Goal: Task Accomplishment & Management: Manage account settings

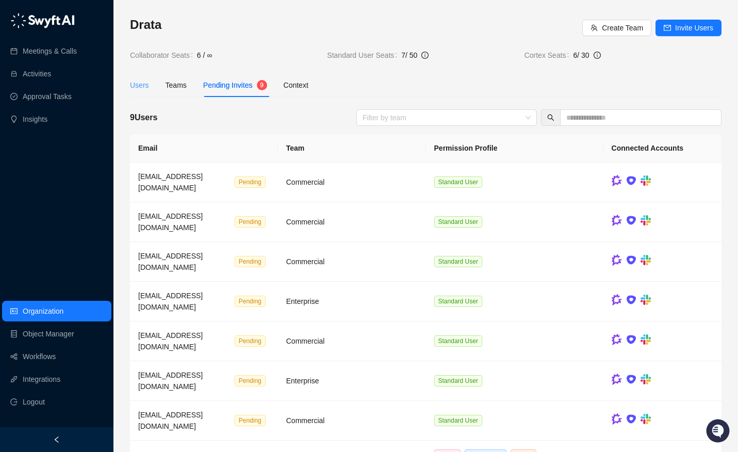
click at [137, 91] on div "Users" at bounding box center [139, 85] width 19 height 24
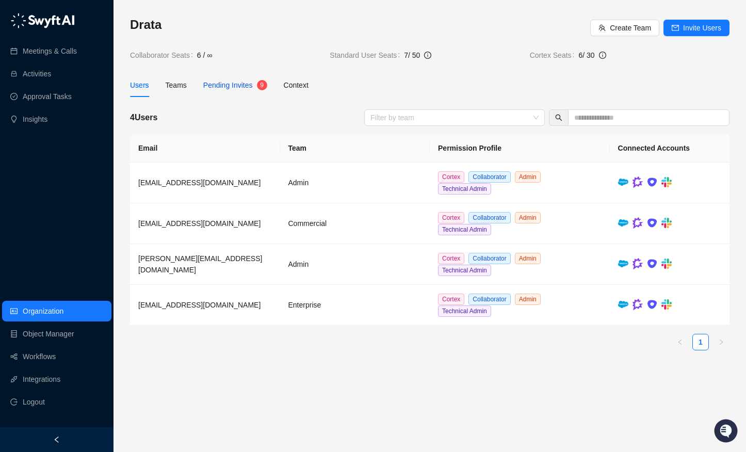
click at [258, 85] on sup "9" at bounding box center [262, 85] width 10 height 10
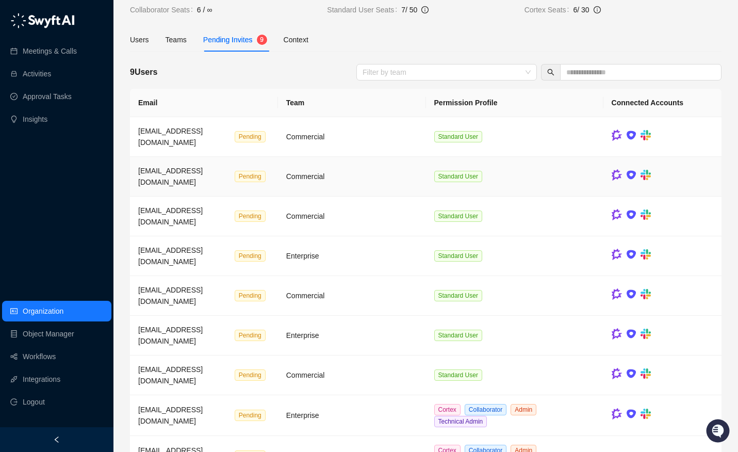
scroll to position [60, 0]
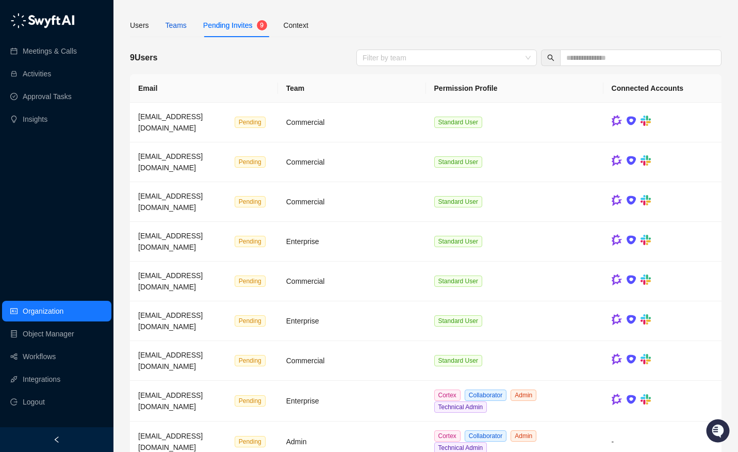
click at [170, 23] on div "Teams" at bounding box center [176, 25] width 21 height 11
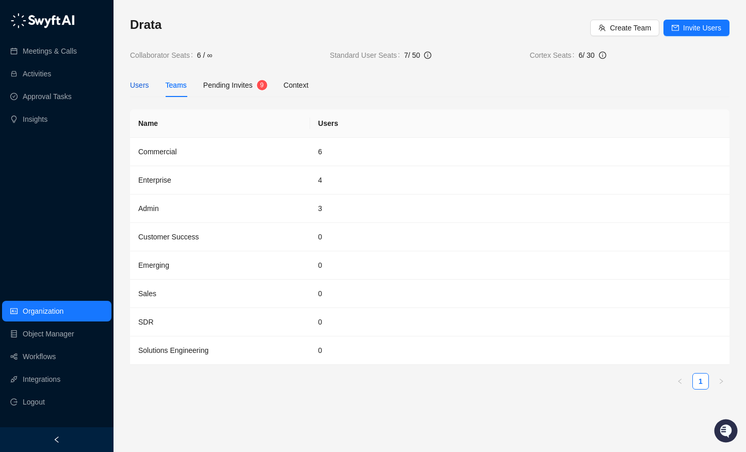
click at [140, 90] on div "Users" at bounding box center [139, 84] width 19 height 11
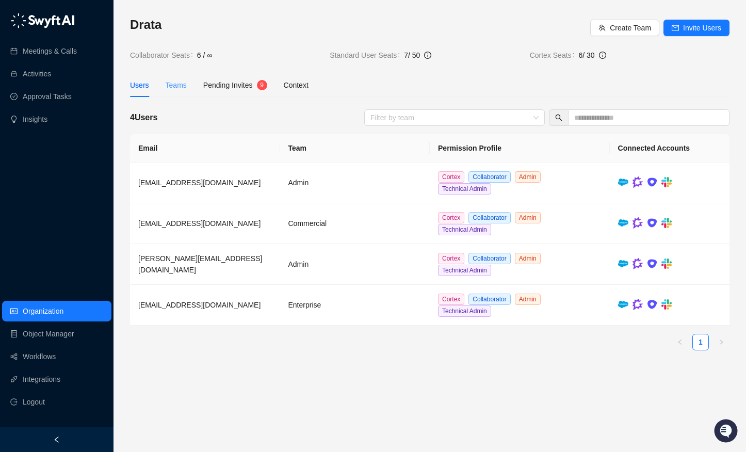
click at [173, 77] on div "Teams" at bounding box center [176, 85] width 21 height 24
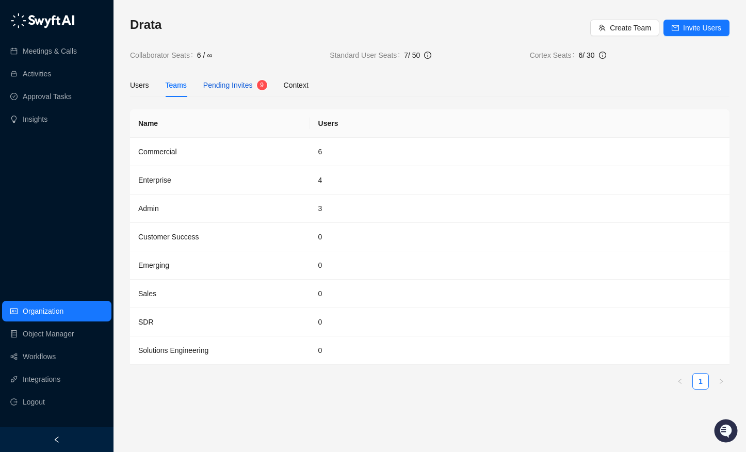
click at [222, 84] on span "Pending Invites" at bounding box center [228, 85] width 50 height 8
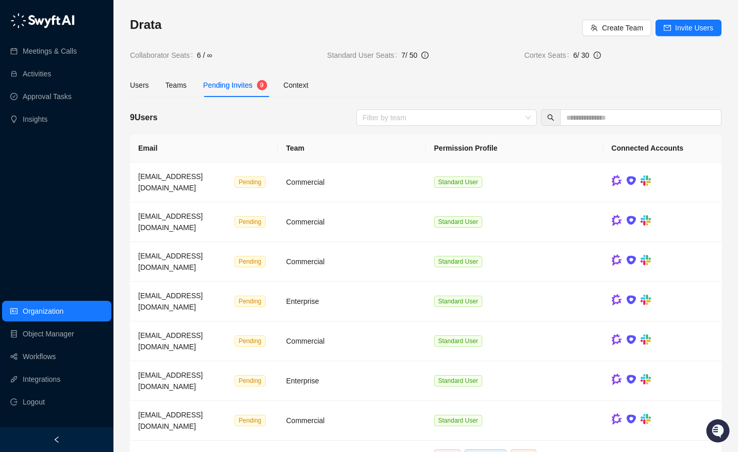
click at [152, 85] on div "Users Teams Pending Invites 9 Context" at bounding box center [219, 85] width 178 height 24
click at [136, 80] on div "Users" at bounding box center [139, 84] width 19 height 11
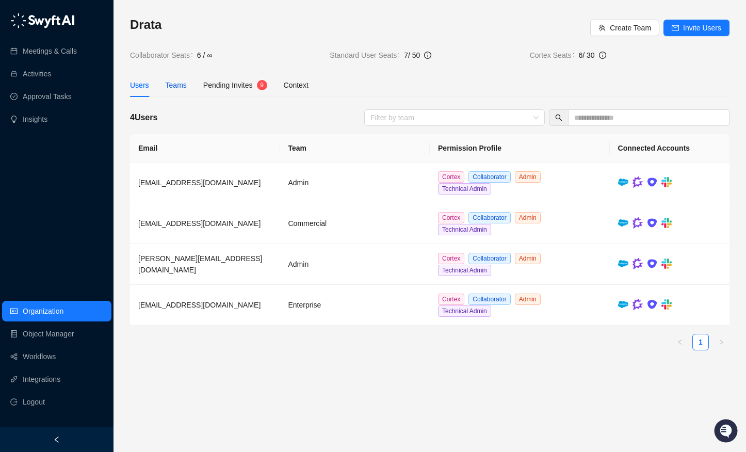
click at [172, 85] on div "Teams" at bounding box center [176, 84] width 21 height 11
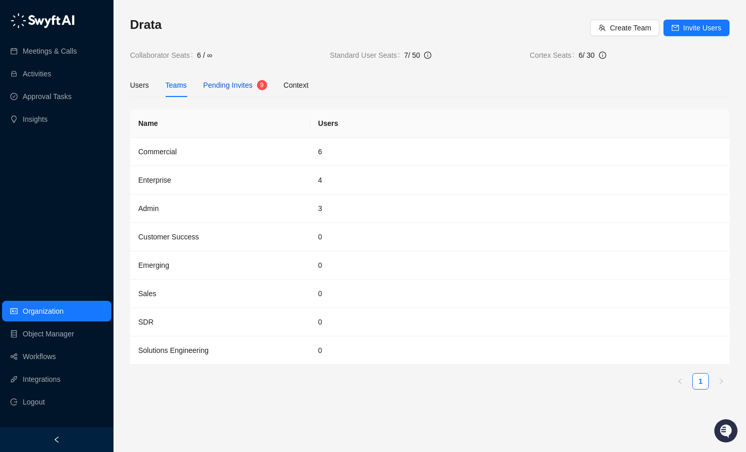
click at [225, 86] on span "Pending Invites" at bounding box center [228, 85] width 50 height 8
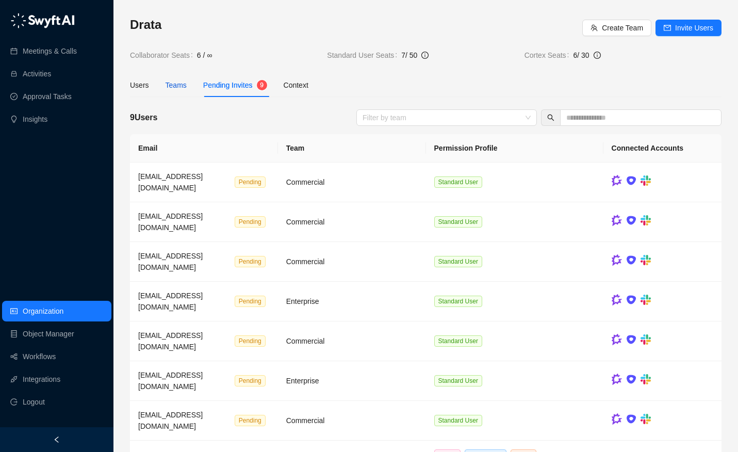
click at [175, 86] on div "Teams" at bounding box center [176, 84] width 21 height 11
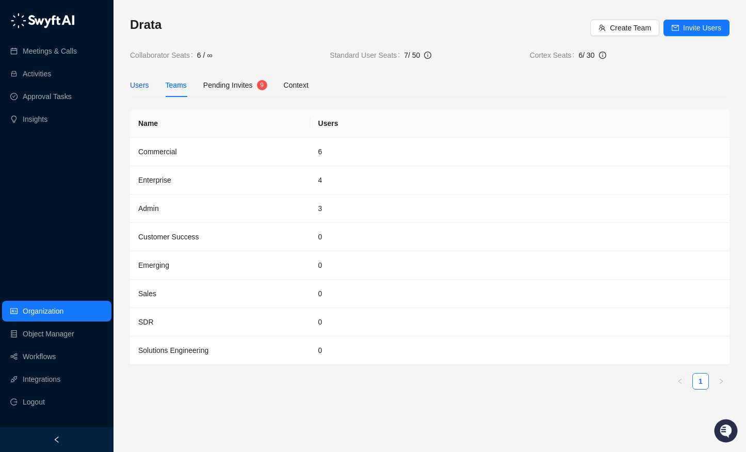
click at [144, 83] on div "Users" at bounding box center [139, 84] width 19 height 11
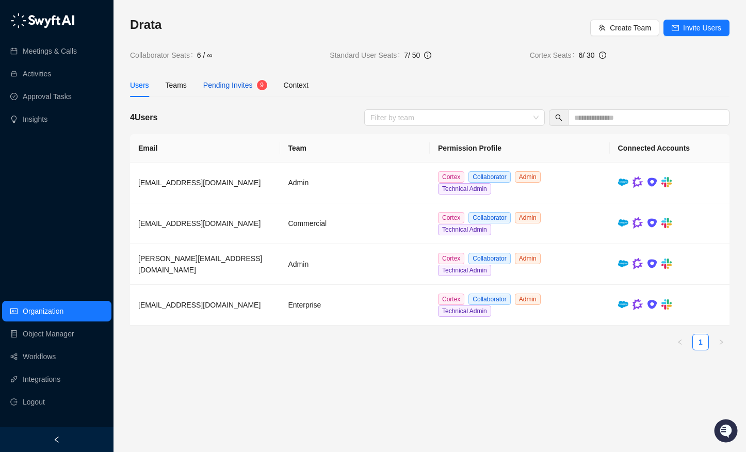
click at [224, 84] on span "Pending Invites" at bounding box center [228, 85] width 50 height 8
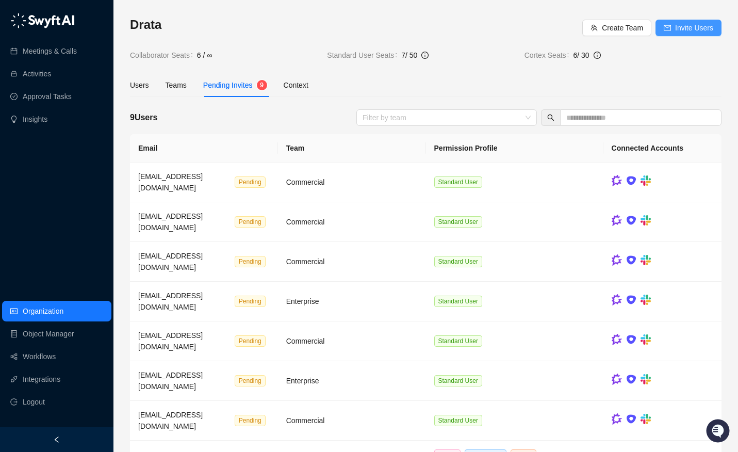
click at [680, 25] on span "Invite Users" at bounding box center [694, 27] width 38 height 11
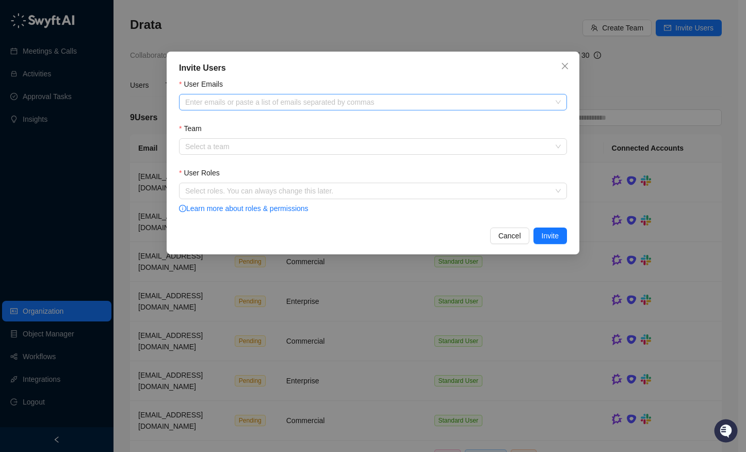
click at [324, 104] on div at bounding box center [367, 103] width 373 height 8
paste input "**********"
type input "**********"
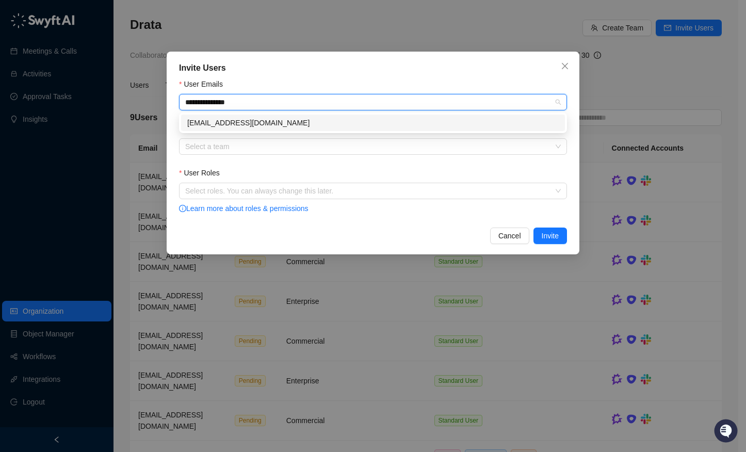
click at [310, 122] on div "[EMAIL_ADDRESS][DOMAIN_NAME]" at bounding box center [372, 122] width 371 height 11
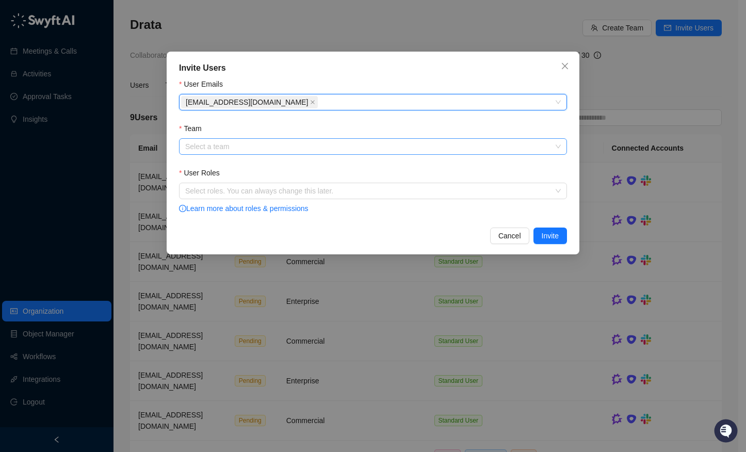
click at [287, 150] on input "Team" at bounding box center [369, 146] width 369 height 15
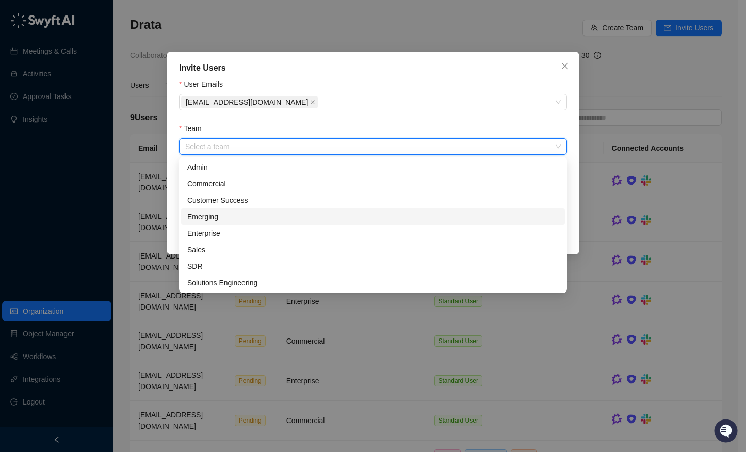
click at [261, 214] on div "Emerging" at bounding box center [372, 216] width 371 height 11
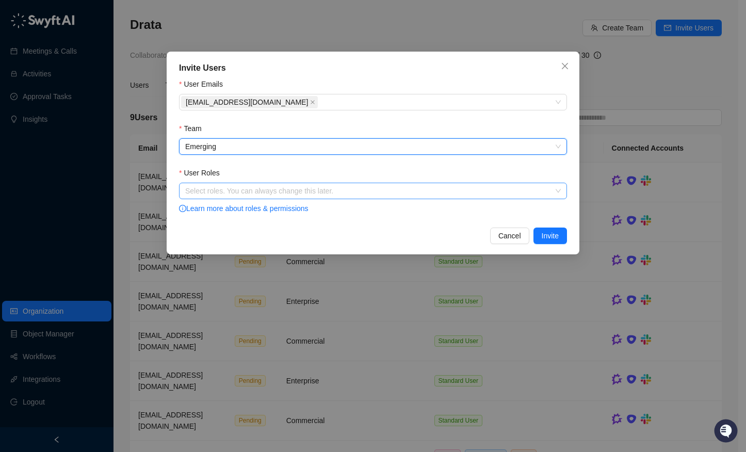
click at [247, 183] on div "Select roles. You can always change this later." at bounding box center [373, 191] width 388 height 17
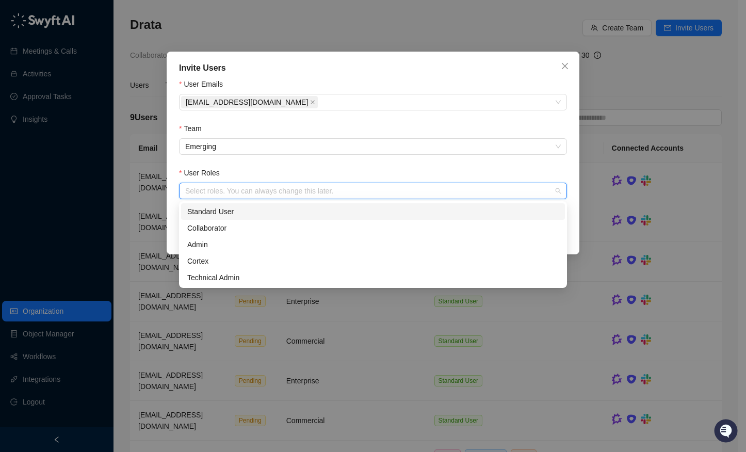
click at [250, 215] on div "Standard User" at bounding box center [372, 211] width 371 height 11
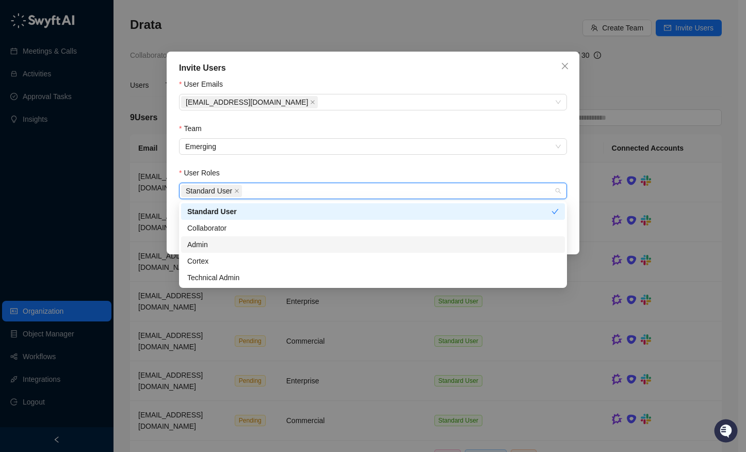
click at [577, 233] on div "Invite Users User Emails omidk@drata.com Team Emerging User Roles Standard User…" at bounding box center [373, 153] width 413 height 203
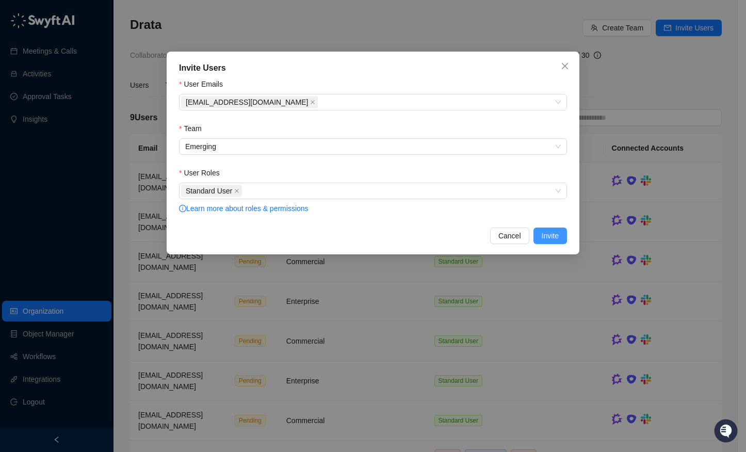
click at [554, 236] on span "Invite" at bounding box center [550, 235] width 17 height 11
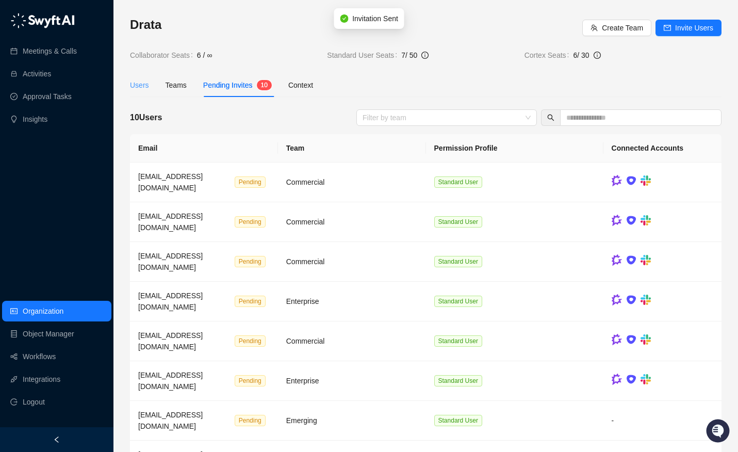
click at [143, 91] on div "Users" at bounding box center [139, 85] width 19 height 24
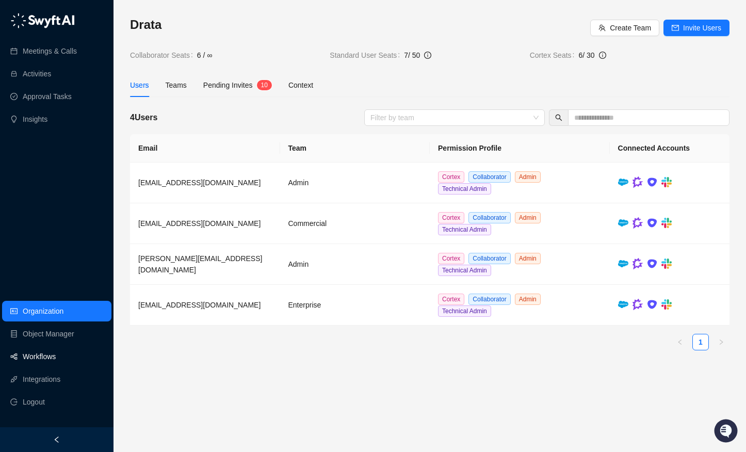
click at [42, 362] on link "Workflows" at bounding box center [39, 356] width 33 height 21
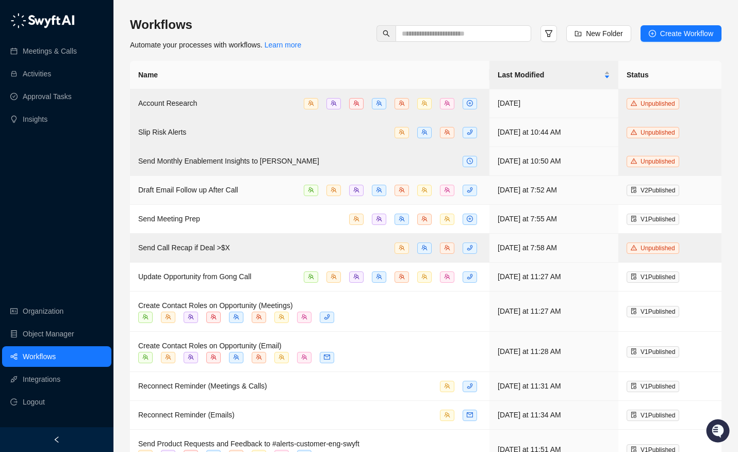
click at [289, 190] on div "Draft Email Follow up After Call" at bounding box center [309, 190] width 343 height 12
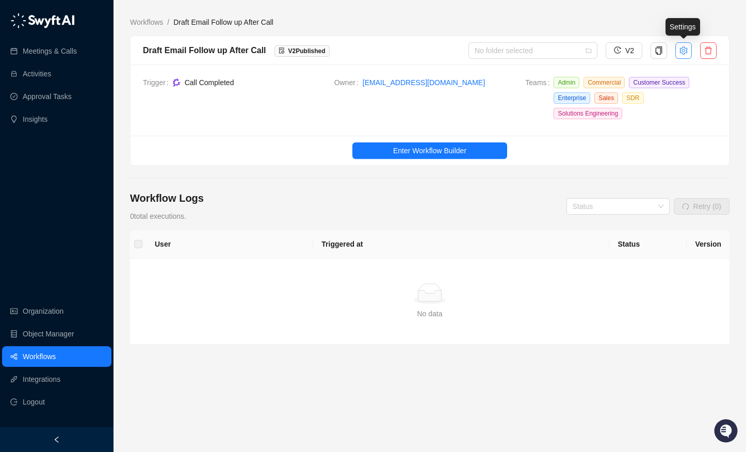
click at [689, 51] on button "button" at bounding box center [683, 50] width 17 height 17
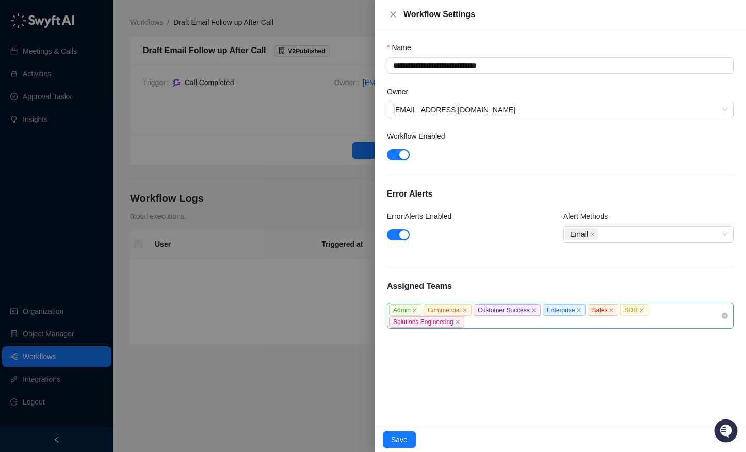
click at [616, 321] on div "Admin Commercial Customer Success Enterprise Sales SDR Solutions Engineering" at bounding box center [555, 316] width 332 height 24
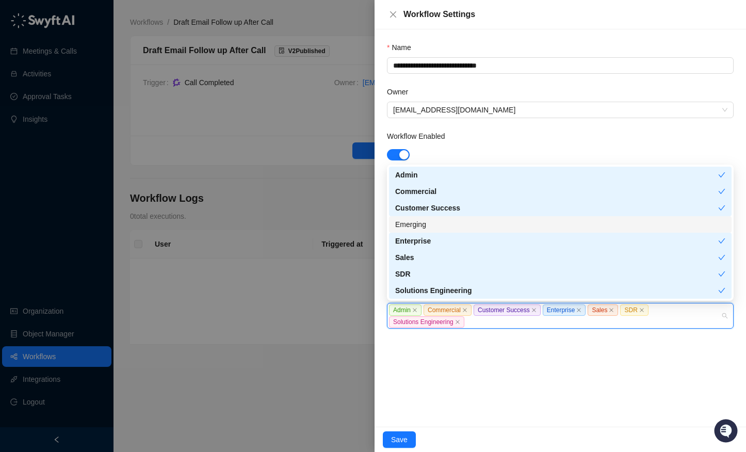
click at [468, 224] on div "Emerging" at bounding box center [560, 224] width 330 height 11
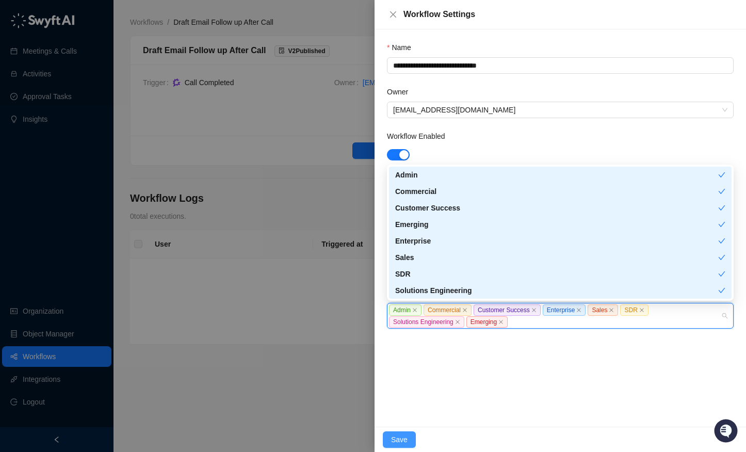
click at [406, 436] on span "Save" at bounding box center [399, 439] width 17 height 11
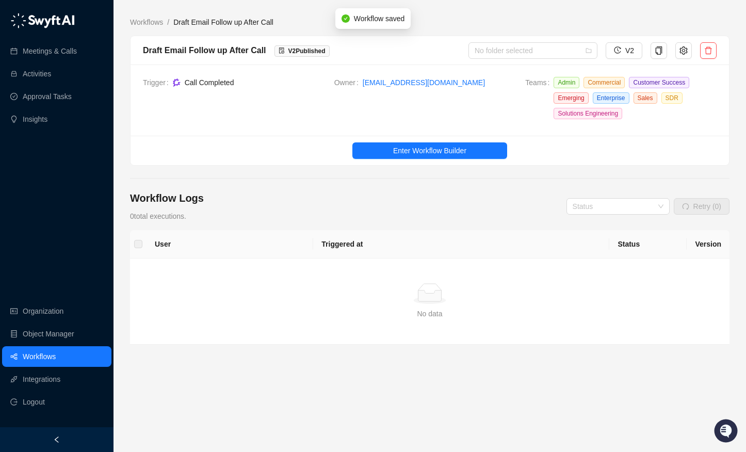
click at [47, 355] on link "Workflows" at bounding box center [39, 356] width 33 height 21
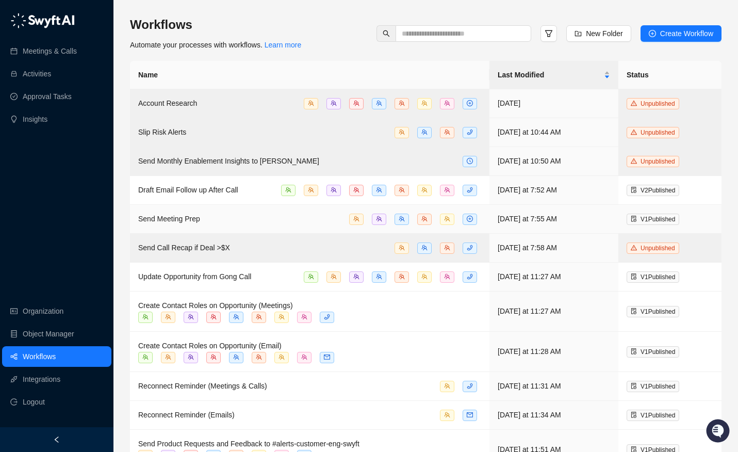
click at [307, 210] on td "Send Meeting Prep" at bounding box center [309, 219] width 359 height 29
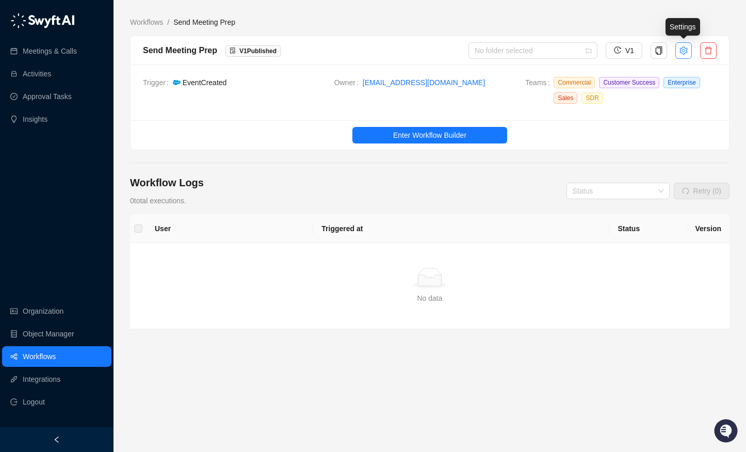
click at [680, 50] on icon "setting" at bounding box center [683, 50] width 8 height 8
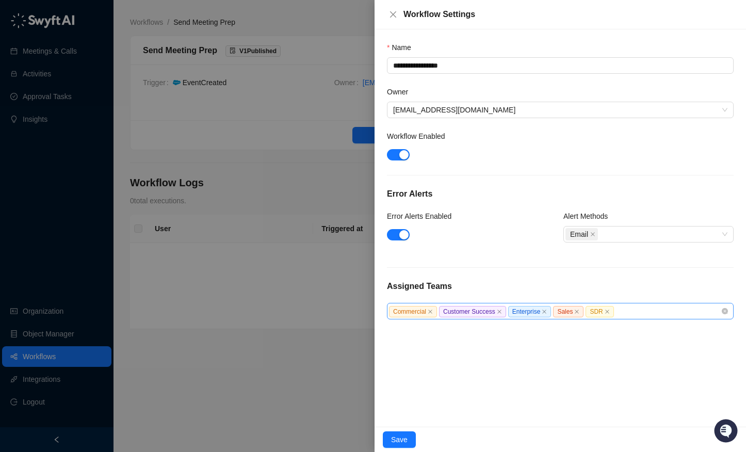
click at [642, 310] on div "Commercial Customer Success Enterprise Sales SDR" at bounding box center [555, 311] width 332 height 12
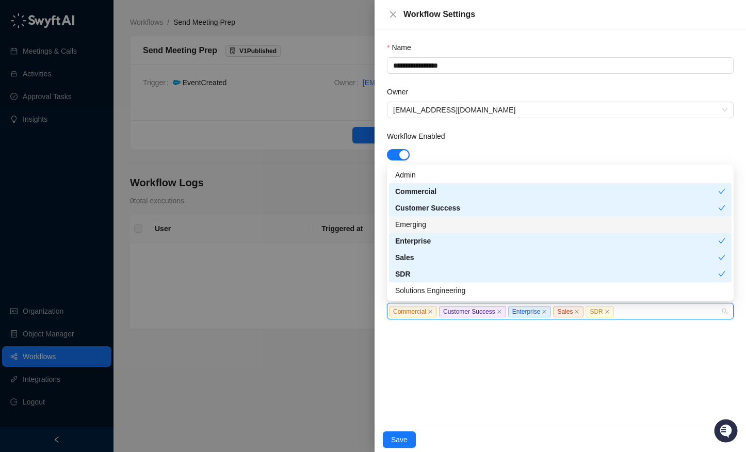
click at [483, 227] on div "Emerging" at bounding box center [560, 224] width 330 height 11
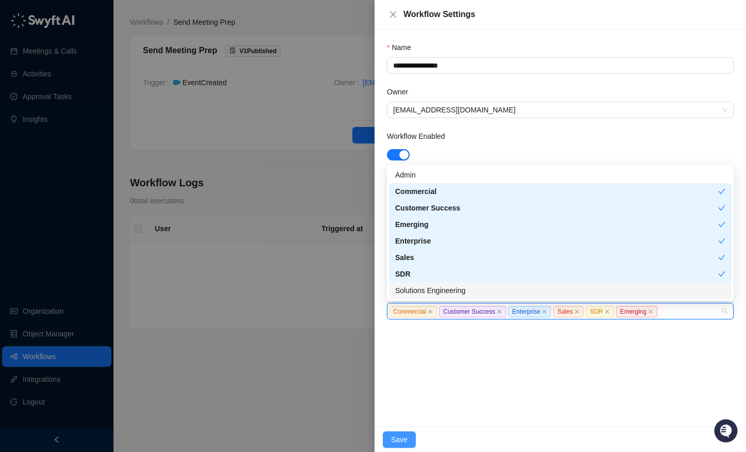
click at [405, 439] on span "Save" at bounding box center [399, 439] width 17 height 11
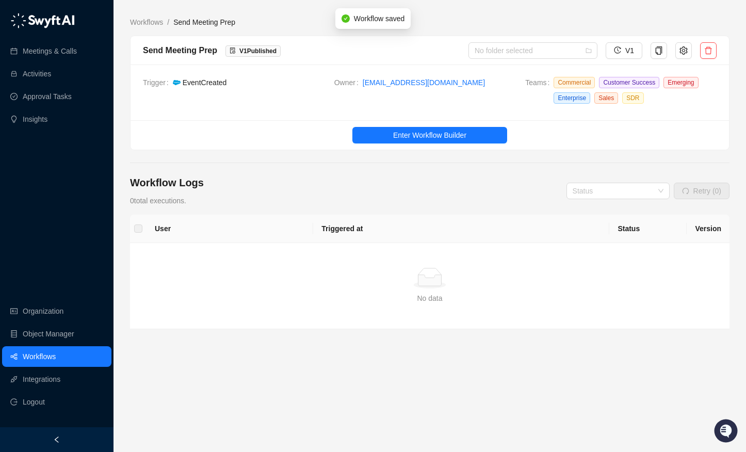
click at [46, 357] on link "Workflows" at bounding box center [39, 356] width 33 height 21
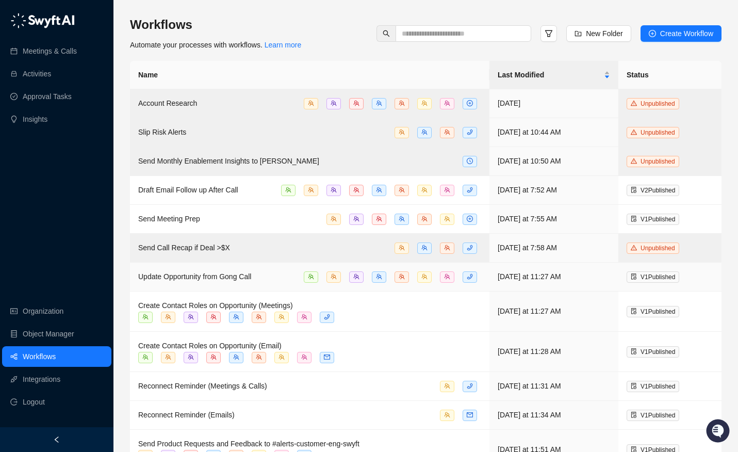
click at [288, 276] on div "Update Opportunity from Gong Call" at bounding box center [309, 277] width 343 height 12
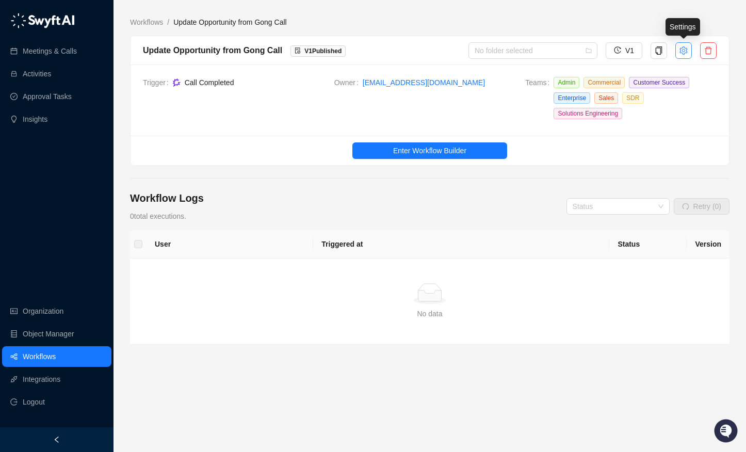
click at [679, 50] on icon "setting" at bounding box center [683, 50] width 8 height 8
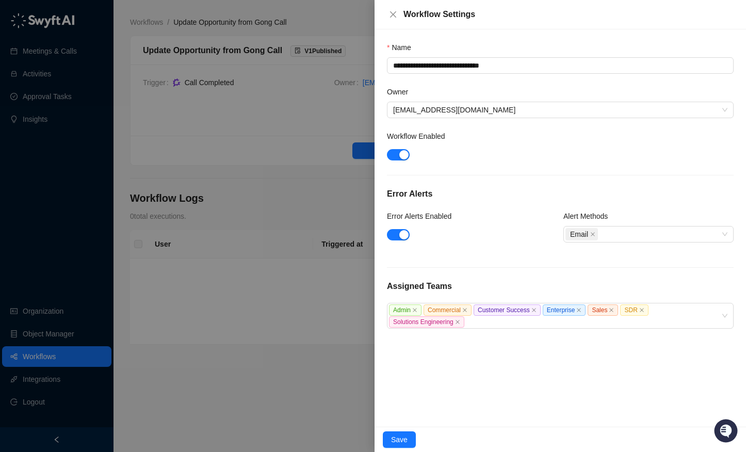
click at [509, 329] on div "**********" at bounding box center [559, 227] width 371 height 397
click at [509, 324] on div "Admin Commercial Customer Success Enterprise Sales SDR Solutions Engineering" at bounding box center [555, 316] width 332 height 24
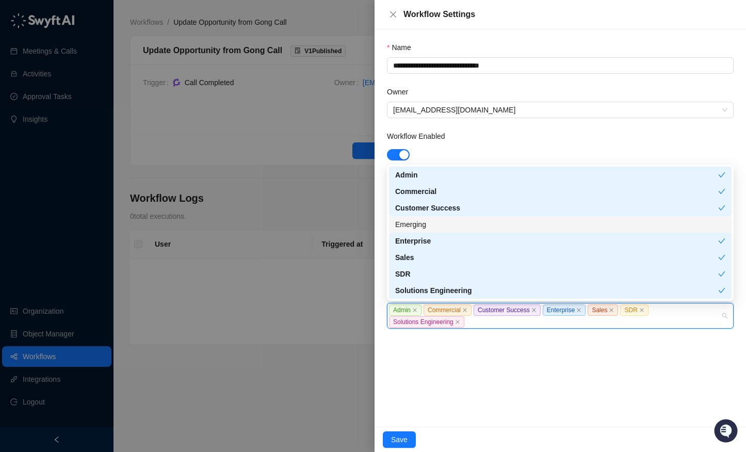
click at [446, 223] on div "Emerging" at bounding box center [560, 224] width 330 height 11
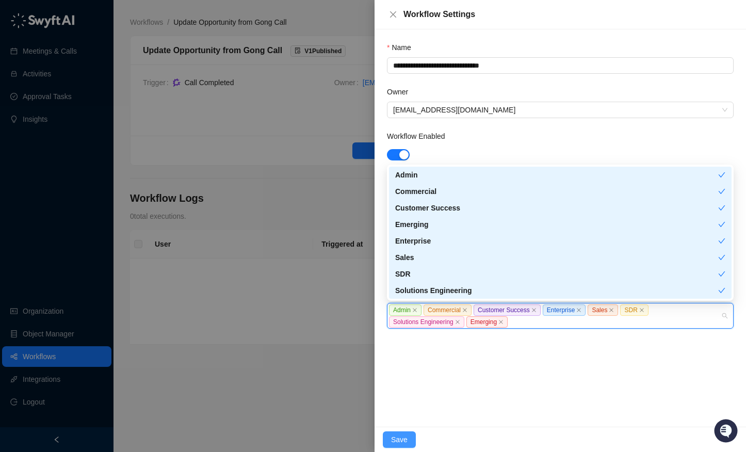
click at [405, 434] on span "Save" at bounding box center [399, 439] width 17 height 11
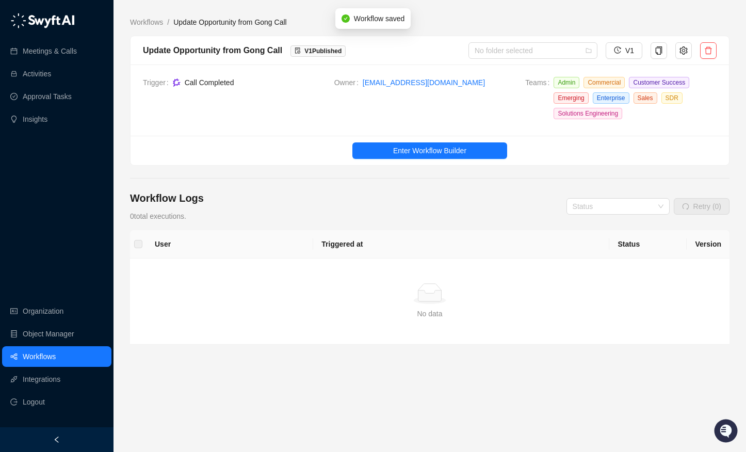
click at [47, 361] on link "Workflows" at bounding box center [39, 356] width 33 height 21
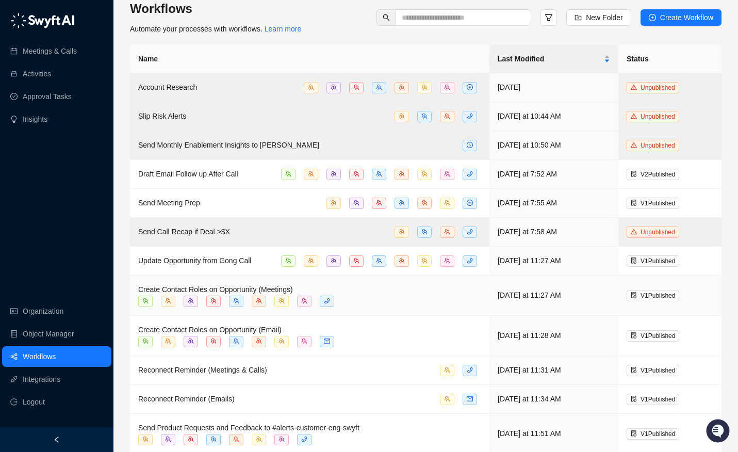
scroll to position [23, 0]
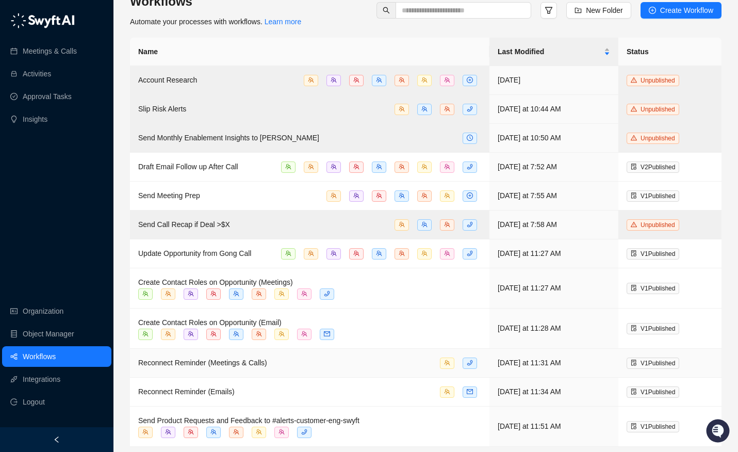
click at [415, 359] on div "Reconnect Reminder (Meetings & Calls)" at bounding box center [309, 363] width 343 height 12
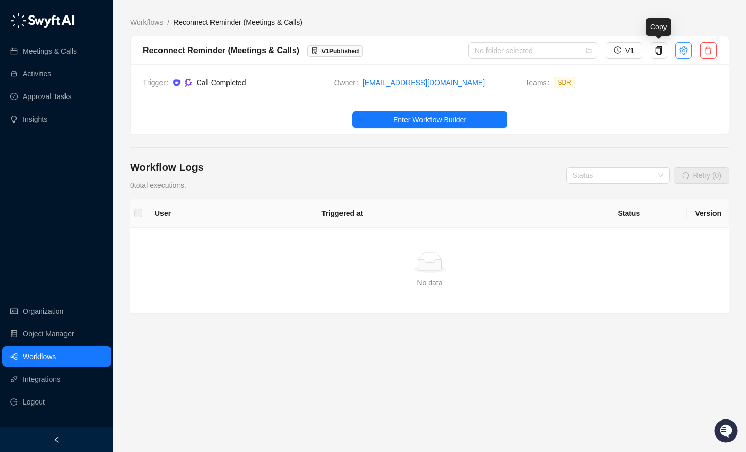
click at [676, 53] on button "button" at bounding box center [683, 50] width 17 height 17
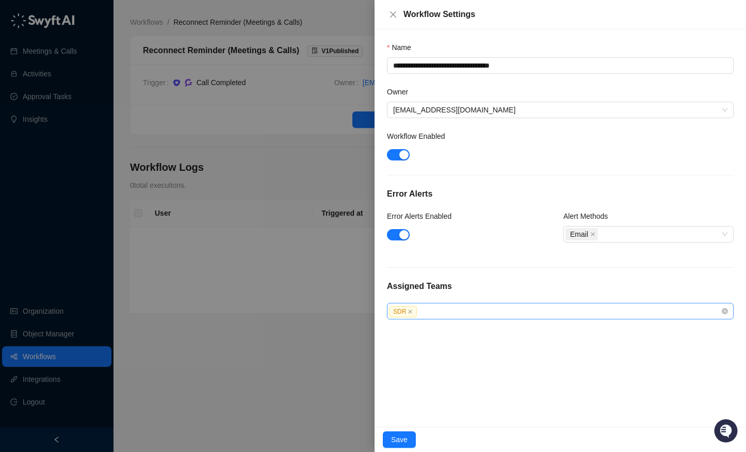
click at [468, 306] on div "SDR" at bounding box center [555, 311] width 332 height 12
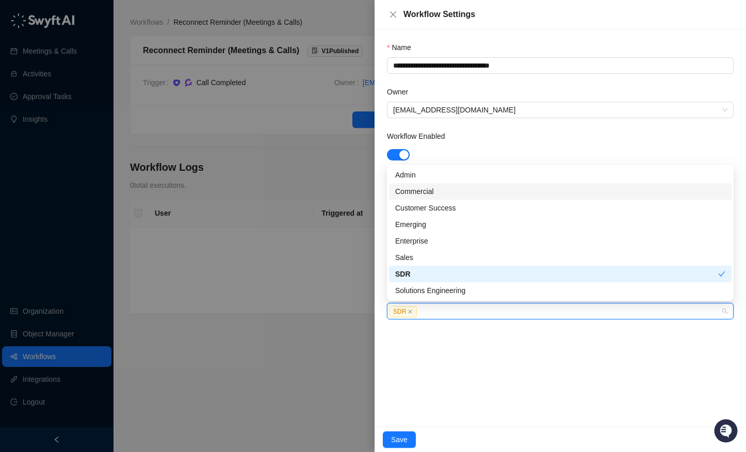
click at [433, 191] on div "Commercial" at bounding box center [560, 191] width 330 height 11
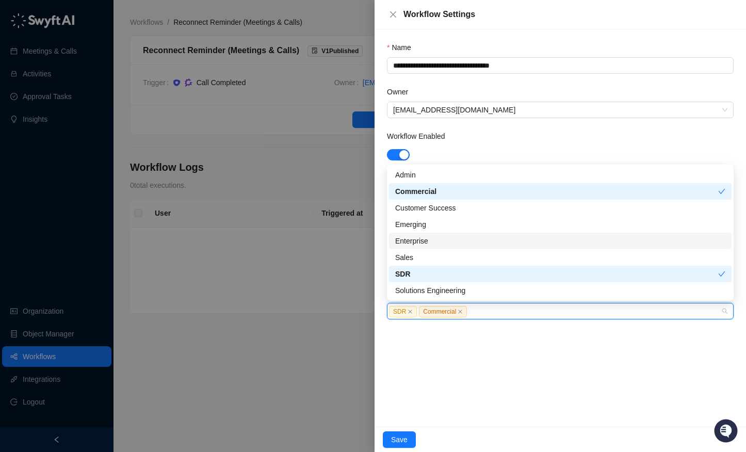
click at [418, 241] on div "Enterprise" at bounding box center [560, 240] width 330 height 11
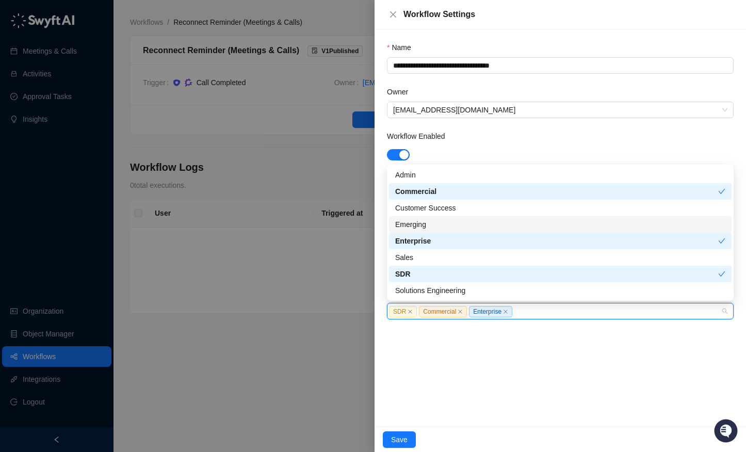
click at [421, 223] on div "Emerging" at bounding box center [560, 224] width 330 height 11
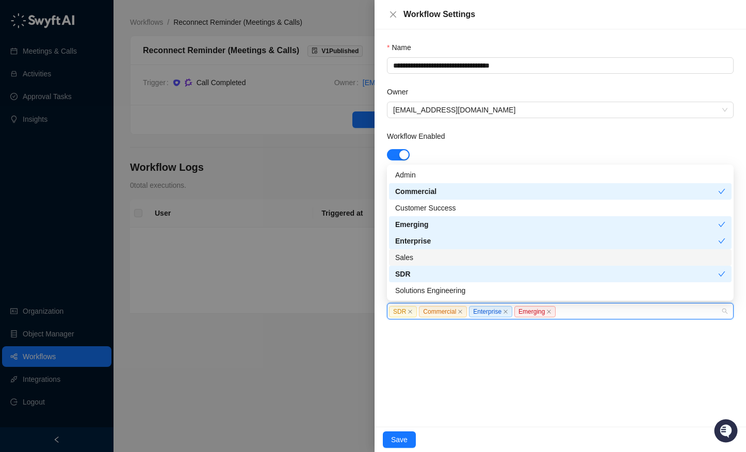
click at [424, 258] on div "Sales" at bounding box center [560, 257] width 330 height 11
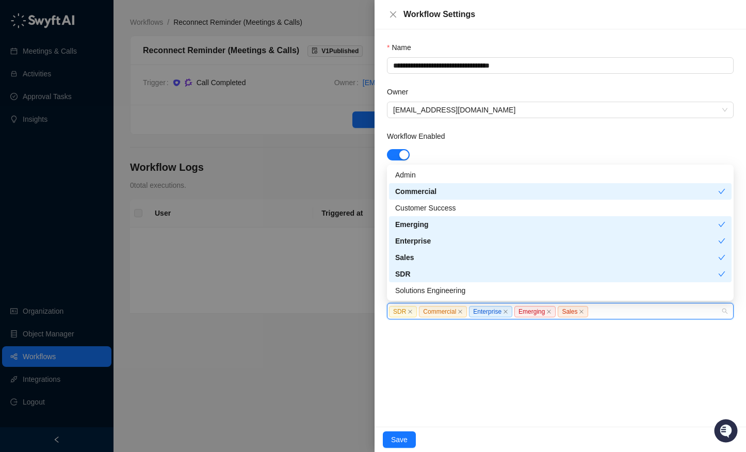
click at [424, 258] on div "Sales" at bounding box center [556, 257] width 323 height 11
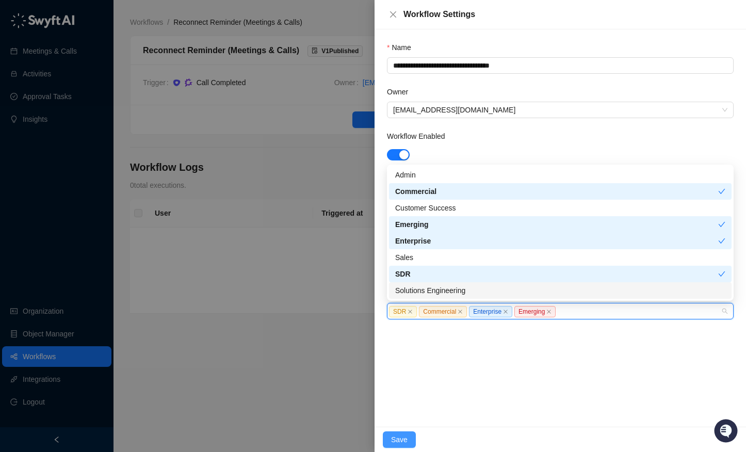
click at [396, 436] on span "Save" at bounding box center [399, 439] width 17 height 11
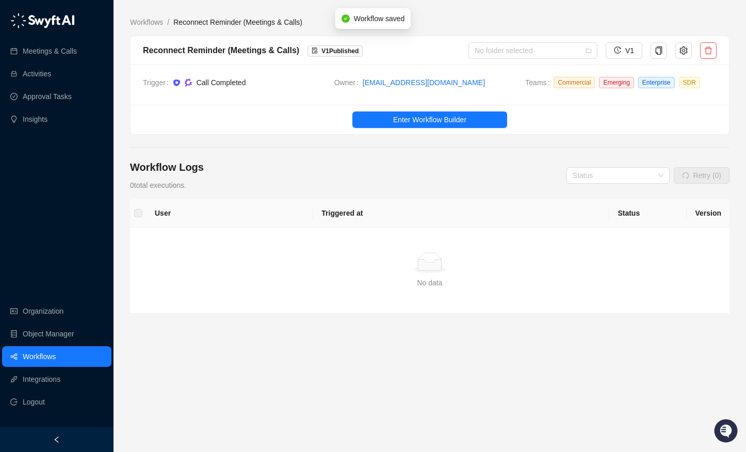
click at [52, 354] on link "Workflows" at bounding box center [39, 356] width 33 height 21
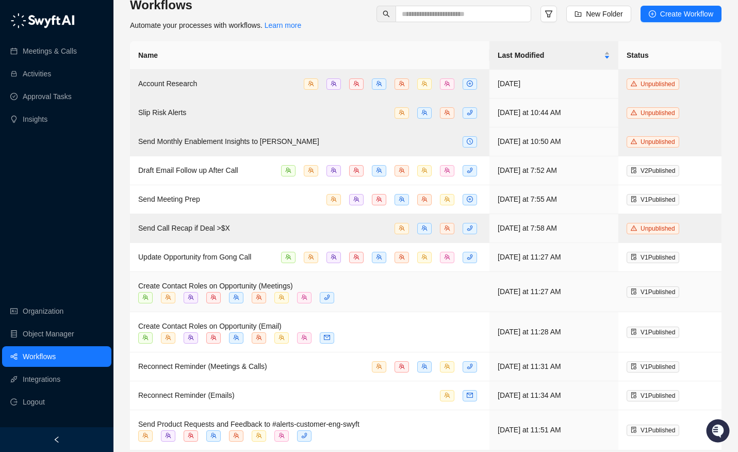
scroll to position [23, 0]
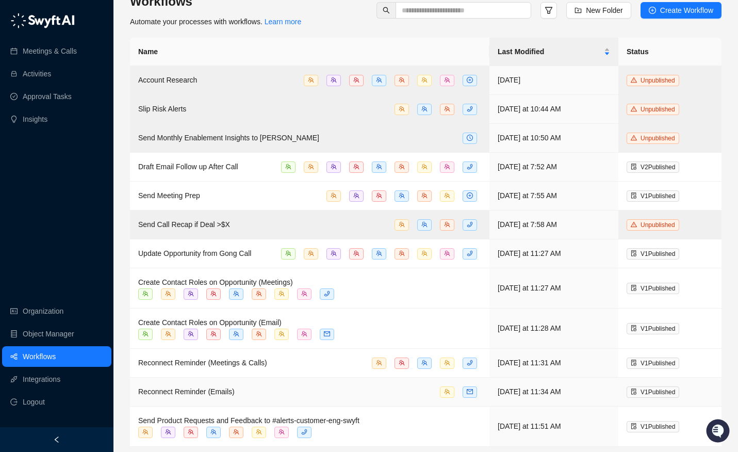
click at [327, 391] on div "Reconnect Reminder (Emails)" at bounding box center [309, 392] width 343 height 12
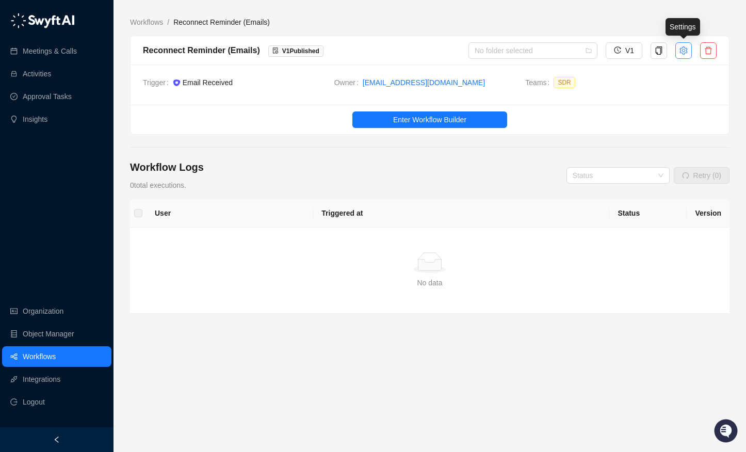
click at [683, 46] on icon "setting" at bounding box center [683, 50] width 8 height 8
type textarea "**********"
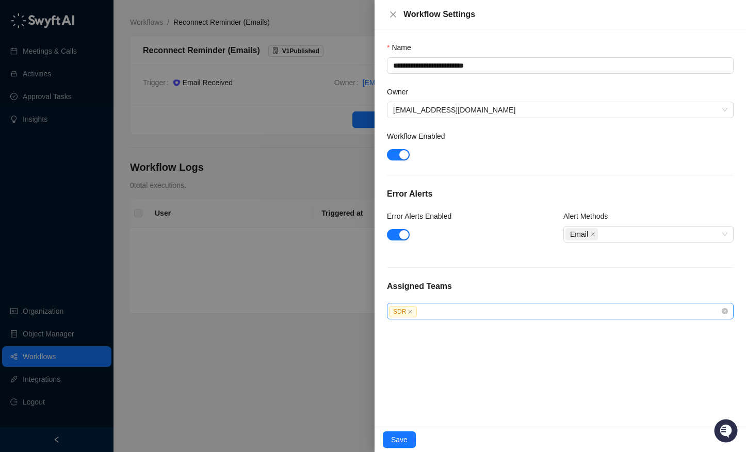
click at [469, 305] on div "SDR" at bounding box center [555, 311] width 332 height 12
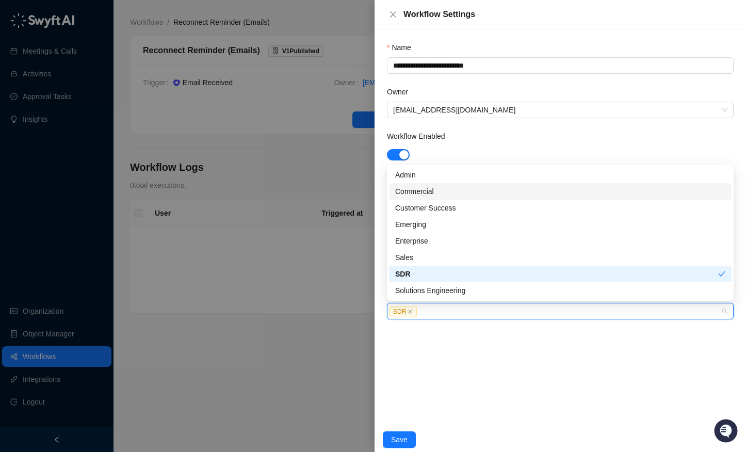
click at [447, 192] on div "Commercial" at bounding box center [560, 191] width 330 height 11
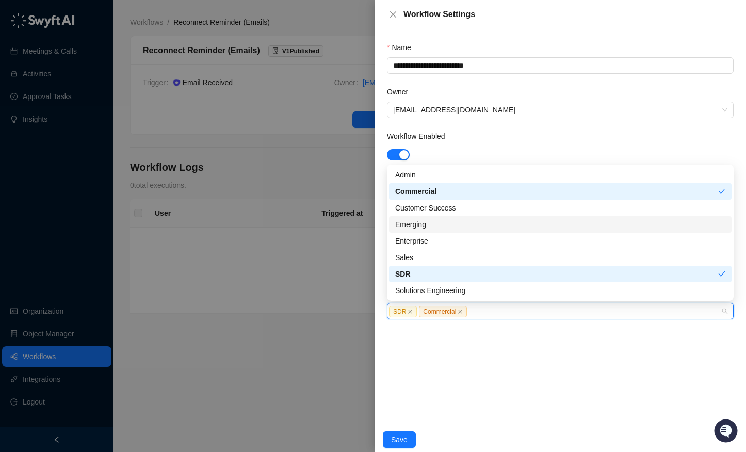
click at [443, 225] on div "Emerging" at bounding box center [560, 224] width 330 height 11
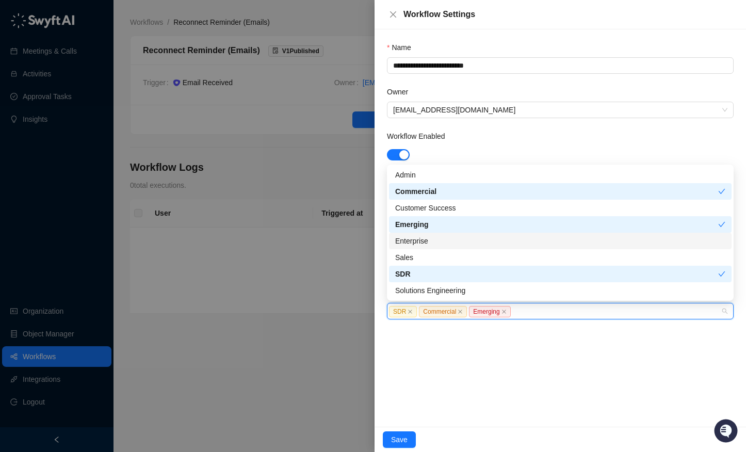
click at [441, 239] on div "Enterprise" at bounding box center [560, 240] width 330 height 11
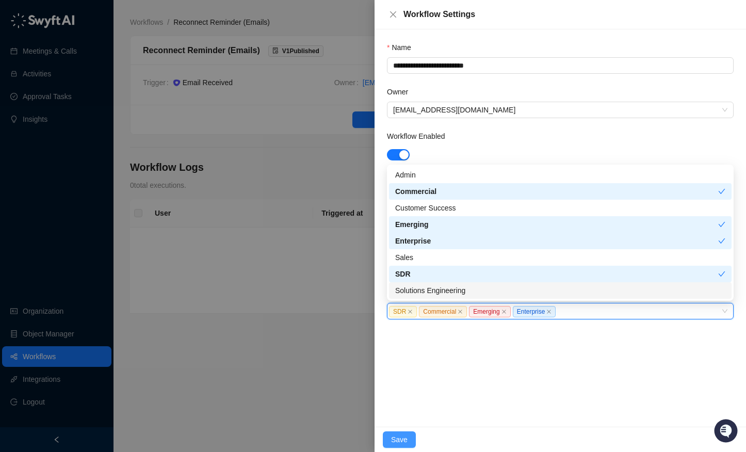
click at [402, 432] on button "Save" at bounding box center [399, 439] width 33 height 17
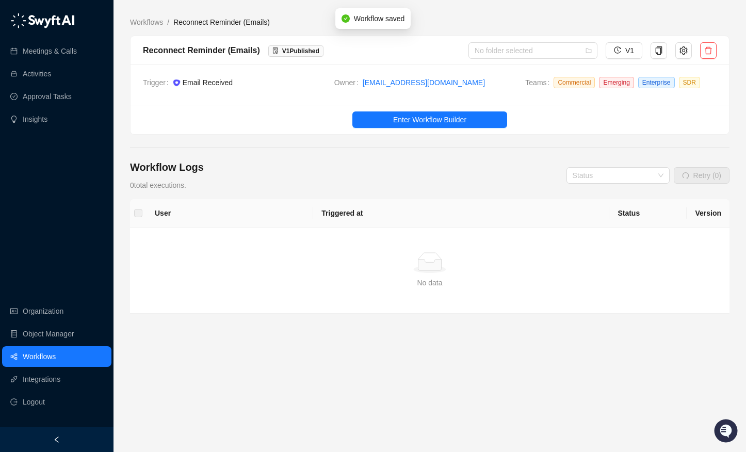
click at [23, 356] on link "Workflows" at bounding box center [39, 356] width 33 height 21
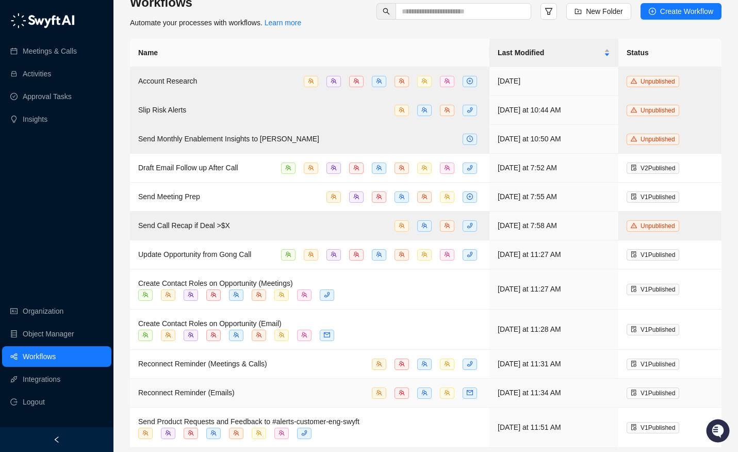
scroll to position [23, 0]
click at [48, 163] on div "Meetings & Calls Activities Approval Tasks Insights Organization Object Manager…" at bounding box center [56, 213] width 113 height 427
click at [61, 201] on div "Meetings & Calls Activities Approval Tasks Insights Organization Object Manager…" at bounding box center [56, 213] width 113 height 427
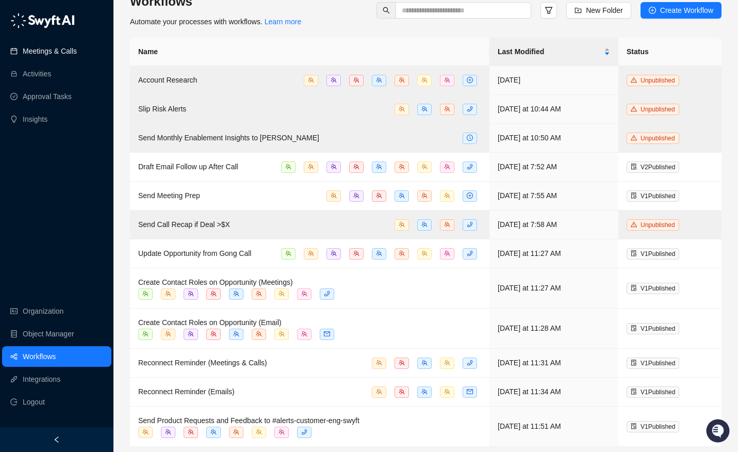
click at [56, 46] on link "Meetings & Calls" at bounding box center [50, 51] width 54 height 21
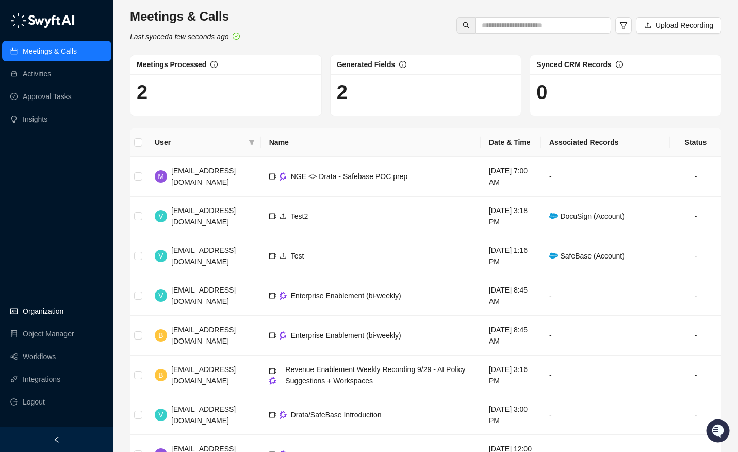
click at [52, 315] on link "Organization" at bounding box center [43, 311] width 41 height 21
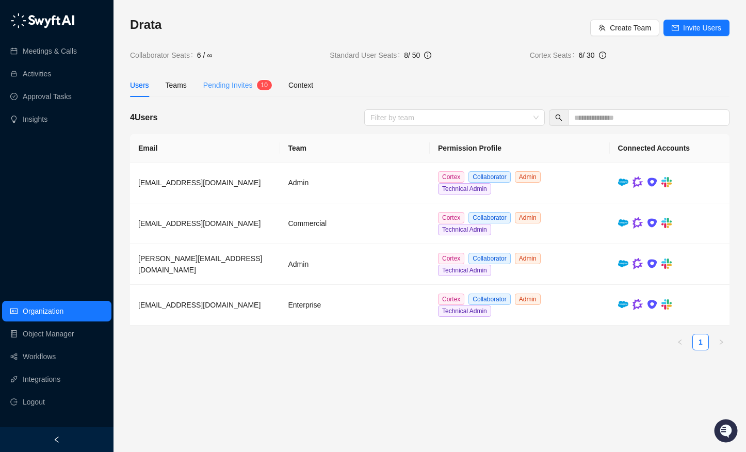
click at [264, 91] on div "Pending Invites 1 0" at bounding box center [237, 85] width 69 height 24
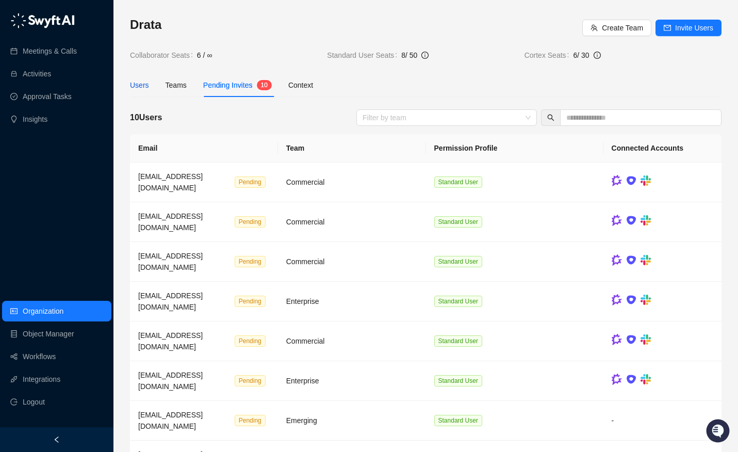
click at [136, 85] on div "Users" at bounding box center [139, 84] width 19 height 11
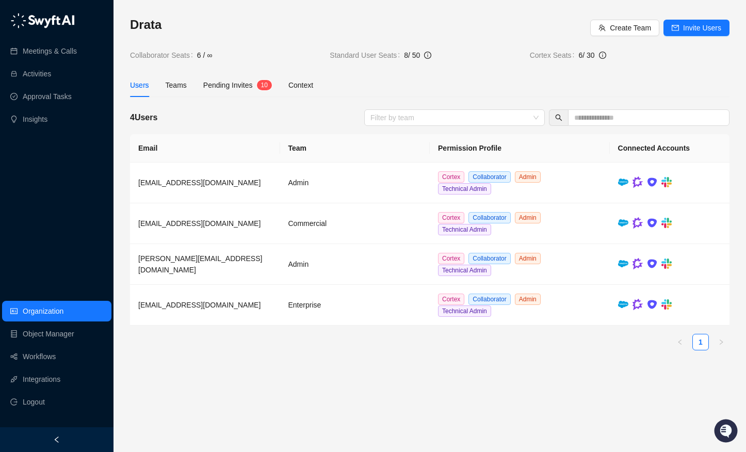
click at [208, 72] on div "Drata Create Team Invite Users Collaborator Seats 6 / ∞ Standard User Seats 8 /…" at bounding box center [429, 188] width 599 height 342
click at [212, 81] on span "Pending Invites" at bounding box center [228, 85] width 50 height 8
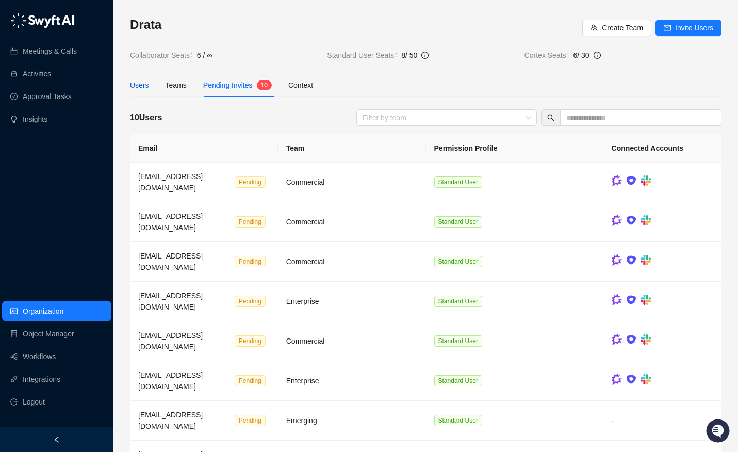
click at [132, 84] on div "Users" at bounding box center [139, 84] width 19 height 11
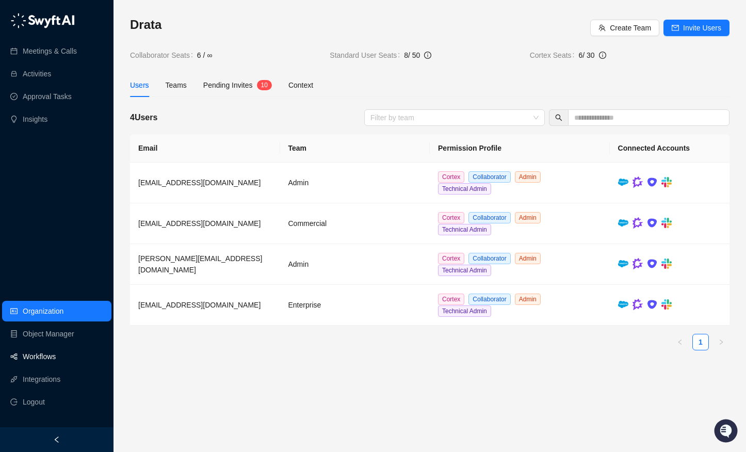
click at [48, 357] on link "Workflows" at bounding box center [39, 356] width 33 height 21
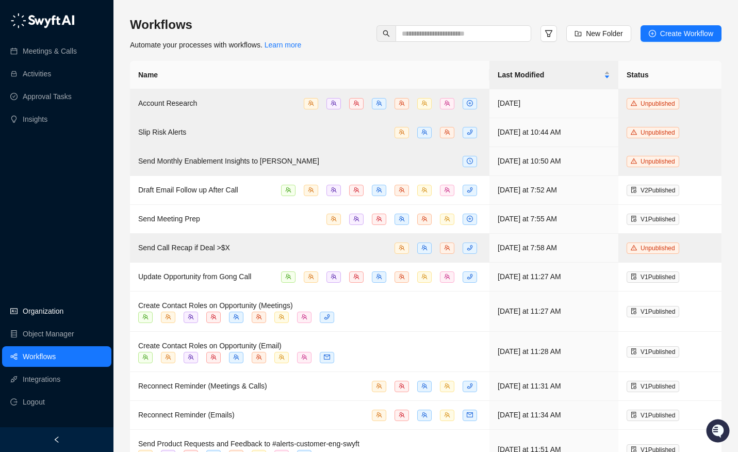
click at [62, 307] on link "Organization" at bounding box center [43, 311] width 41 height 21
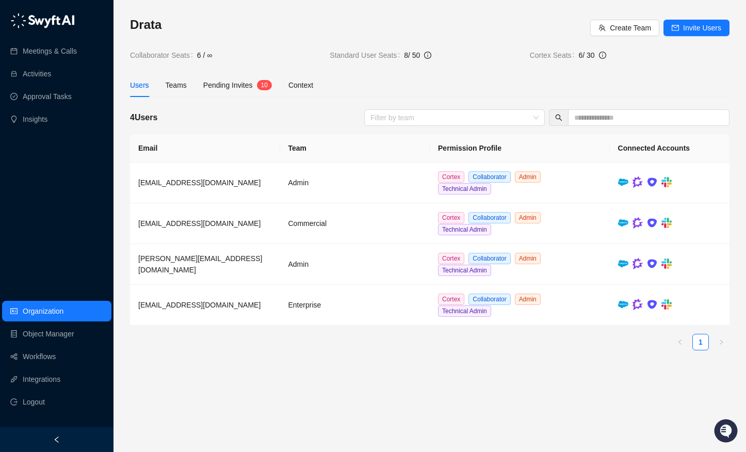
click at [52, 435] on div at bounding box center [56, 439] width 113 height 25
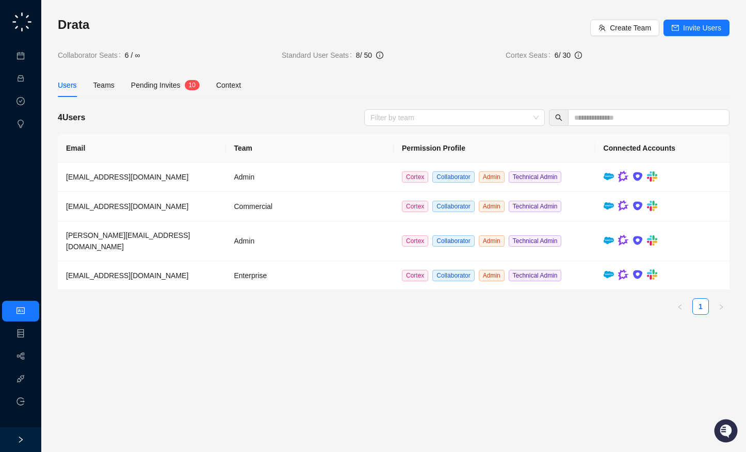
click at [24, 436] on icon "right" at bounding box center [20, 439] width 7 height 7
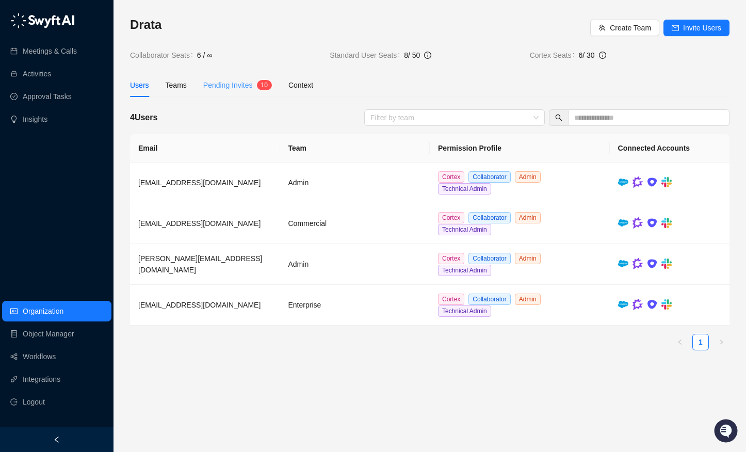
click at [246, 76] on div "Pending Invites 1 0" at bounding box center [237, 85] width 69 height 24
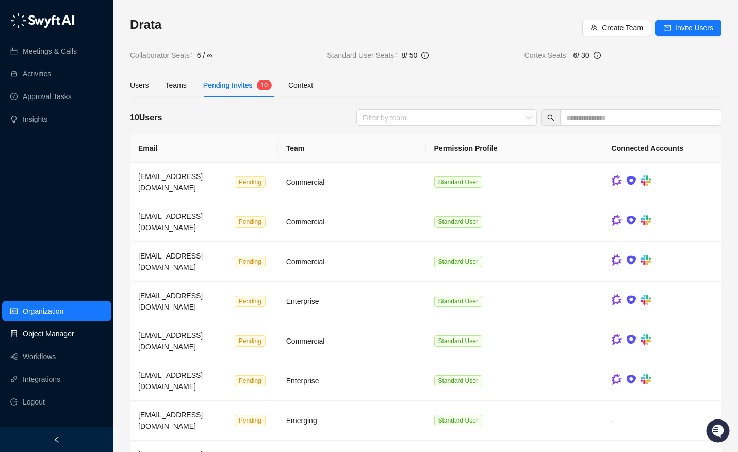
click at [32, 343] on link "Object Manager" at bounding box center [49, 333] width 52 height 21
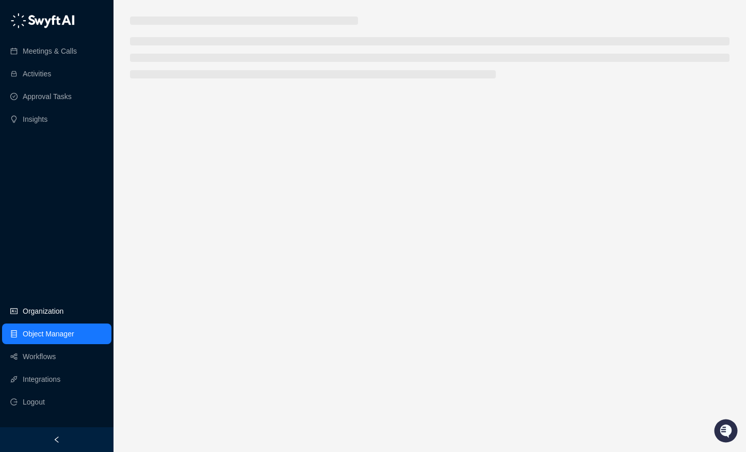
click at [43, 311] on link "Organization" at bounding box center [43, 311] width 41 height 21
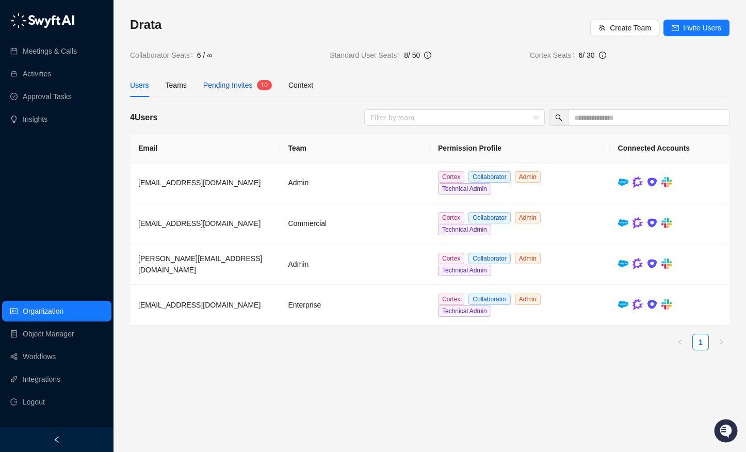
click at [235, 88] on span "Pending Invites" at bounding box center [228, 85] width 50 height 8
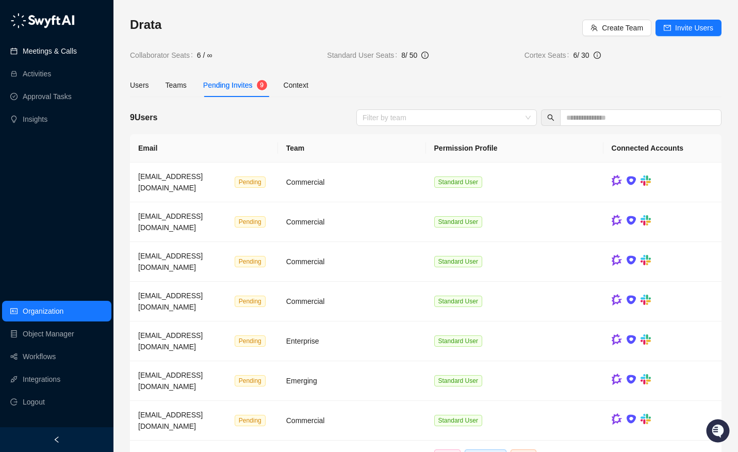
click at [77, 42] on link "Meetings & Calls" at bounding box center [50, 51] width 54 height 21
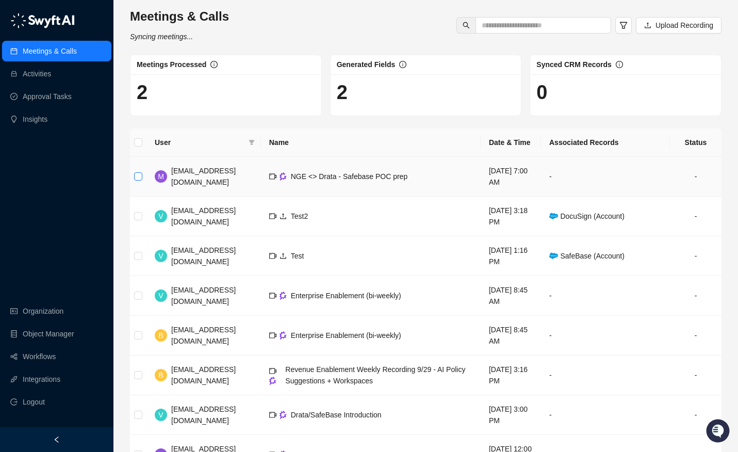
click at [135, 182] on label at bounding box center [138, 176] width 8 height 11
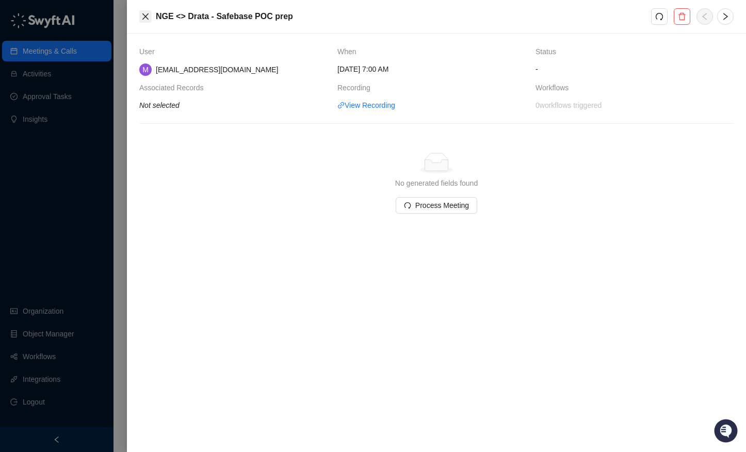
click at [149, 19] on icon "close" at bounding box center [145, 16] width 8 height 8
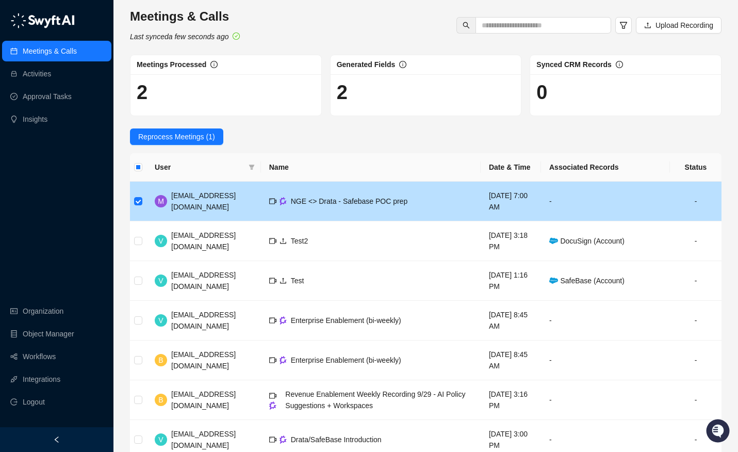
click at [151, 215] on td "M mattapple@drata.com" at bounding box center [203, 202] width 114 height 40
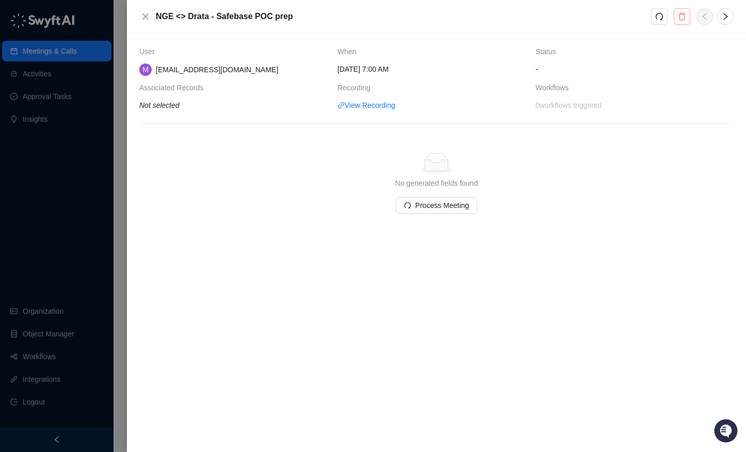
click at [678, 19] on icon "delete" at bounding box center [682, 16] width 8 height 8
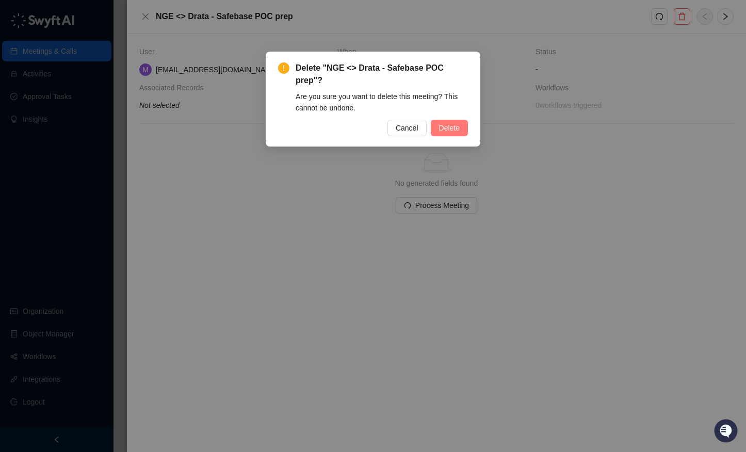
click at [456, 125] on span "Delete" at bounding box center [449, 127] width 21 height 11
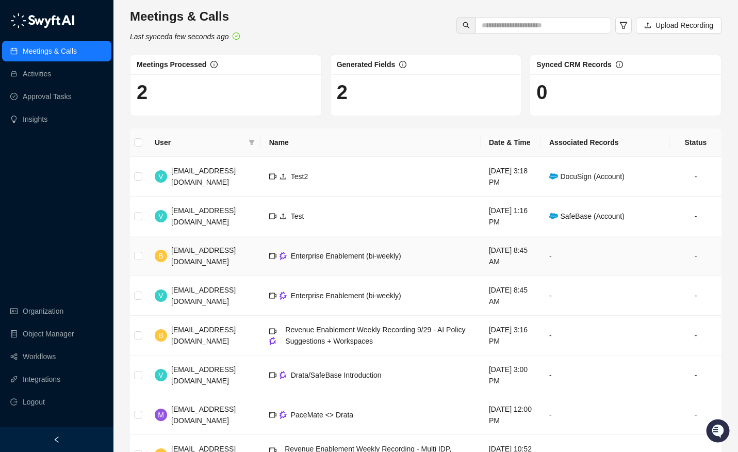
click at [146, 269] on td "B bradchrisakis@drata.com" at bounding box center [203, 256] width 114 height 40
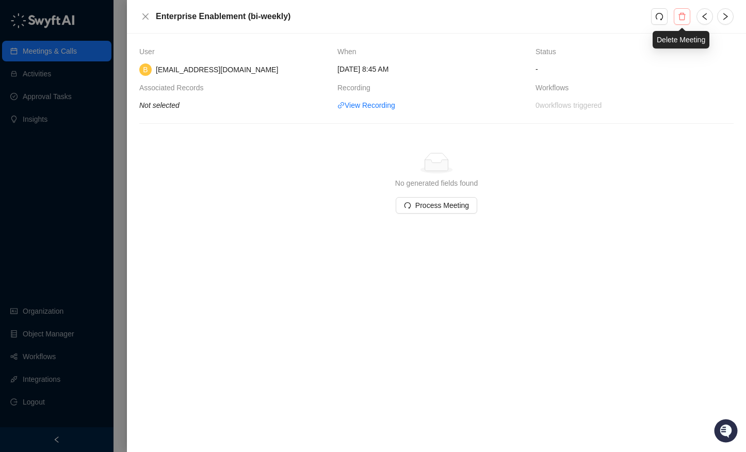
click at [681, 18] on icon "delete" at bounding box center [682, 16] width 8 height 8
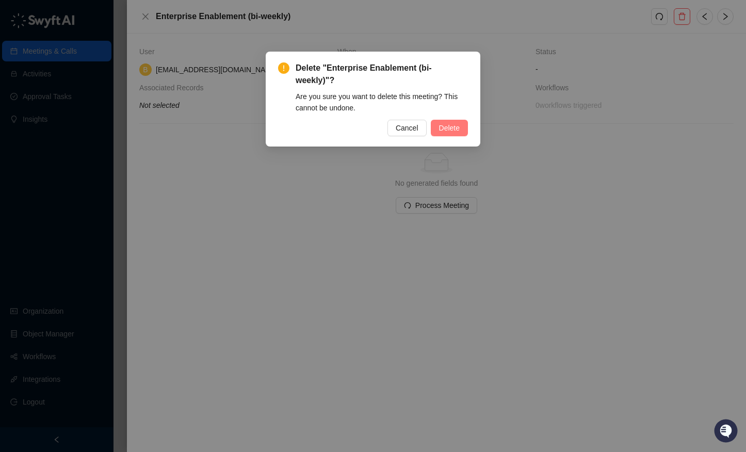
click at [446, 126] on span "Delete" at bounding box center [449, 127] width 21 height 11
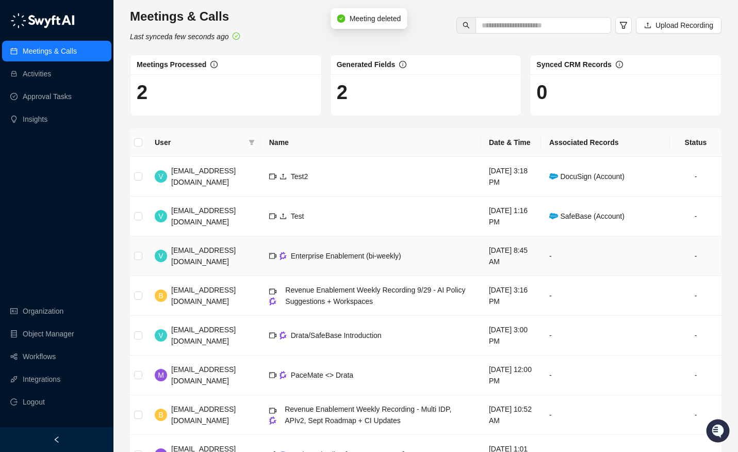
click at [226, 266] on div "[EMAIL_ADDRESS][DOMAIN_NAME]" at bounding box center [211, 255] width 81 height 23
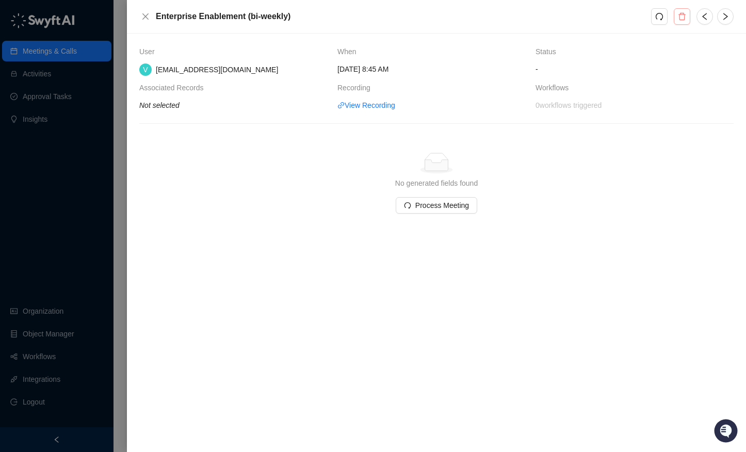
click at [689, 11] on button "button" at bounding box center [682, 16] width 17 height 17
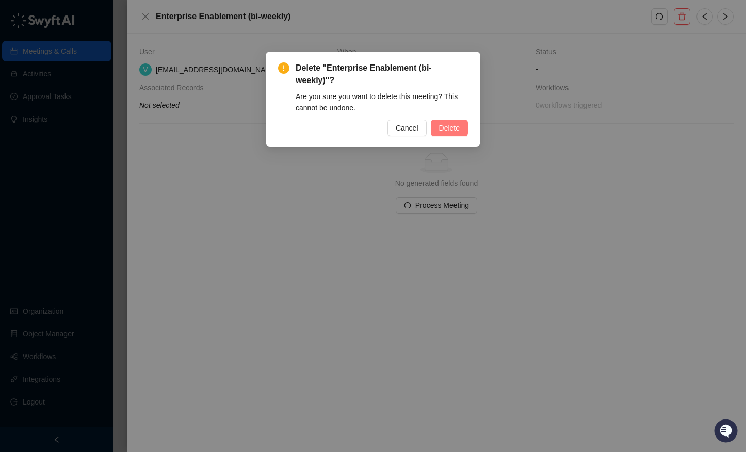
click at [461, 123] on button "Delete" at bounding box center [449, 128] width 37 height 17
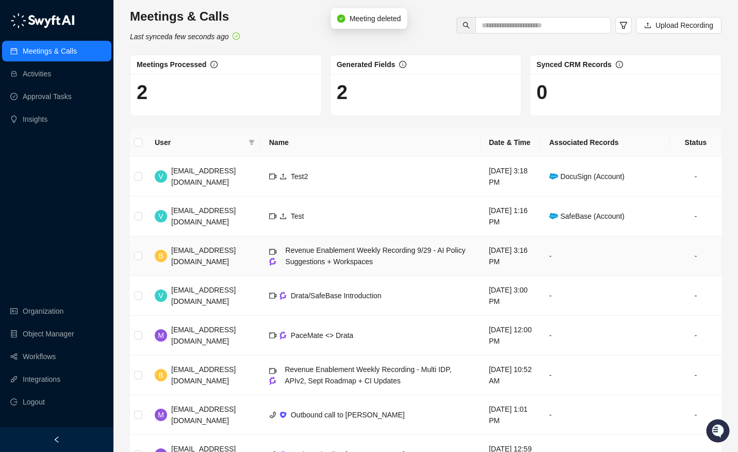
click at [231, 271] on td "B bradchrisakis@drata.com" at bounding box center [203, 256] width 114 height 40
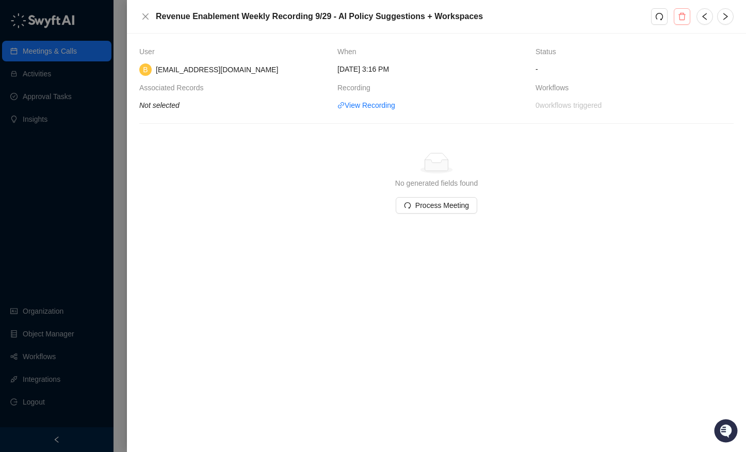
click at [679, 17] on icon "delete" at bounding box center [681, 16] width 7 height 7
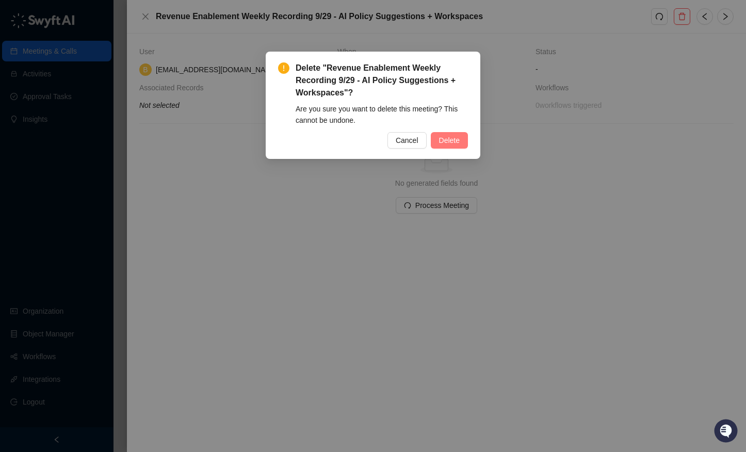
click at [462, 141] on button "Delete" at bounding box center [449, 140] width 37 height 17
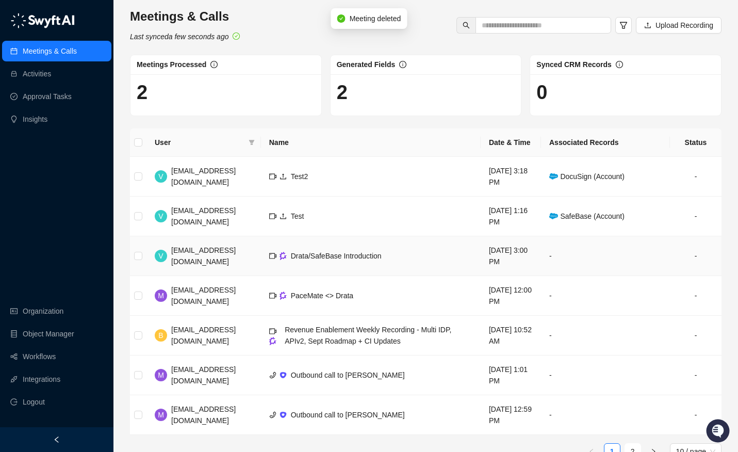
click at [233, 271] on td "V vinniesafin@drata.com" at bounding box center [203, 256] width 114 height 40
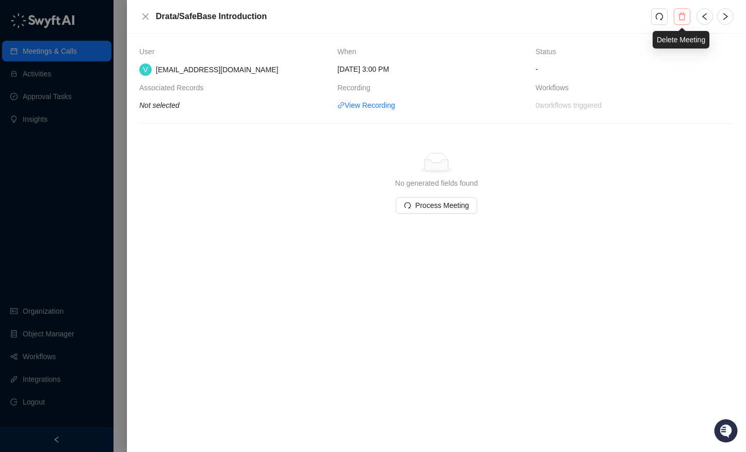
click at [684, 20] on icon "delete" at bounding box center [682, 16] width 8 height 8
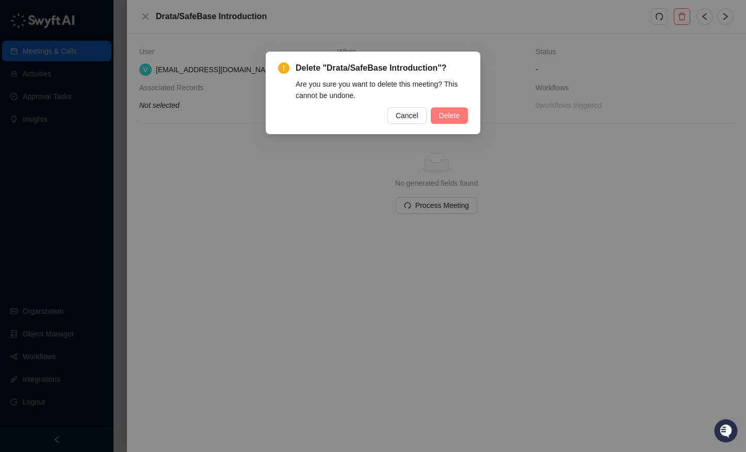
click at [462, 116] on button "Delete" at bounding box center [449, 115] width 37 height 17
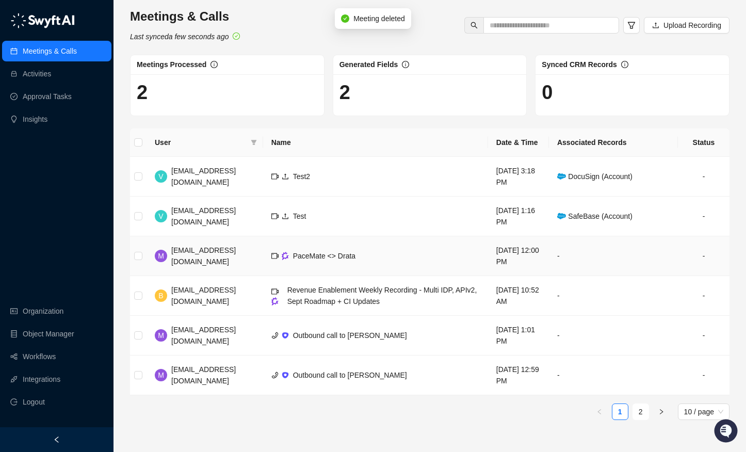
click at [263, 270] on td "PaceMate <> Drata" at bounding box center [375, 256] width 225 height 40
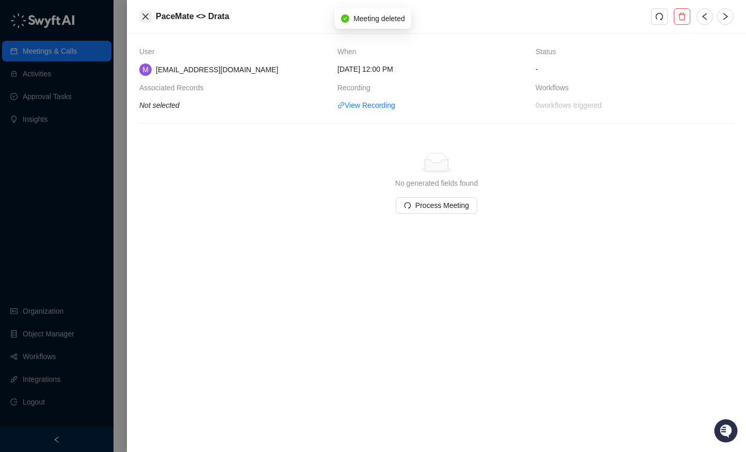
click at [144, 12] on icon "close" at bounding box center [145, 16] width 8 height 8
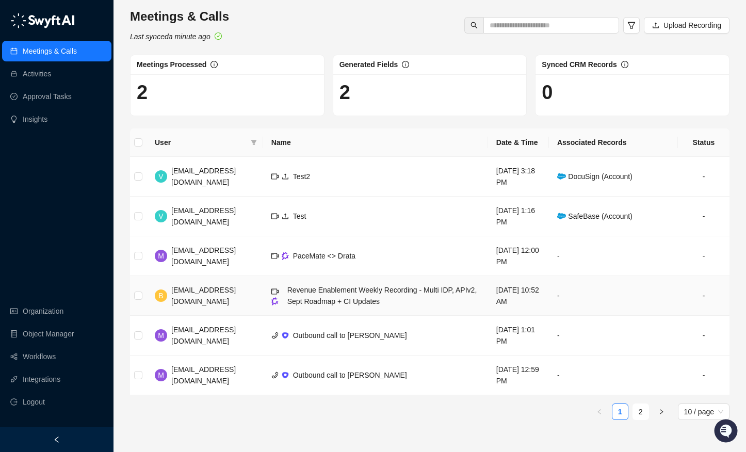
click at [224, 304] on div "[EMAIL_ADDRESS][DOMAIN_NAME]" at bounding box center [213, 295] width 84 height 23
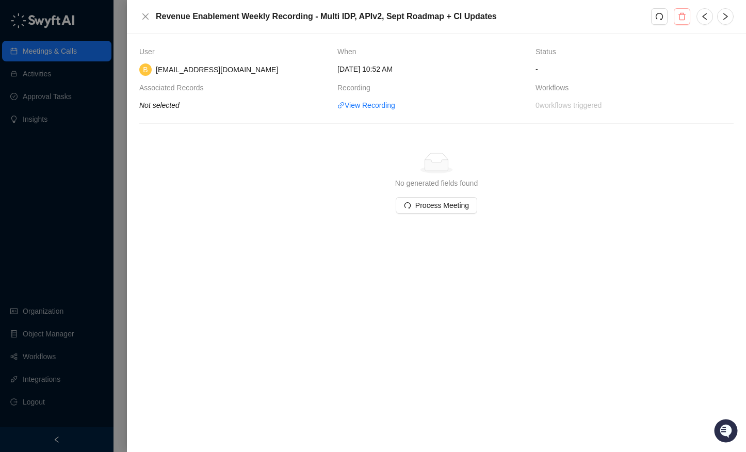
click at [682, 21] on button "button" at bounding box center [682, 16] width 17 height 17
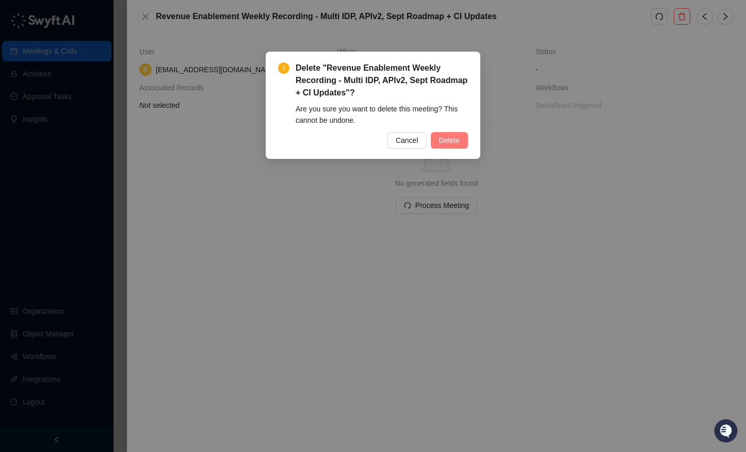
click at [445, 139] on span "Delete" at bounding box center [449, 140] width 21 height 11
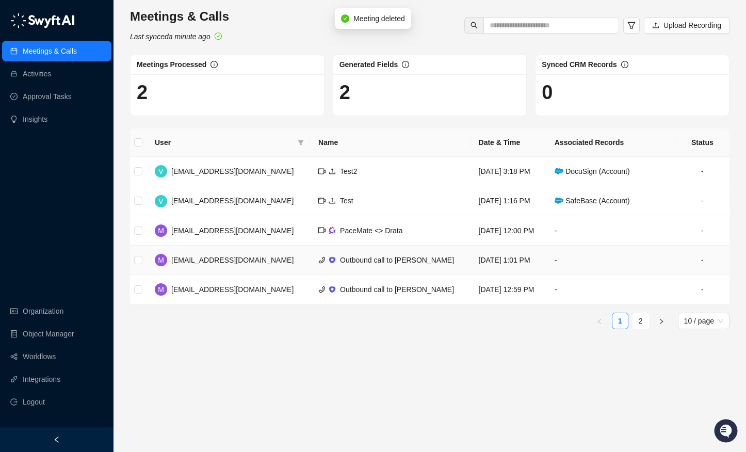
click at [249, 268] on td "M mattapple@drata.com" at bounding box center [227, 259] width 163 height 29
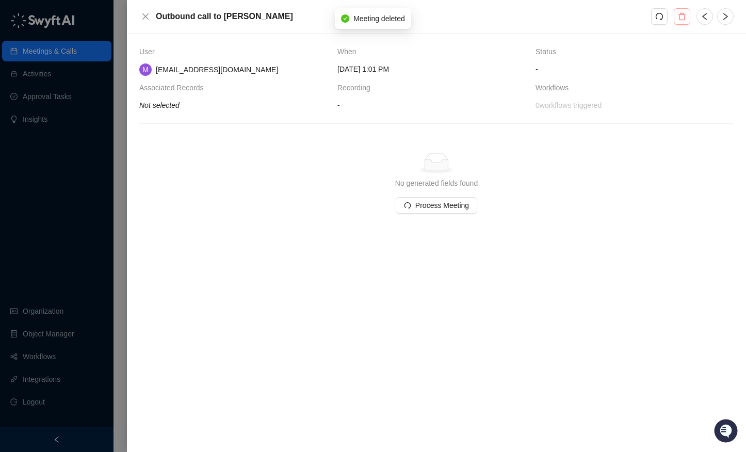
click at [674, 13] on button "button" at bounding box center [682, 16] width 17 height 17
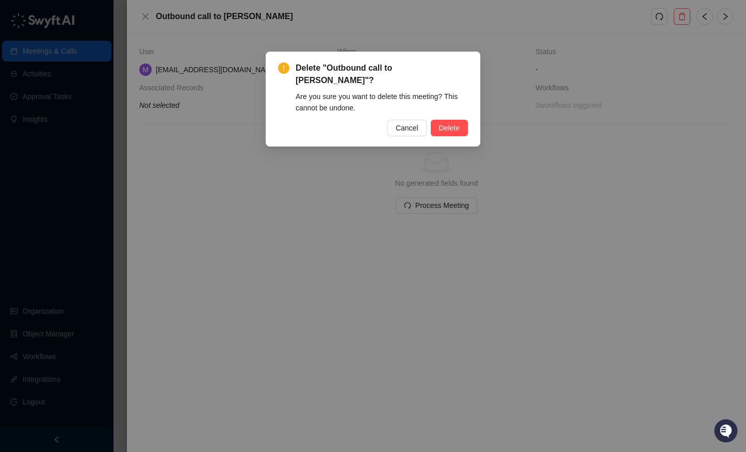
click at [426, 135] on div "Cancel Delete" at bounding box center [373, 128] width 190 height 17
click at [442, 129] on span "Delete" at bounding box center [449, 127] width 21 height 11
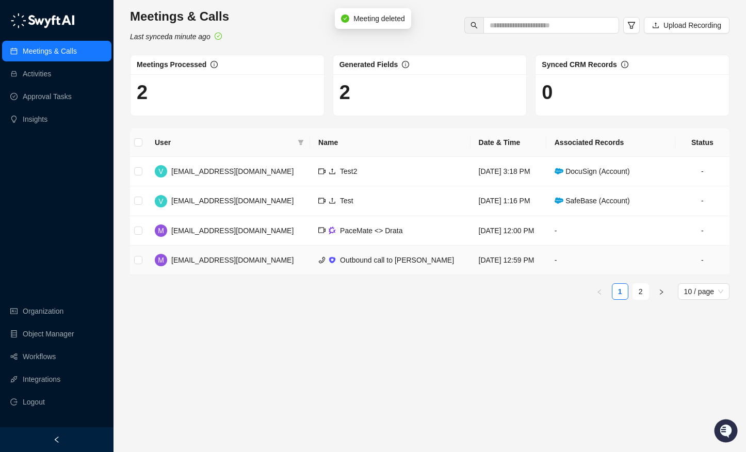
click at [253, 263] on td "M mattapple@drata.com" at bounding box center [227, 259] width 163 height 29
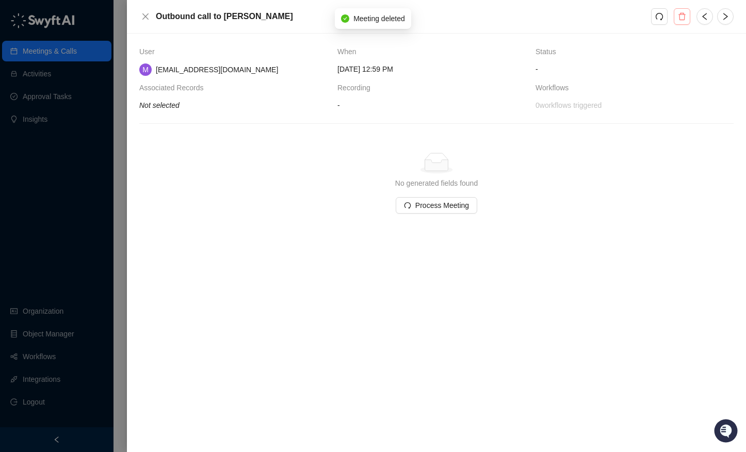
click at [685, 12] on icon "delete" at bounding box center [682, 16] width 8 height 8
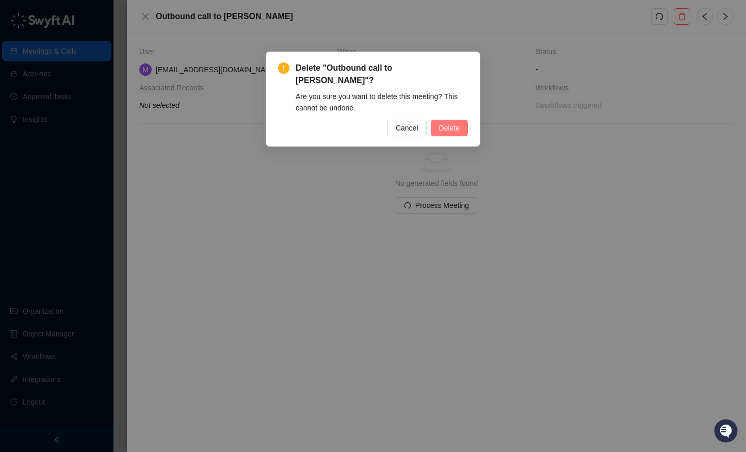
click at [455, 122] on span "Delete" at bounding box center [449, 127] width 21 height 11
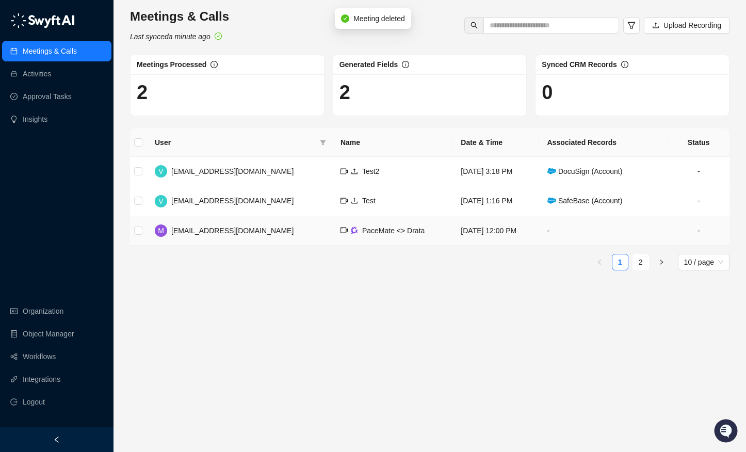
click at [363, 238] on td "PaceMate <> Drata" at bounding box center [392, 230] width 120 height 29
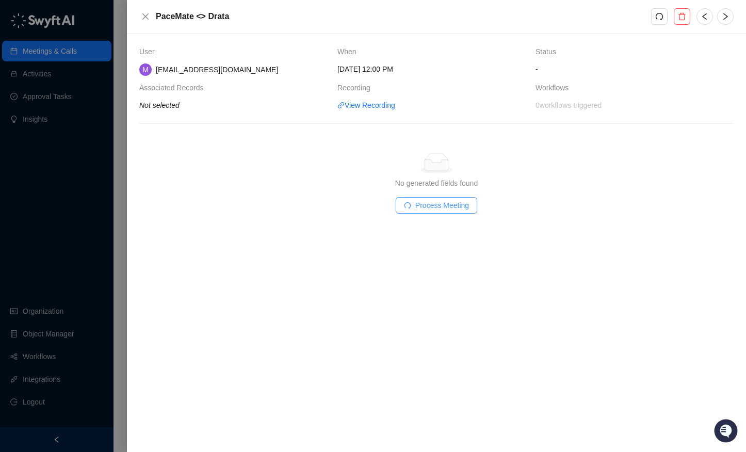
click at [412, 199] on button "Process Meeting" at bounding box center [436, 205] width 81 height 17
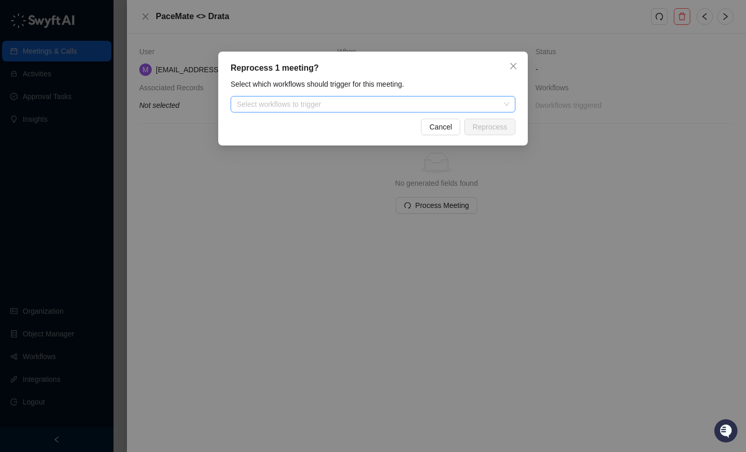
click at [426, 106] on div at bounding box center [368, 105] width 270 height 8
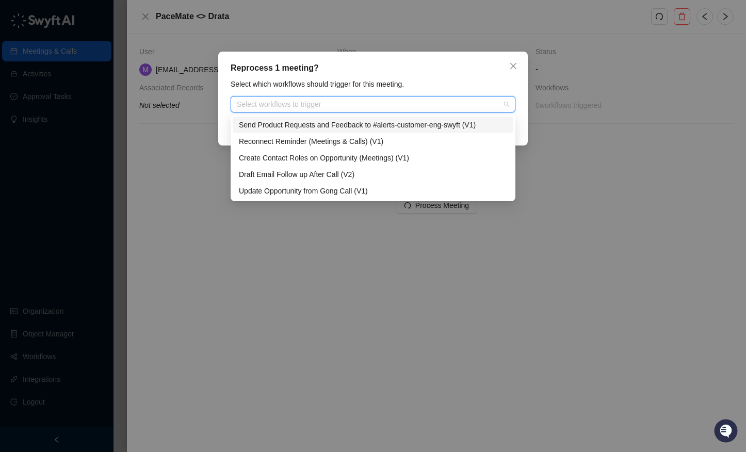
click at [424, 75] on div "Reprocess 1 meeting? Select which workflows should trigger for this meeting. Se…" at bounding box center [372, 99] width 309 height 94
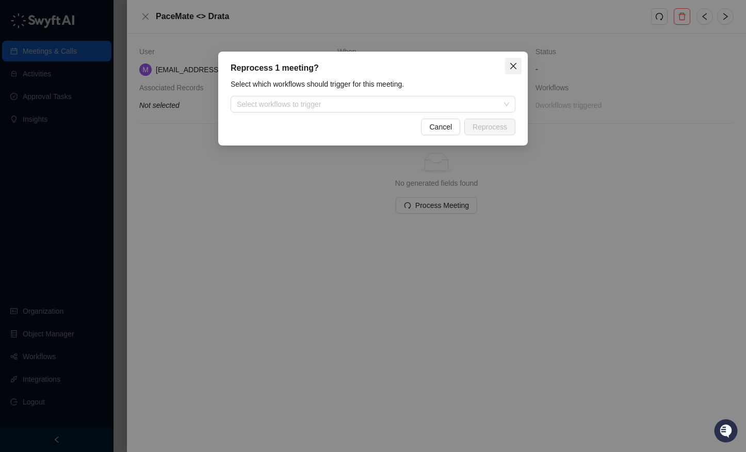
click at [514, 64] on icon "close" at bounding box center [513, 66] width 8 height 8
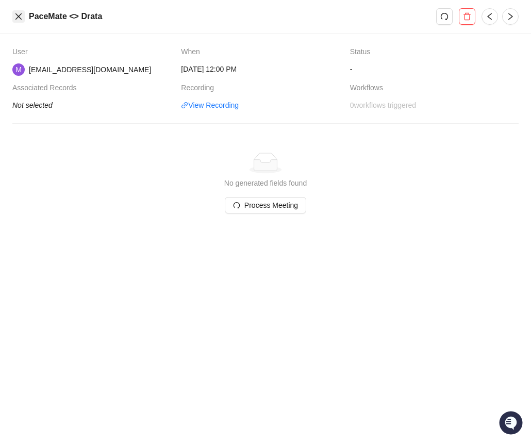
click at [22, 19] on icon "close" at bounding box center [18, 16] width 8 height 8
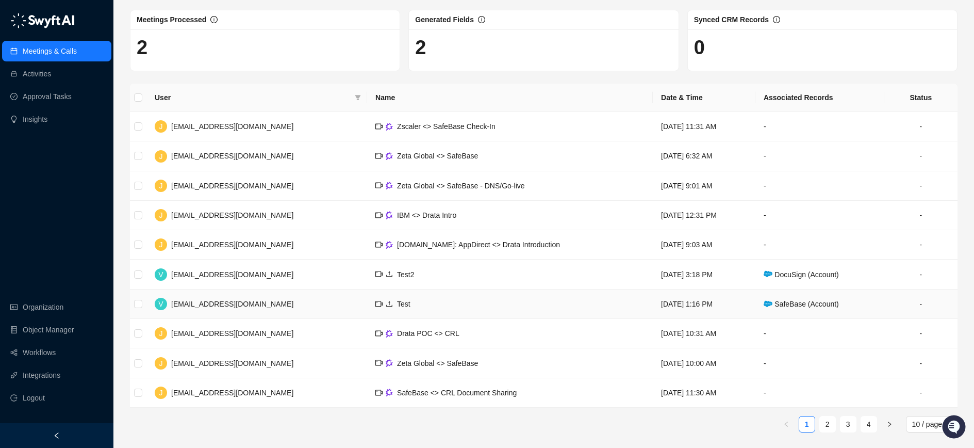
scroll to position [46, 0]
click at [203, 218] on div "[EMAIL_ADDRESS][DOMAIN_NAME]" at bounding box center [232, 213] width 122 height 11
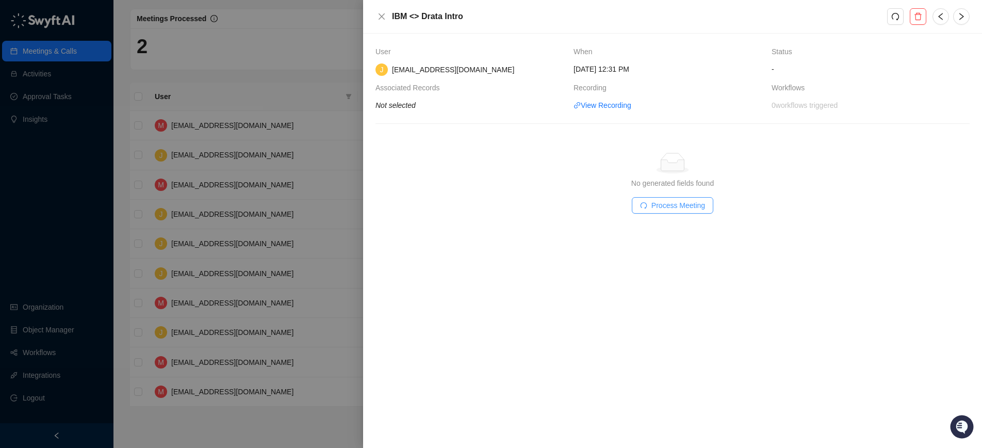
click at [655, 199] on button "Process Meeting" at bounding box center [672, 205] width 81 height 17
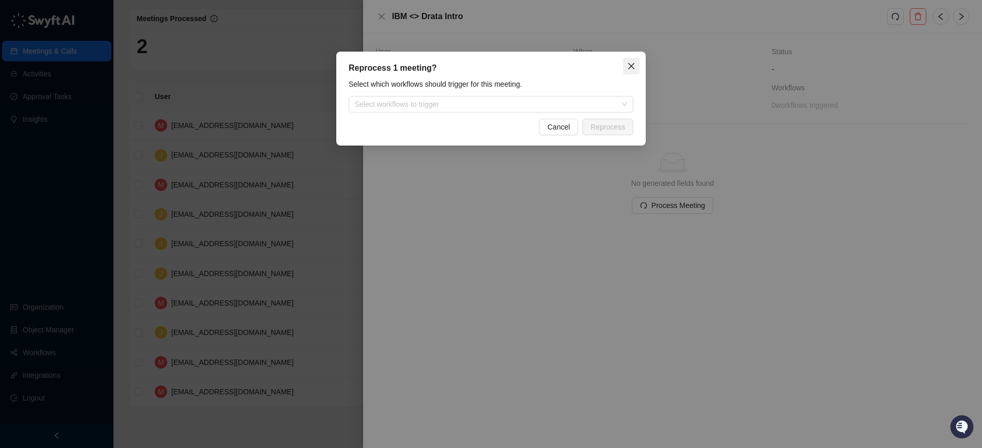
click at [626, 64] on span "Close" at bounding box center [631, 66] width 17 height 8
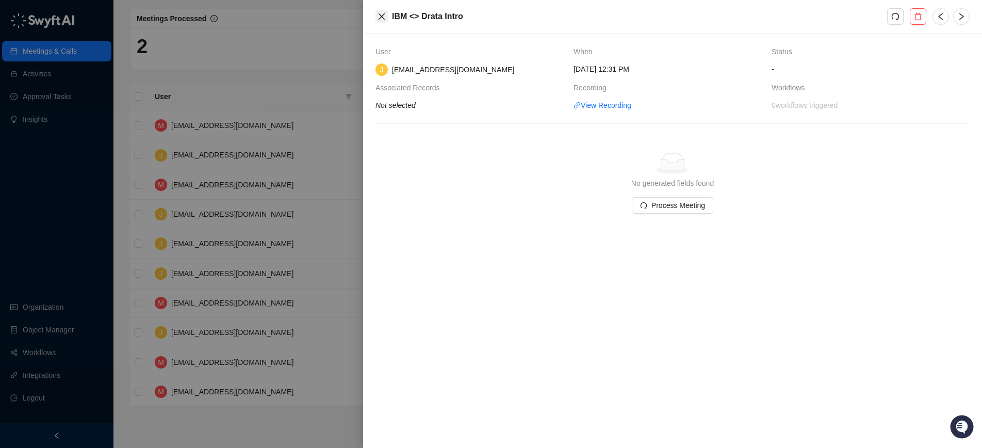
click at [376, 15] on button "Close" at bounding box center [381, 16] width 12 height 12
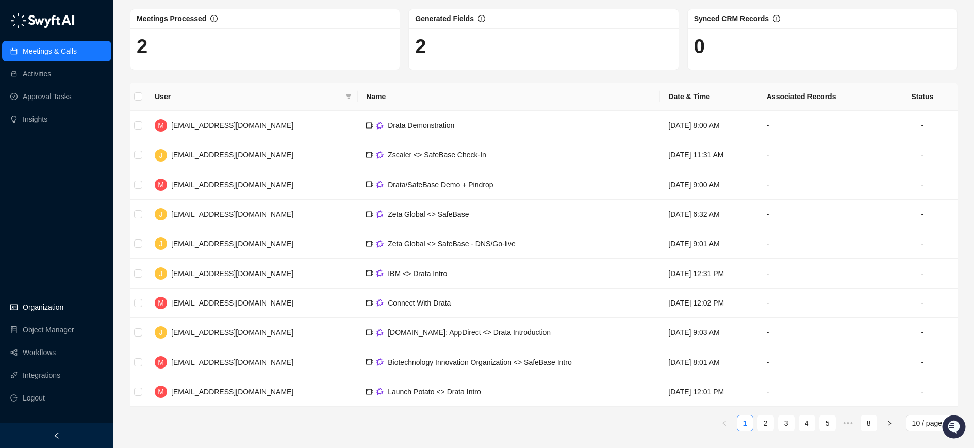
drag, startPoint x: 56, startPoint y: 292, endPoint x: 58, endPoint y: 307, distance: 15.2
click at [56, 294] on div "Meetings & Calls Activities Approval Tasks Insights Organization Object Manager…" at bounding box center [56, 211] width 113 height 423
click at [52, 352] on link "Workflows" at bounding box center [39, 352] width 33 height 21
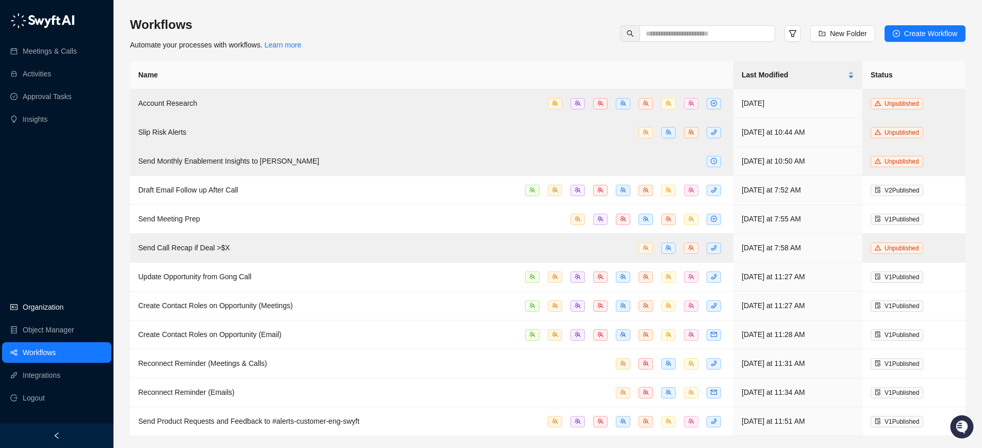
click at [63, 312] on link "Organization" at bounding box center [43, 307] width 41 height 21
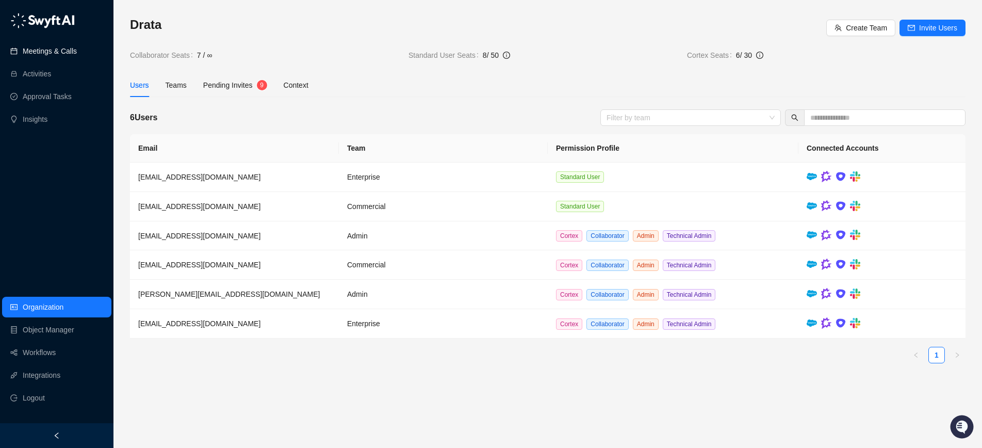
click at [57, 51] on link "Meetings & Calls" at bounding box center [50, 51] width 54 height 21
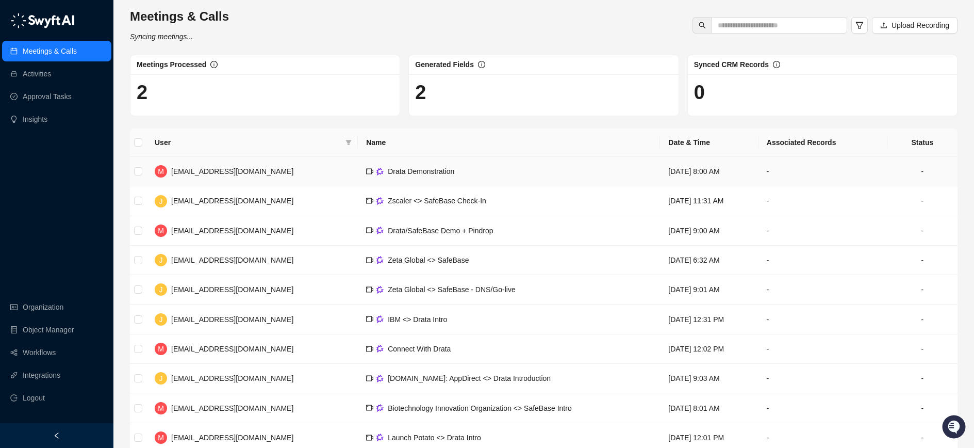
click at [417, 184] on td "Drata Demonstration" at bounding box center [509, 171] width 302 height 29
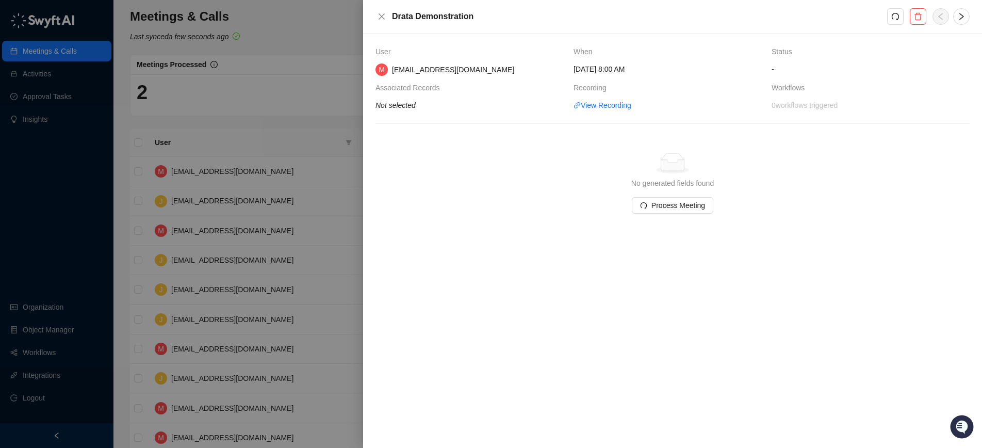
click at [265, 218] on div at bounding box center [491, 224] width 982 height 448
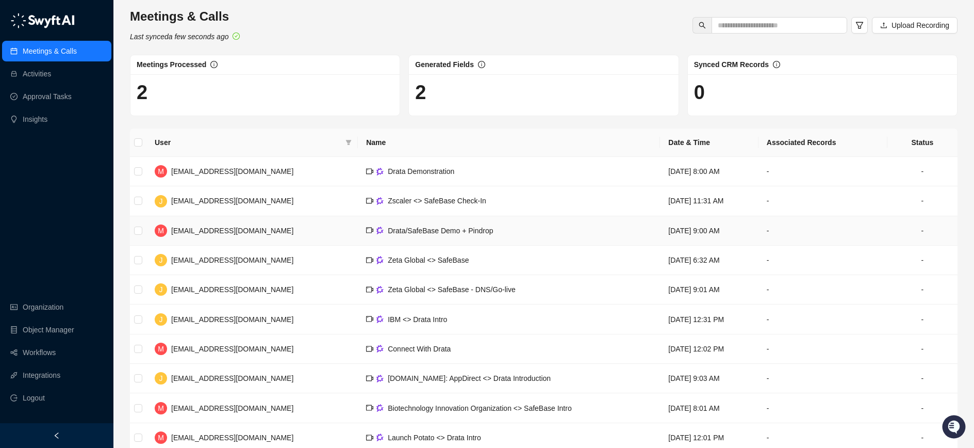
click at [385, 237] on td "Drata/SafeBase Demo + Pindrop" at bounding box center [509, 230] width 302 height 29
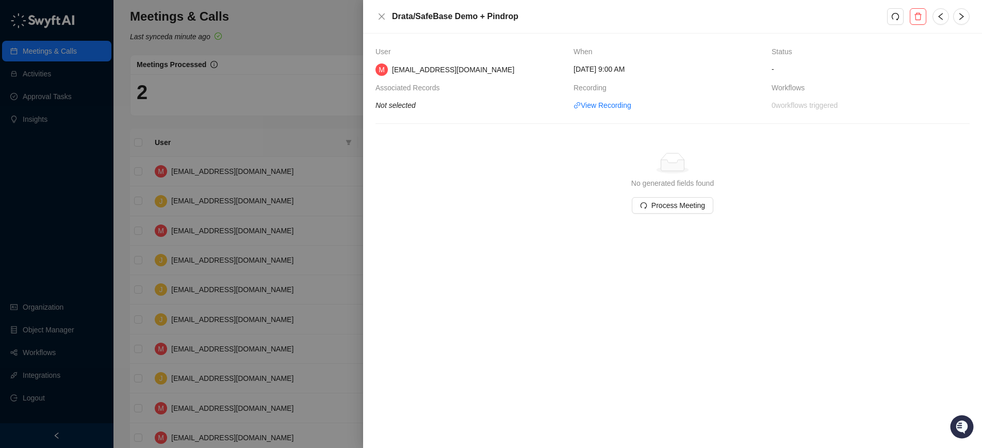
click at [400, 97] on th "Associated Records" at bounding box center [474, 91] width 198 height 18
click at [402, 110] on span "Not selected" at bounding box center [395, 105] width 40 height 11
click at [399, 106] on icon "Not selected" at bounding box center [395, 105] width 40 height 8
click at [398, 104] on icon "Not selected" at bounding box center [395, 105] width 40 height 8
click at [379, 13] on icon "close" at bounding box center [382, 16] width 6 height 6
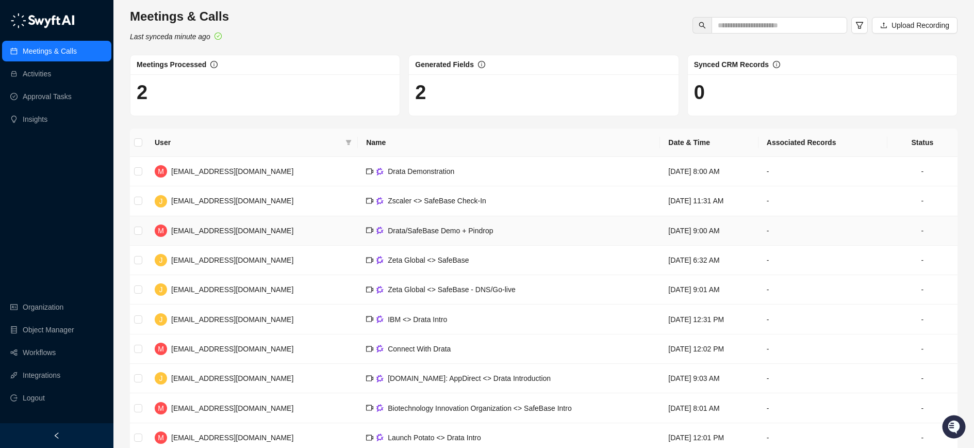
click at [306, 238] on td "M morgancumiskey@drata.com" at bounding box center [251, 230] width 211 height 29
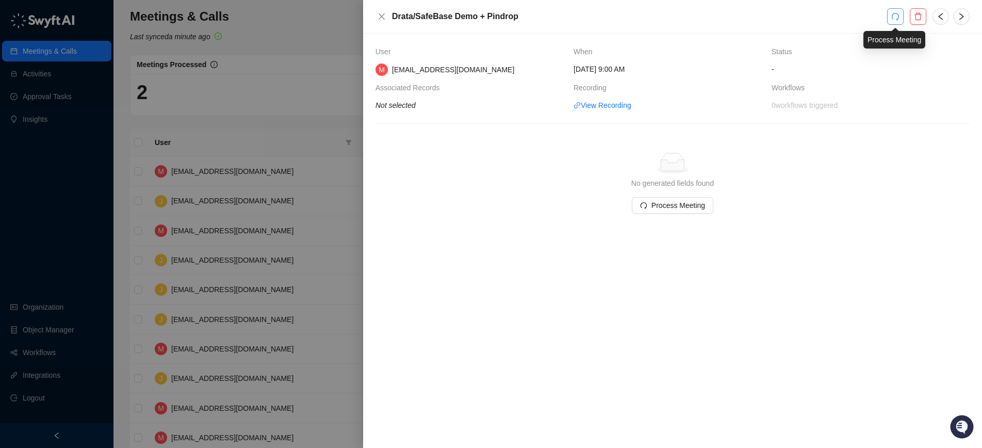
click at [745, 19] on icon "redo" at bounding box center [895, 16] width 8 height 8
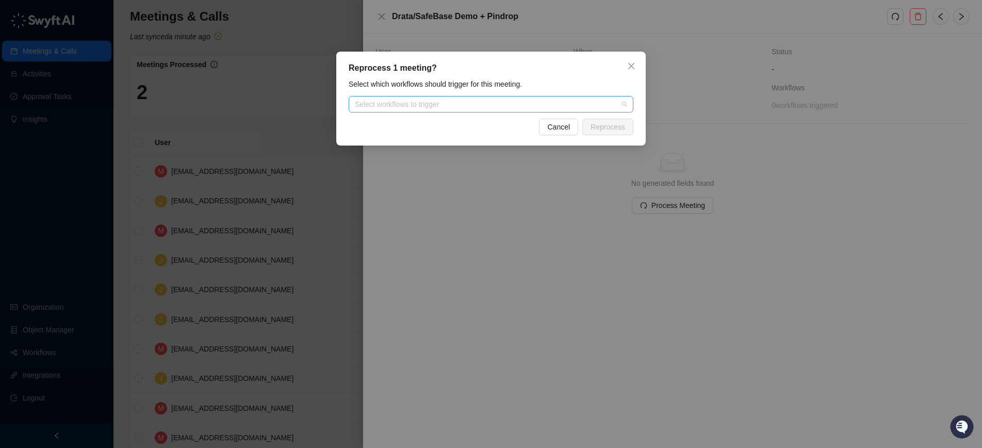
click at [567, 106] on div at bounding box center [486, 105] width 270 height 8
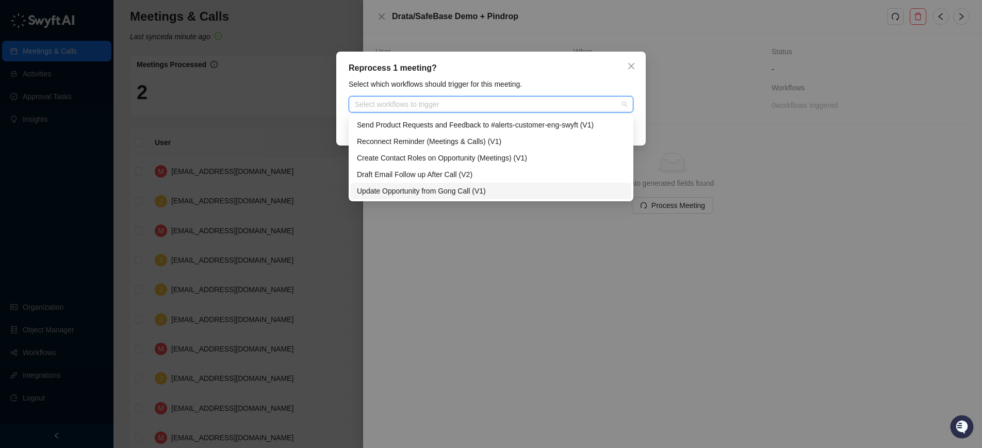
click at [430, 193] on div "Update Opportunity from Gong Call (V1)" at bounding box center [491, 190] width 268 height 11
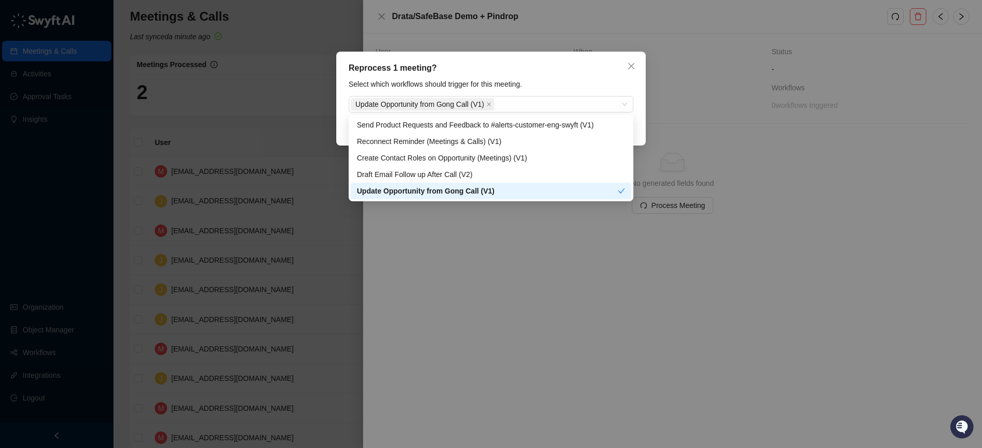
click at [619, 74] on div "Reprocess 1 meeting? Select which workflows should trigger for this meeting. Up…" at bounding box center [490, 99] width 309 height 94
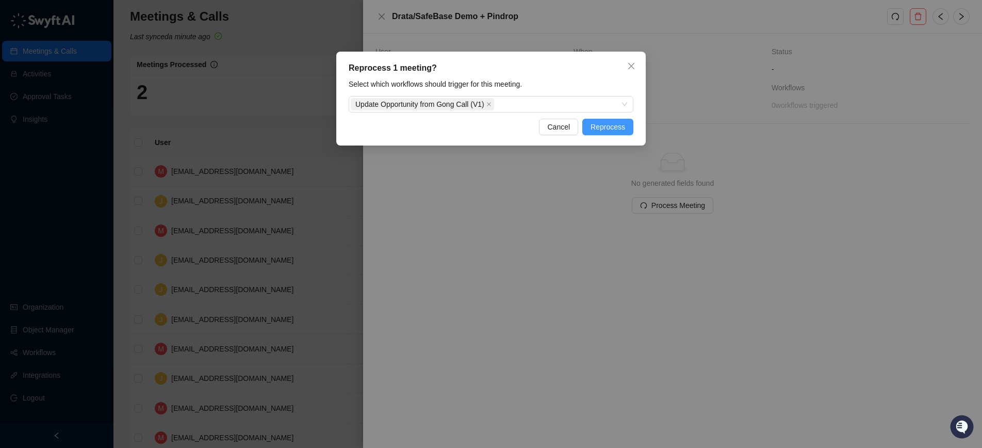
click at [623, 127] on span "Reprocess" at bounding box center [608, 126] width 35 height 11
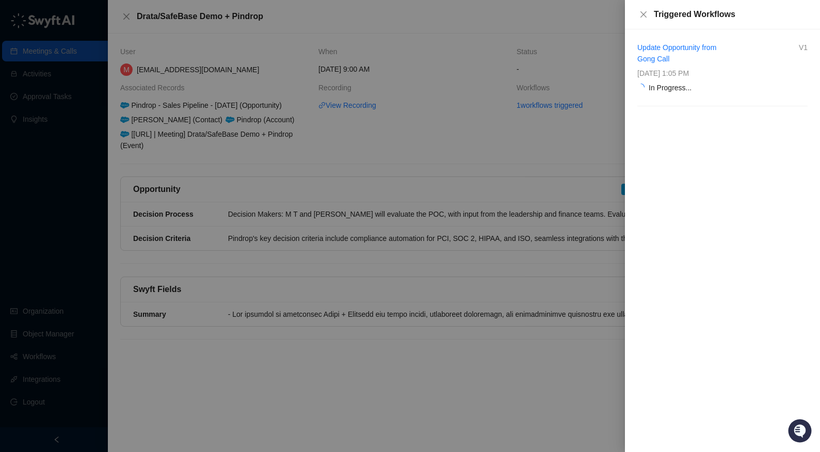
click at [405, 316] on div at bounding box center [410, 226] width 820 height 452
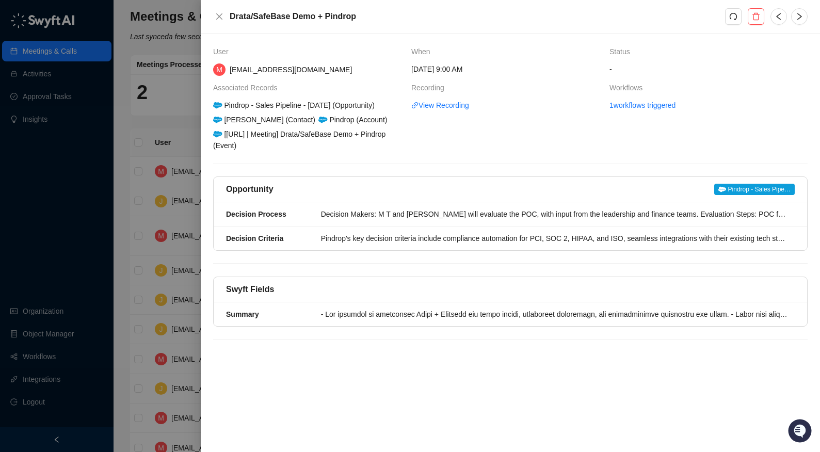
click at [166, 112] on div at bounding box center [410, 226] width 820 height 452
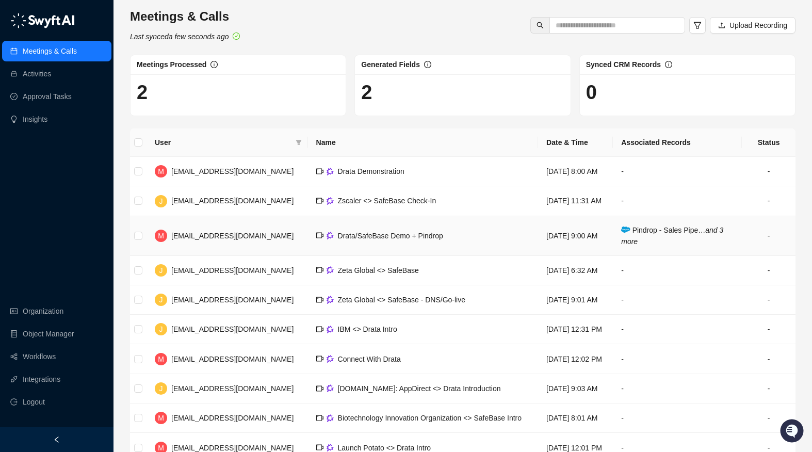
click at [692, 245] on span "Pindrop - Sales Pipe… and 3 more" at bounding box center [672, 236] width 102 height 20
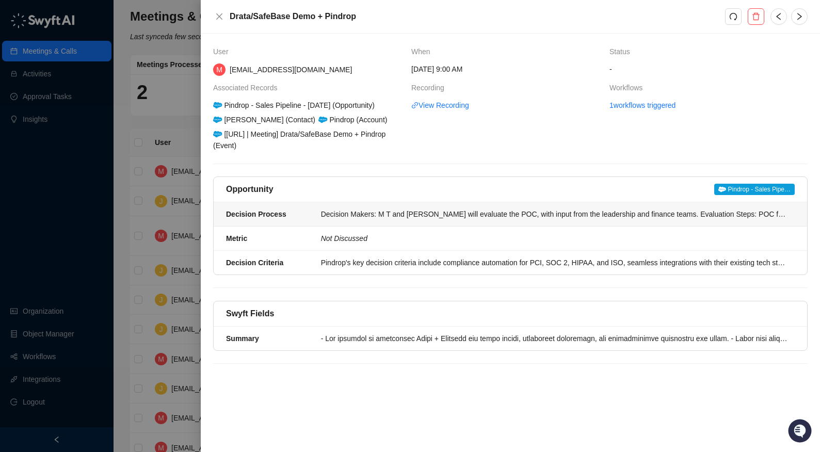
click at [502, 217] on div "Decision Makers: M T and Chris will evaluate the POC, with input from the leade…" at bounding box center [554, 213] width 467 height 11
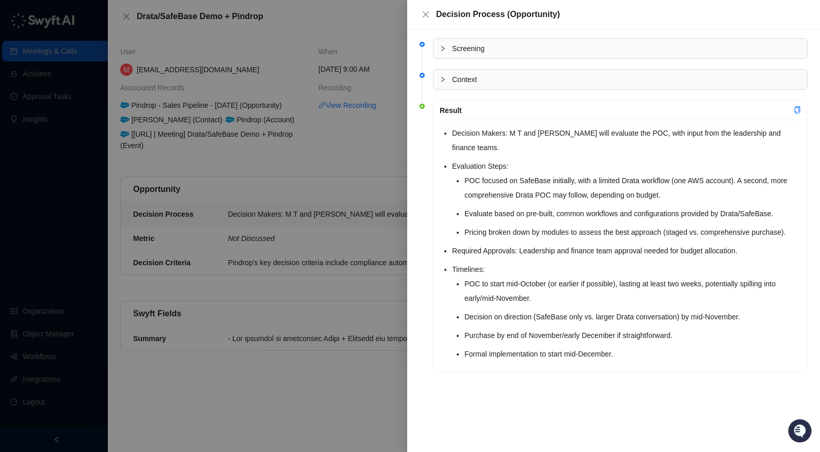
click at [308, 172] on div at bounding box center [410, 226] width 820 height 452
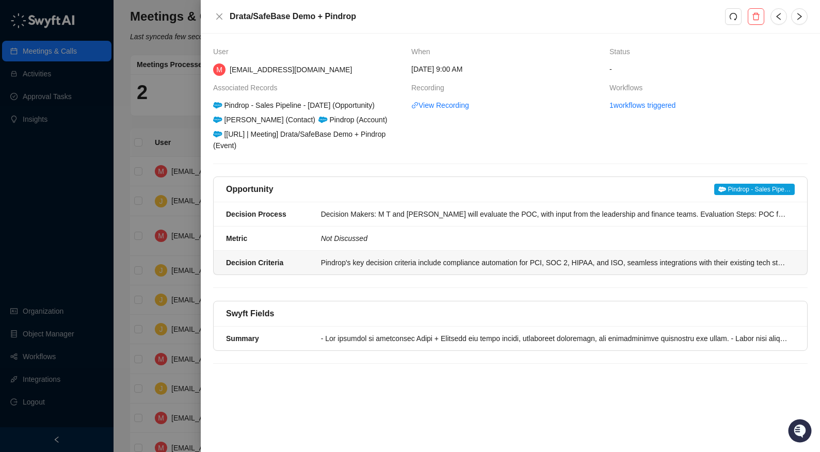
click at [383, 262] on div "Pindrop's key decision criteria include compliance automation for PCI, SOC 2, H…" at bounding box center [554, 262] width 467 height 11
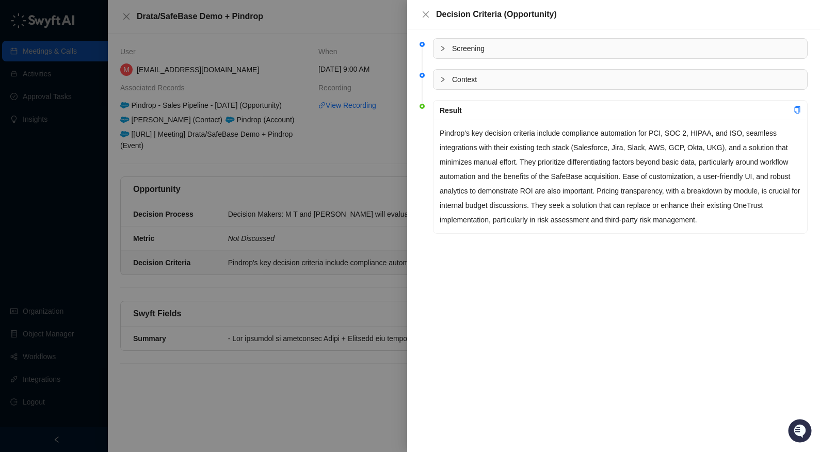
click at [286, 180] on div at bounding box center [410, 226] width 820 height 452
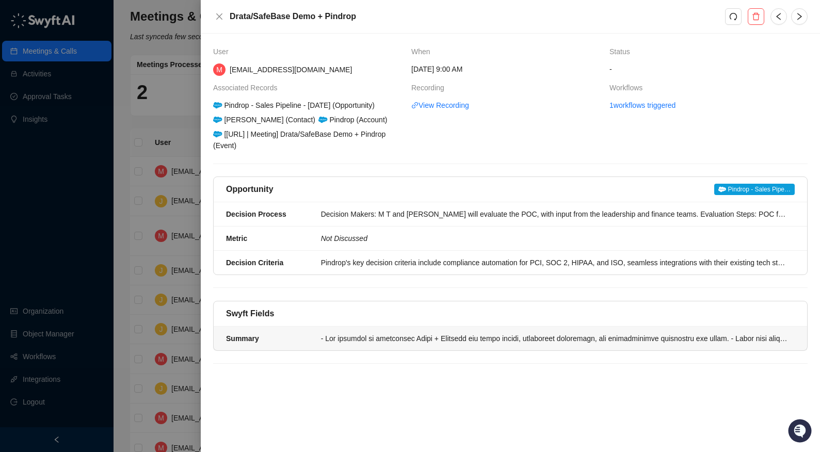
click at [428, 343] on div at bounding box center [554, 338] width 467 height 11
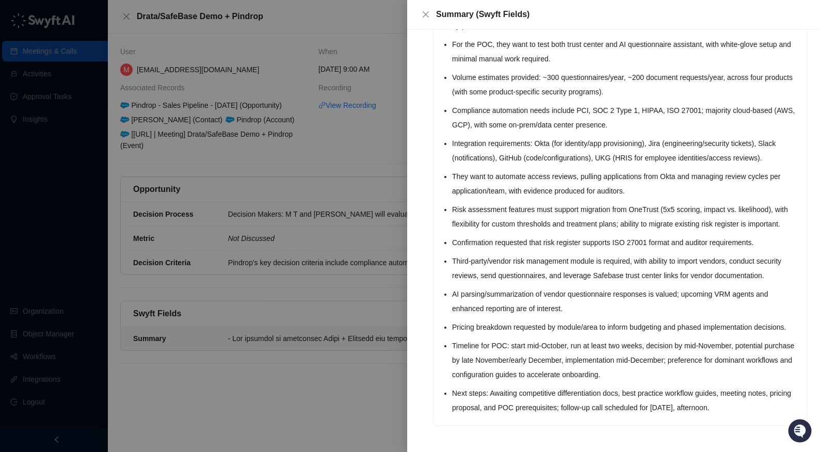
scroll to position [627, 0]
click at [321, 374] on div at bounding box center [410, 226] width 820 height 452
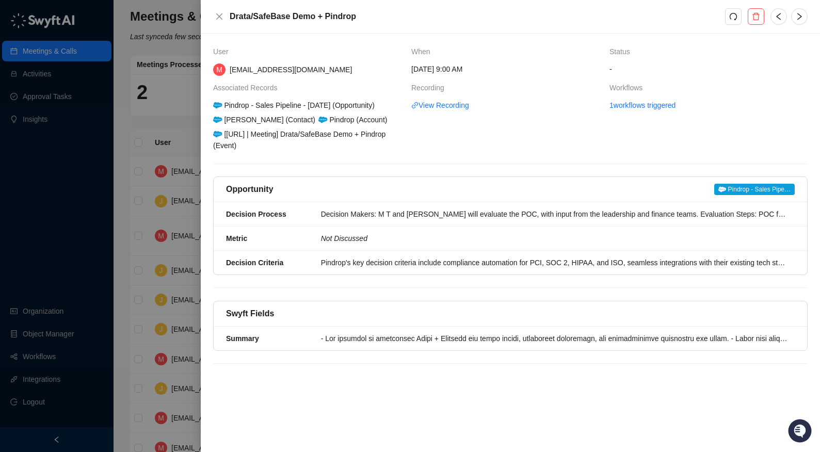
click at [116, 157] on div at bounding box center [410, 226] width 820 height 452
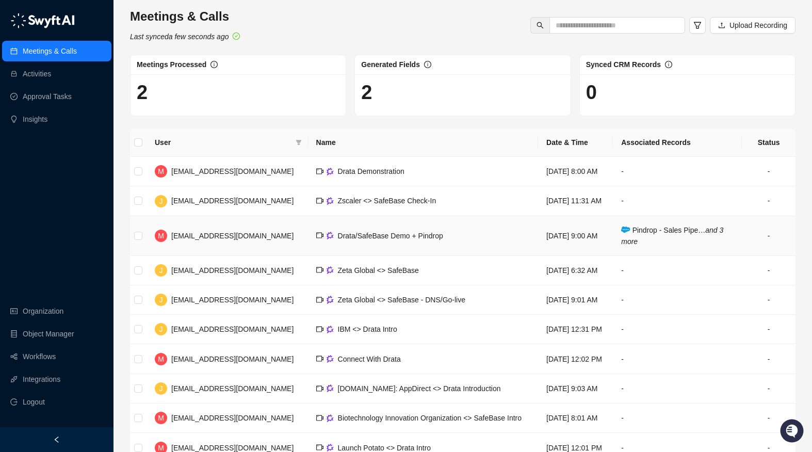
click at [683, 255] on td "Pindrop - Sales Pipe… and 3 more" at bounding box center [677, 236] width 129 height 40
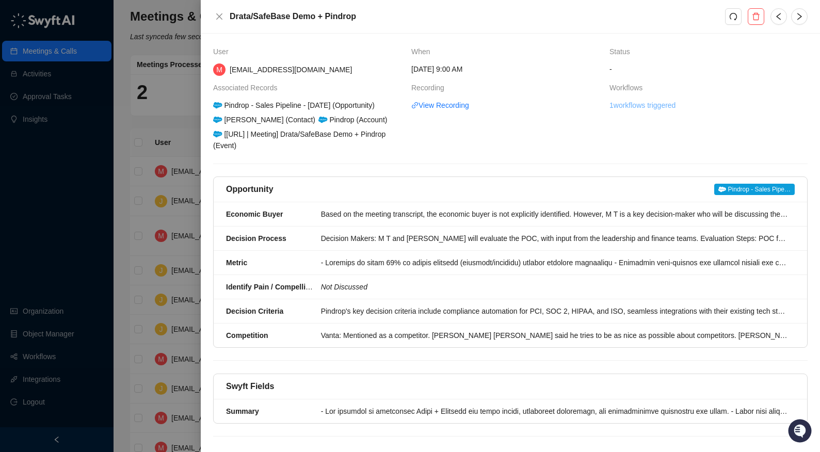
click at [631, 107] on link "1 workflows triggered" at bounding box center [642, 105] width 66 height 11
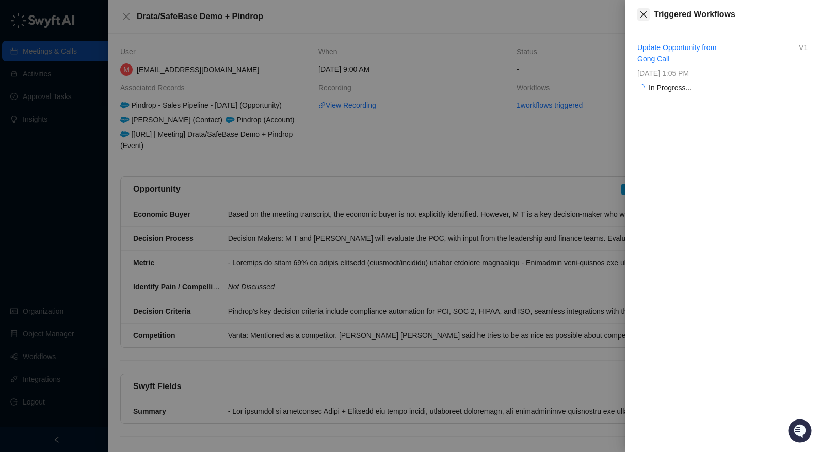
click at [642, 15] on icon "close" at bounding box center [643, 14] width 6 height 6
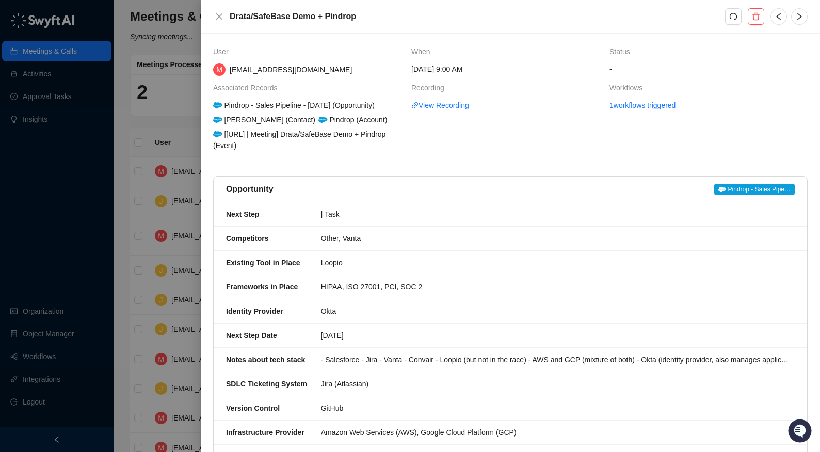
scroll to position [116, 0]
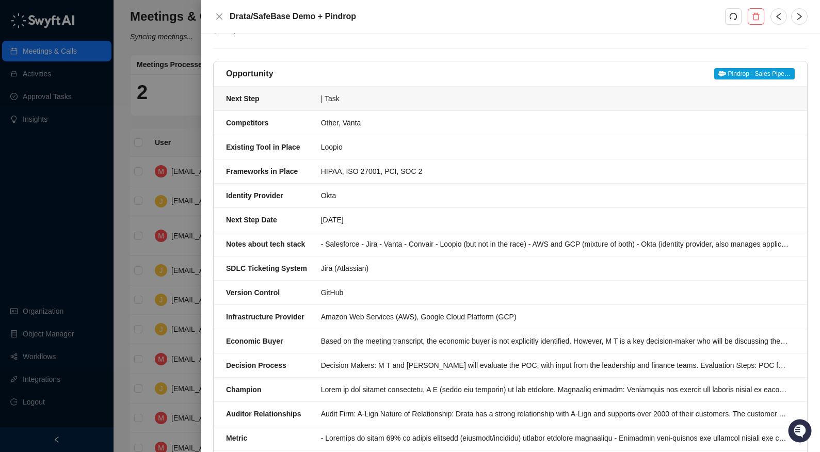
click at [334, 96] on div "| Task" at bounding box center [554, 98] width 467 height 11
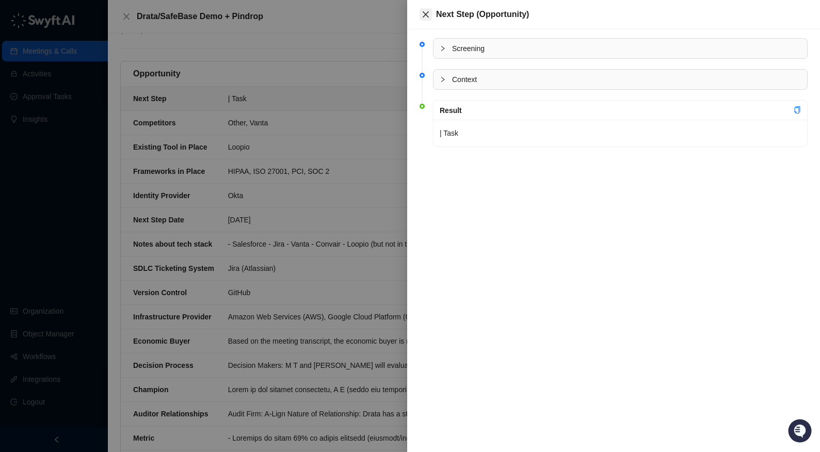
click at [427, 12] on icon "close" at bounding box center [425, 14] width 6 height 6
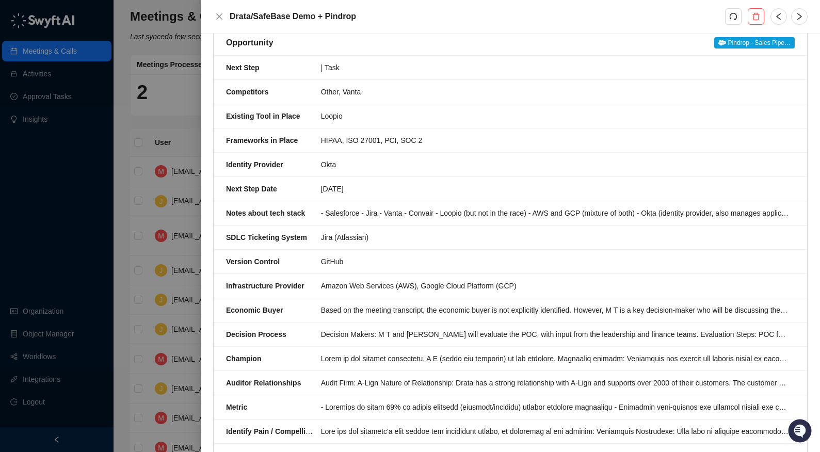
scroll to position [151, 0]
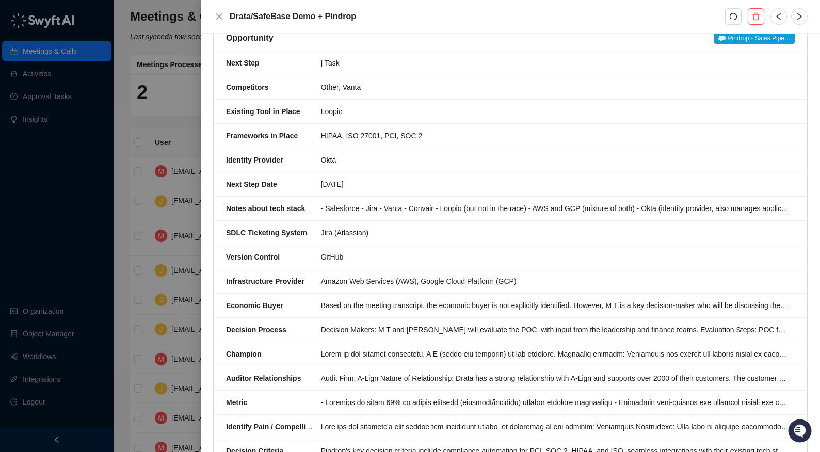
click at [172, 226] on div at bounding box center [410, 226] width 820 height 452
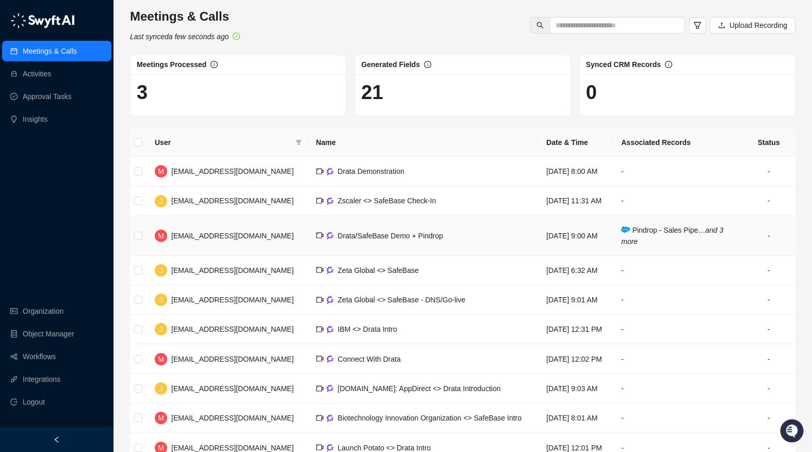
click at [669, 245] on span "Pindrop - Sales Pipe… and 3 more" at bounding box center [672, 236] width 102 height 20
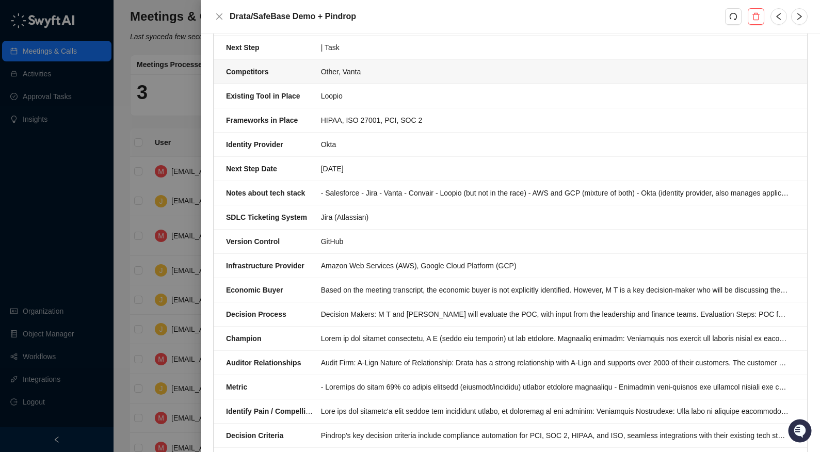
scroll to position [161, 0]
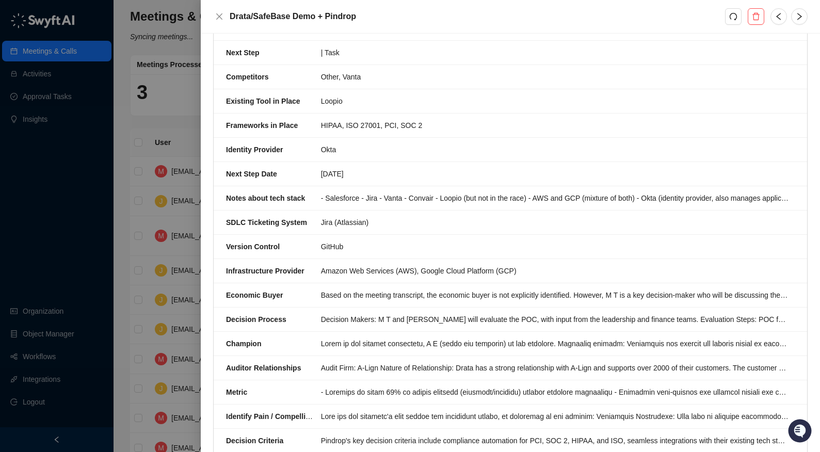
click at [58, 338] on div at bounding box center [410, 226] width 820 height 452
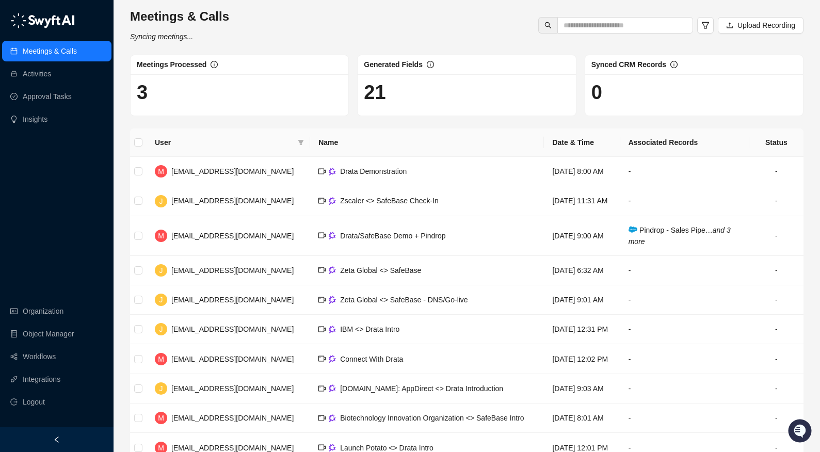
click at [50, 353] on link "Workflows" at bounding box center [39, 356] width 33 height 21
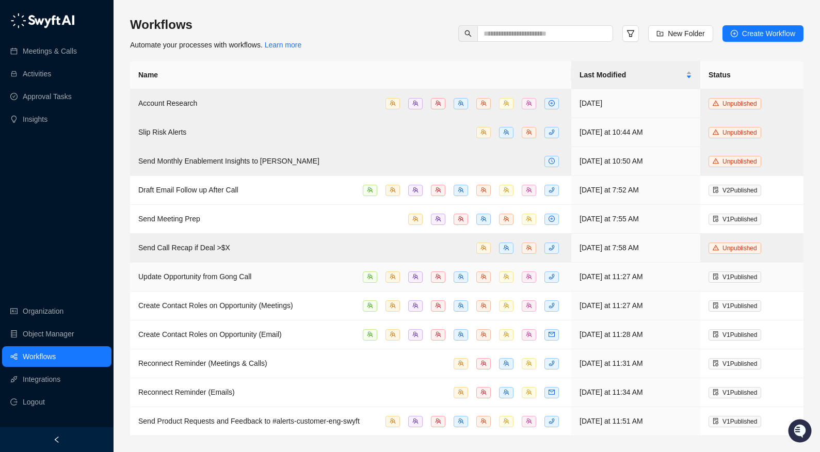
click at [222, 277] on span "Update Opportunity from Gong Call" at bounding box center [194, 276] width 113 height 8
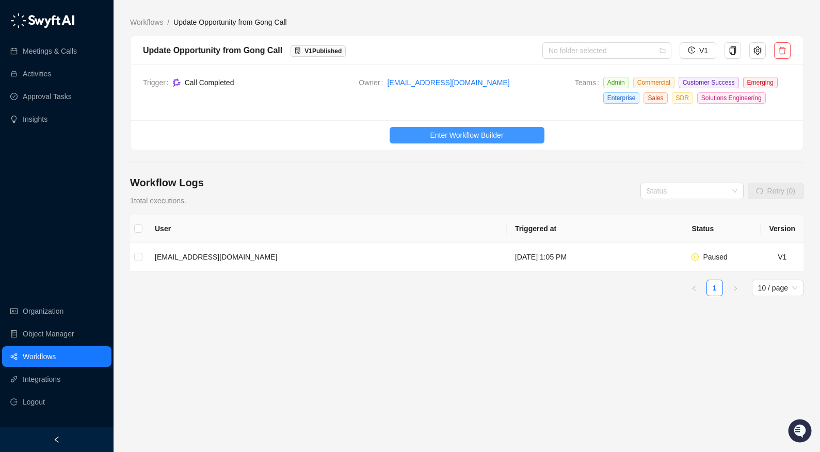
click at [497, 133] on span "Enter Workflow Builder" at bounding box center [466, 134] width 73 height 11
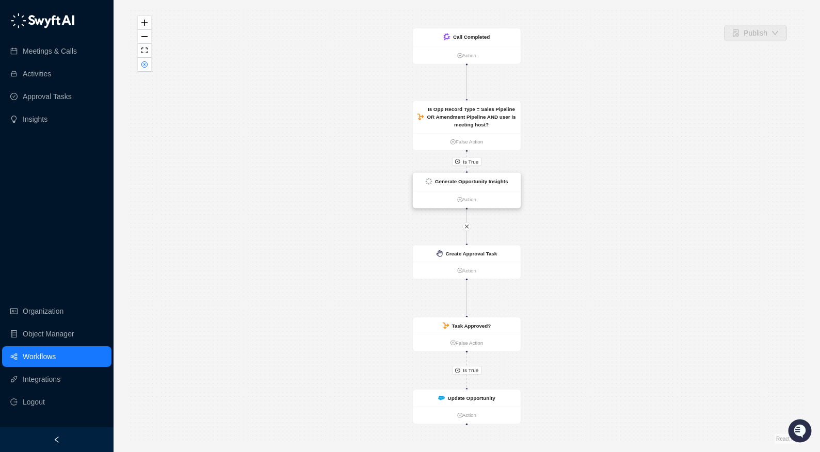
click at [457, 182] on strong "Generate Opportunity Insights" at bounding box center [471, 181] width 73 height 6
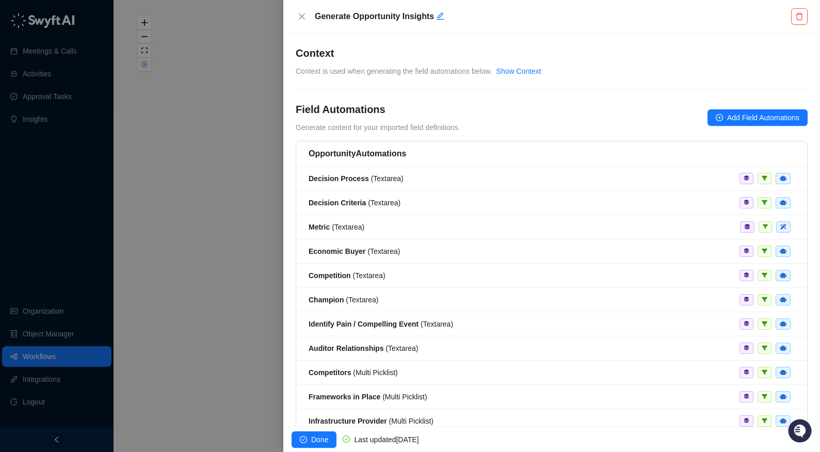
scroll to position [214, 0]
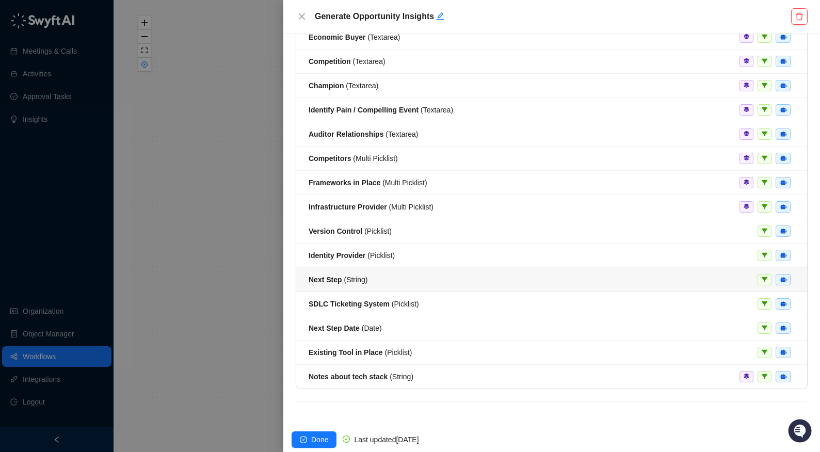
click at [358, 282] on span "Next Step ( String )" at bounding box center [337, 279] width 59 height 8
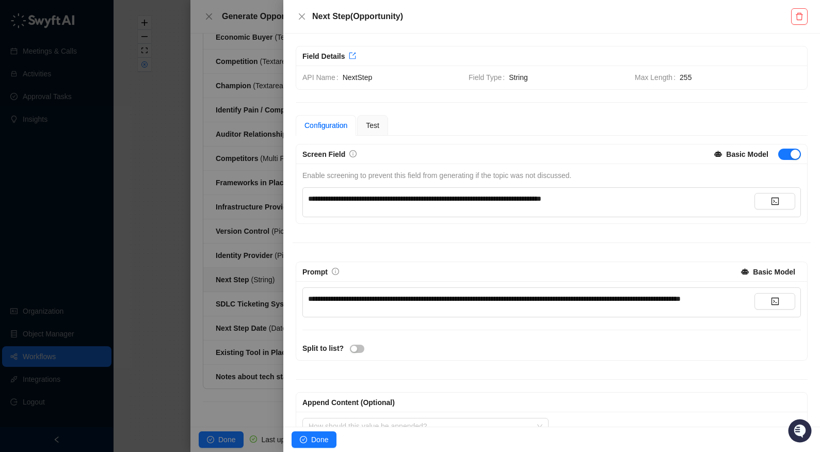
click at [745, 289] on div "**********" at bounding box center [551, 310] width 518 height 99
click at [113, 202] on div at bounding box center [410, 226] width 820 height 452
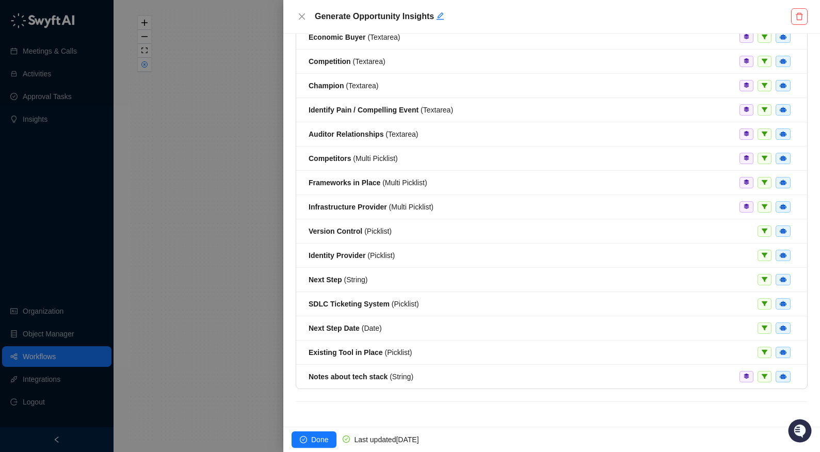
click at [66, 243] on div at bounding box center [410, 226] width 820 height 452
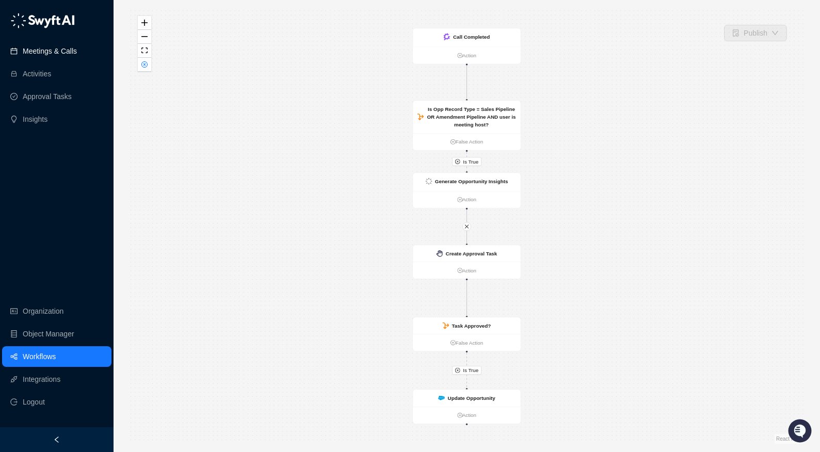
click at [50, 60] on link "Meetings & Calls" at bounding box center [50, 51] width 54 height 21
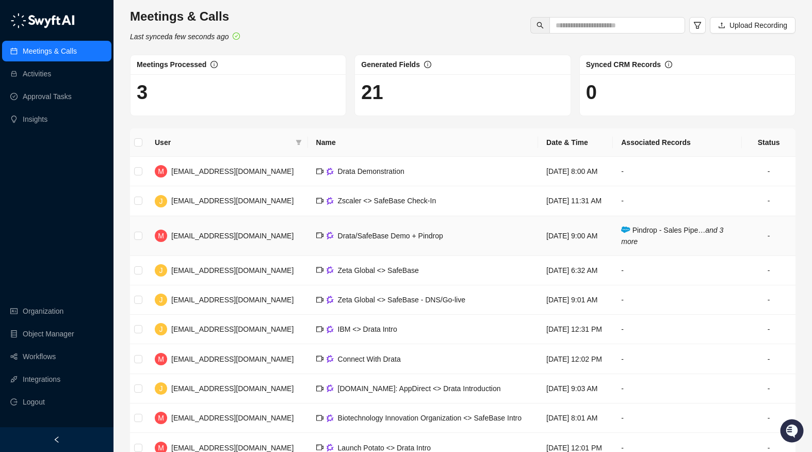
click at [631, 255] on td "Pindrop - Sales Pipe… and 3 more" at bounding box center [677, 236] width 129 height 40
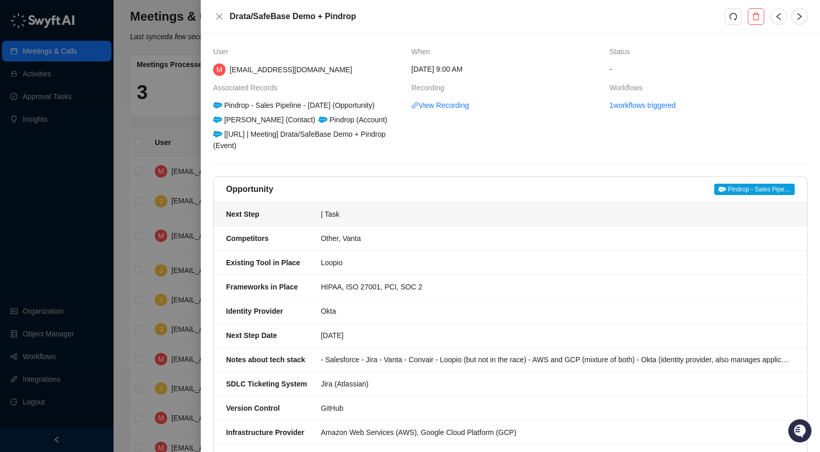
click at [436, 220] on li "Next Step | Task" at bounding box center [510, 214] width 593 height 24
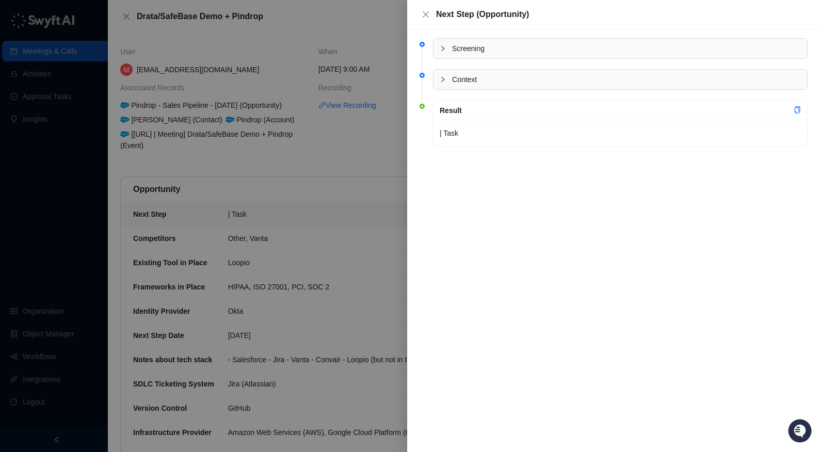
click at [444, 41] on div "Screening" at bounding box center [619, 49] width 373 height 20
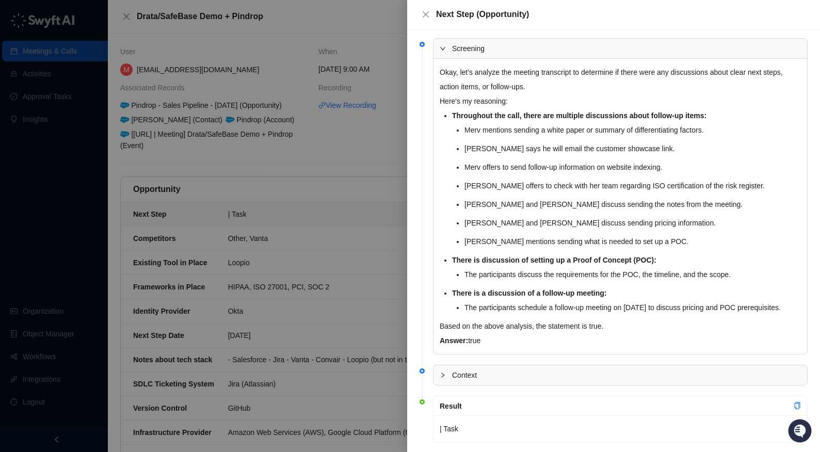
click at [446, 381] on div at bounding box center [445, 374] width 12 height 11
click at [445, 378] on icon "expanded" at bounding box center [442, 375] width 6 height 6
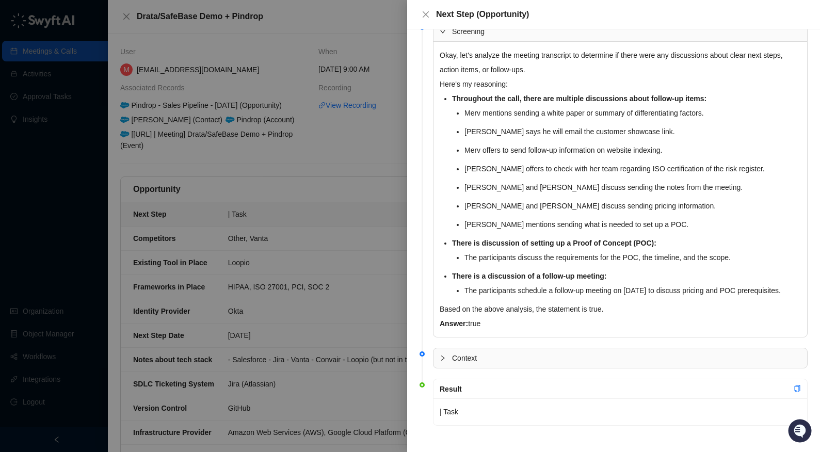
scroll to position [31, 0]
click at [480, 415] on p "| Task" at bounding box center [619, 411] width 361 height 14
click at [470, 413] on p "| Task" at bounding box center [619, 411] width 361 height 14
click at [454, 363] on span "Context" at bounding box center [626, 357] width 349 height 11
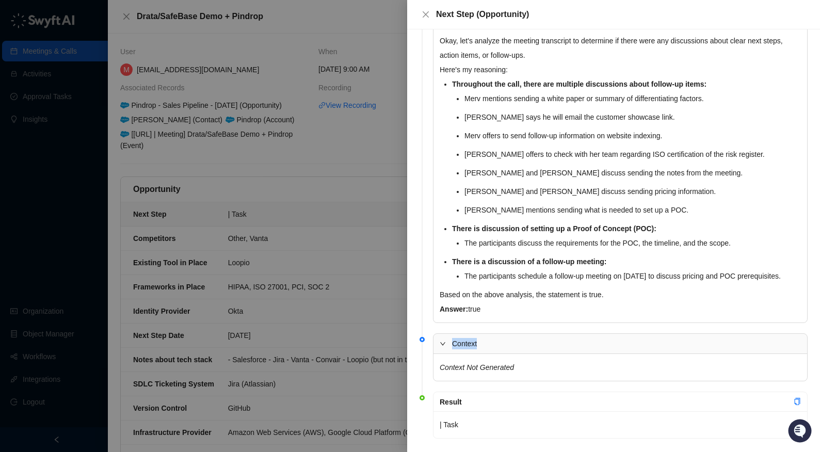
click at [454, 349] on span "Context" at bounding box center [626, 343] width 349 height 11
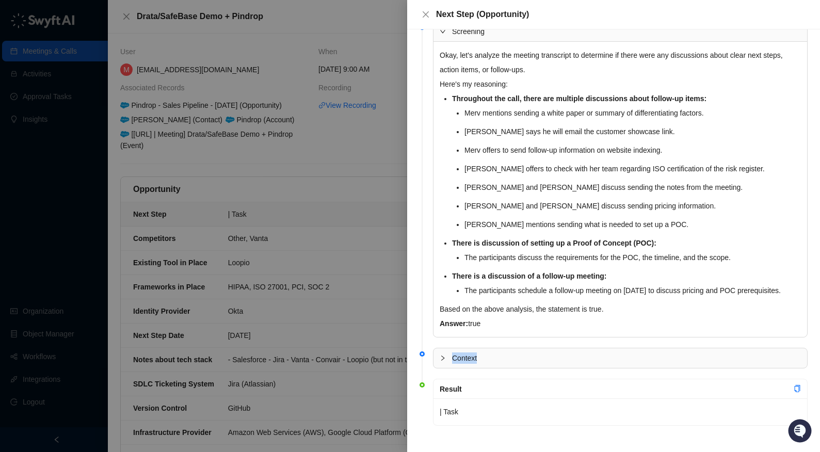
click at [332, 290] on div at bounding box center [410, 226] width 820 height 452
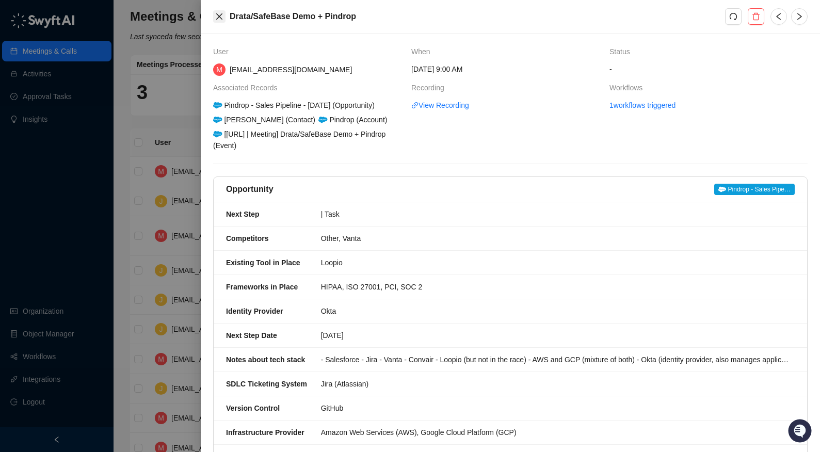
click at [220, 16] on icon "close" at bounding box center [219, 16] width 8 height 8
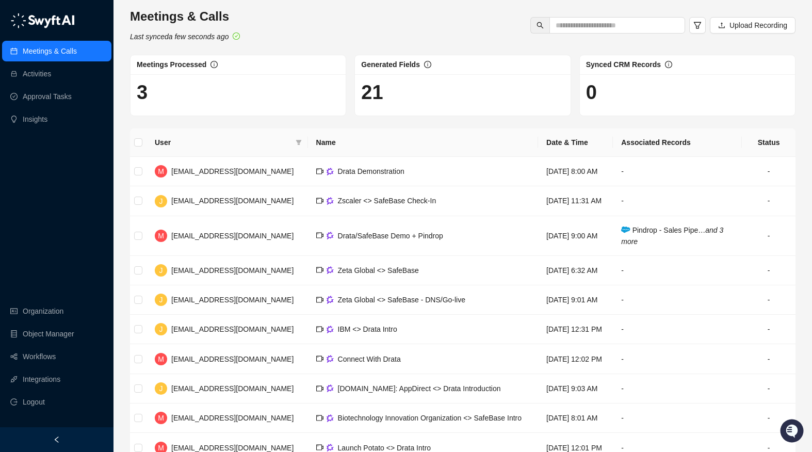
click at [61, 58] on link "Meetings & Calls" at bounding box center [50, 51] width 54 height 21
click at [51, 71] on link "Activities" at bounding box center [37, 73] width 28 height 21
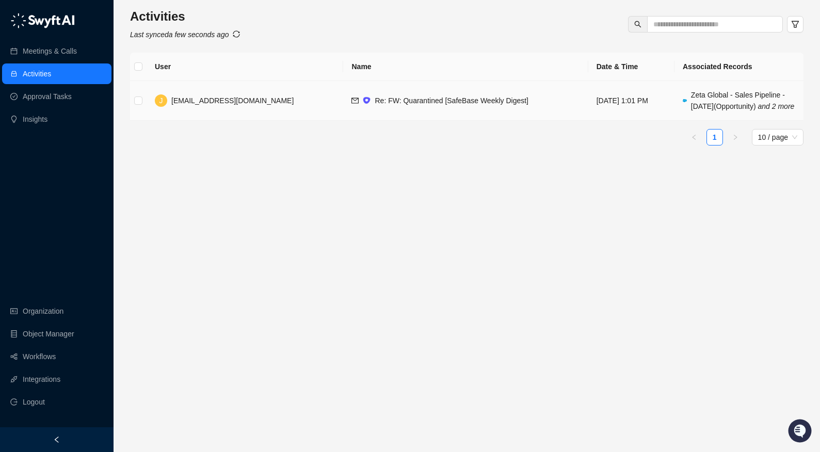
click at [395, 121] on td "Re: FW: Quarantined [SafeBase Weekly Digest]" at bounding box center [465, 101] width 244 height 40
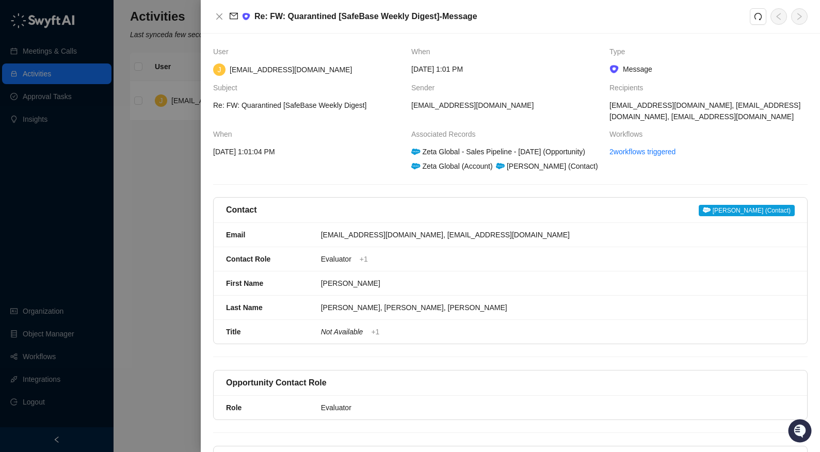
click at [642, 159] on td "2 workflows triggered" at bounding box center [708, 159] width 198 height 26
click at [641, 151] on link "2 workflows triggered" at bounding box center [642, 151] width 66 height 11
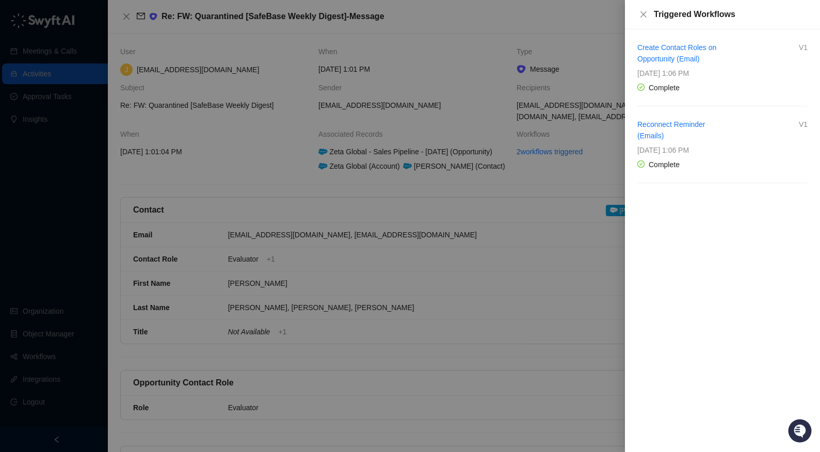
click at [445, 81] on div at bounding box center [410, 226] width 820 height 452
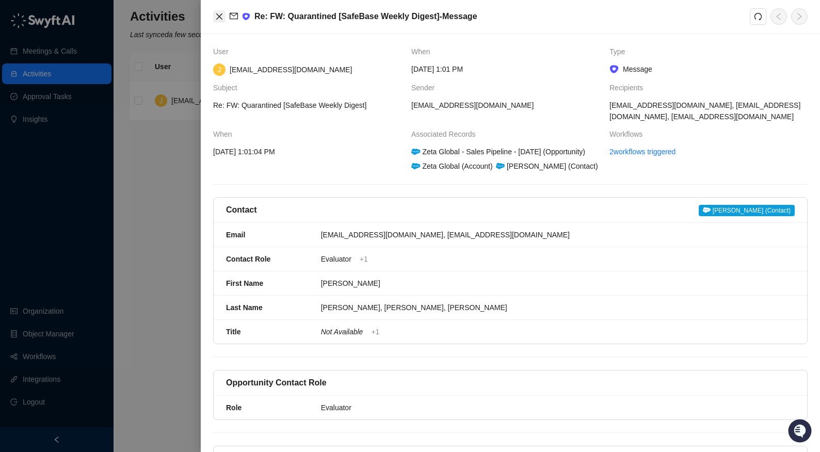
click at [224, 17] on button "Close" at bounding box center [219, 16] width 12 height 12
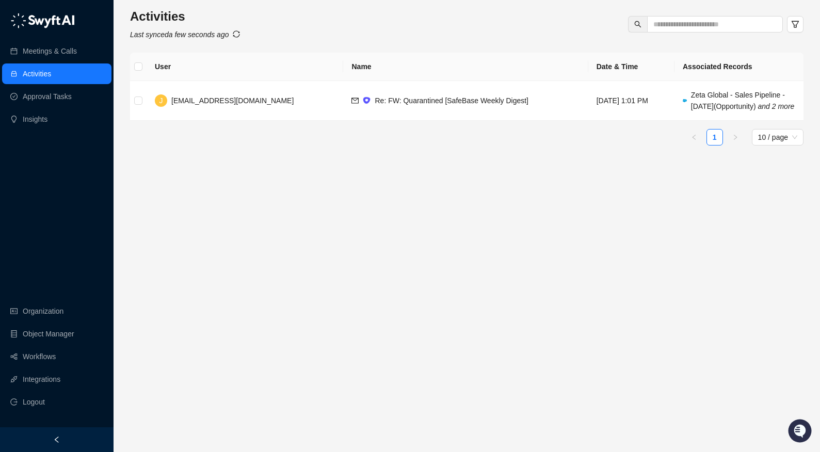
click at [245, 203] on main "Activities Last synced a few seconds ago User Name Date & Time Associated Recor…" at bounding box center [466, 225] width 673 height 435
click at [357, 218] on main "Activities Last synced a few seconds ago User Name Date & Time Associated Recor…" at bounding box center [466, 225] width 673 height 435
click at [72, 95] on link "Approval Tasks" at bounding box center [47, 96] width 49 height 21
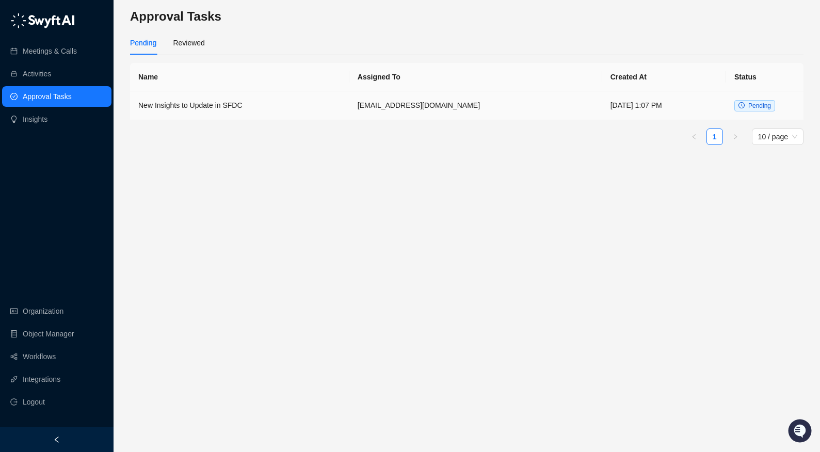
click at [231, 97] on td "New Insights to Update in SFDC" at bounding box center [239, 105] width 219 height 29
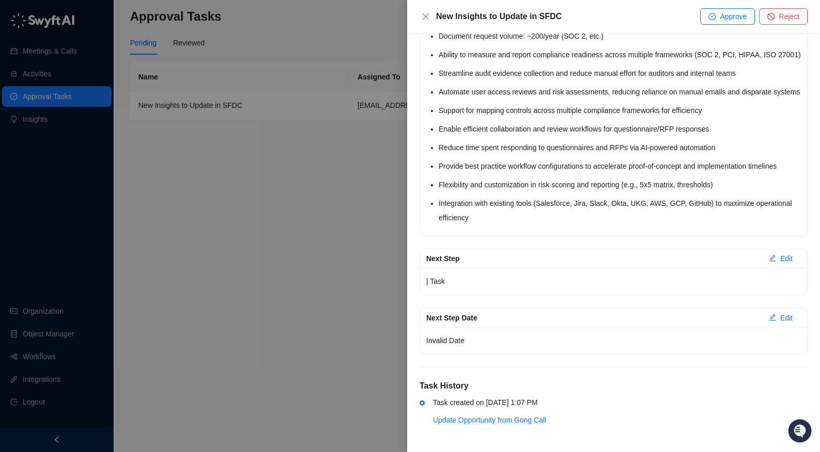
scroll to position [2630, 0]
drag, startPoint x: 465, startPoint y: 339, endPoint x: 410, endPoint y: 338, distance: 55.7
click at [410, 338] on div "Description Swyft AI generated insights for this meeting to update in Salesforc…" at bounding box center [613, 243] width 413 height 418
drag, startPoint x: 469, startPoint y: 348, endPoint x: 468, endPoint y: 331, distance: 16.5
click at [469, 348] on div "Invalid Date" at bounding box center [613, 340] width 387 height 27
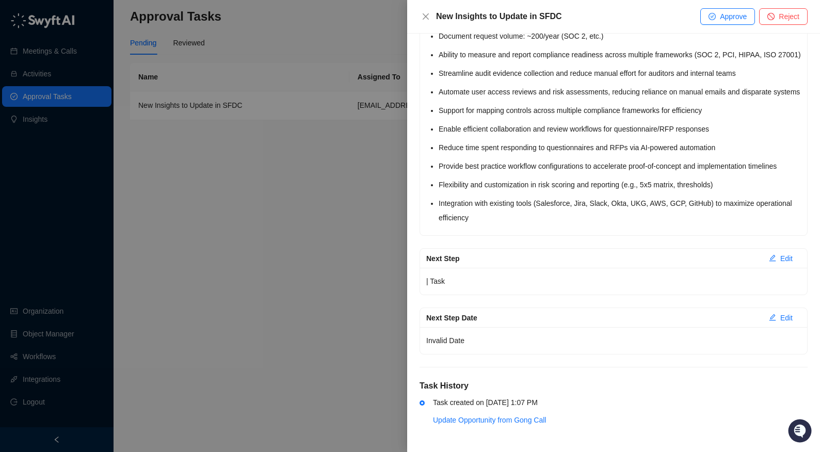
click at [456, 282] on p "| Task" at bounding box center [613, 281] width 374 height 14
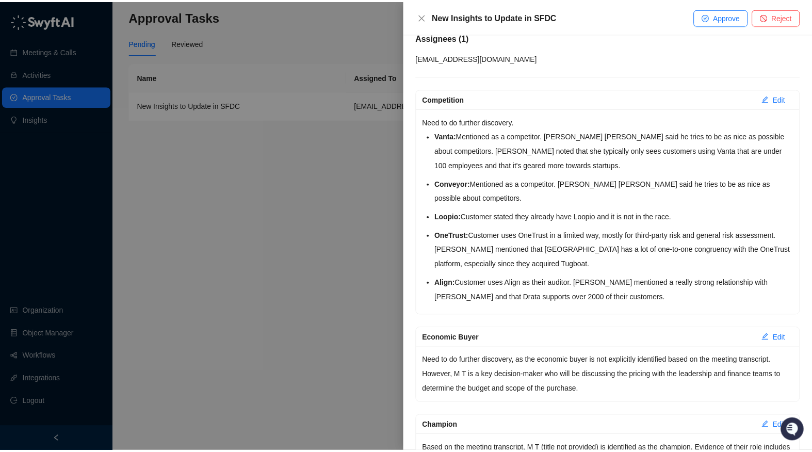
scroll to position [0, 0]
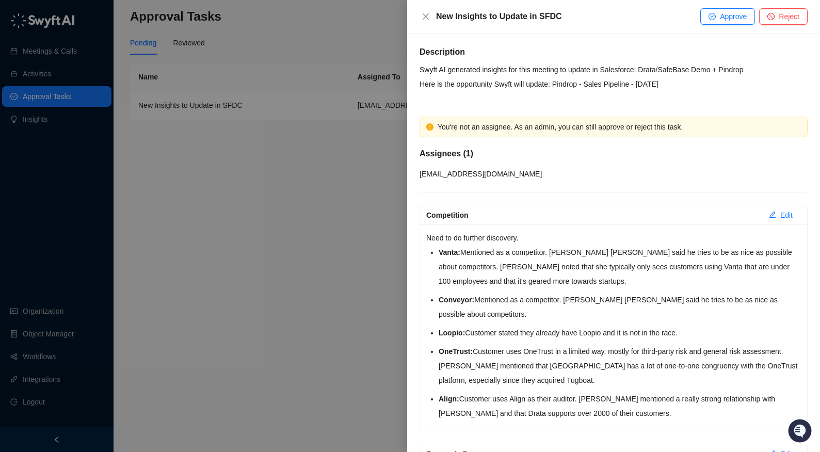
click at [57, 336] on div at bounding box center [410, 226] width 820 height 452
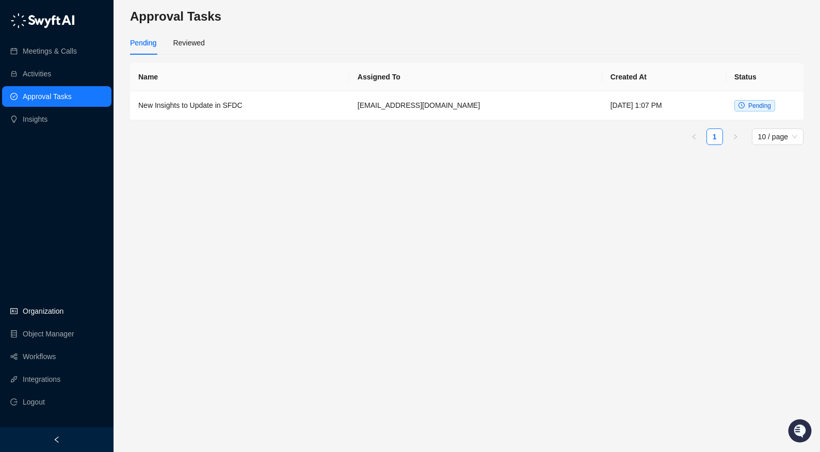
click at [52, 308] on link "Organization" at bounding box center [43, 311] width 41 height 21
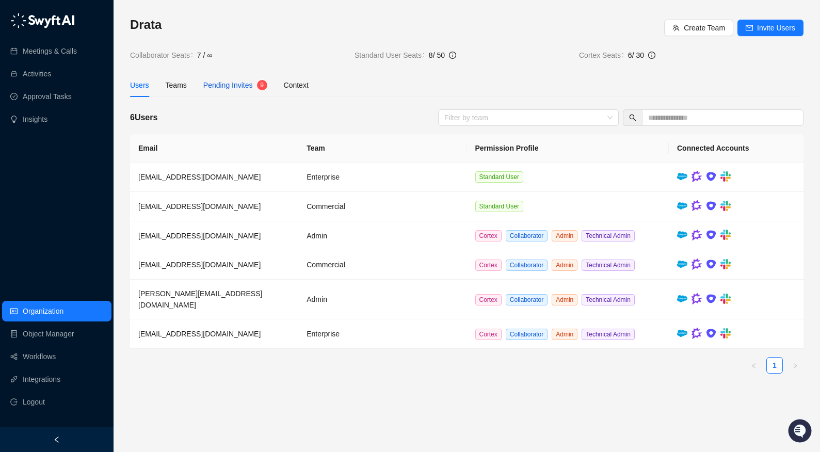
click at [220, 86] on span "Pending Invites" at bounding box center [228, 85] width 50 height 8
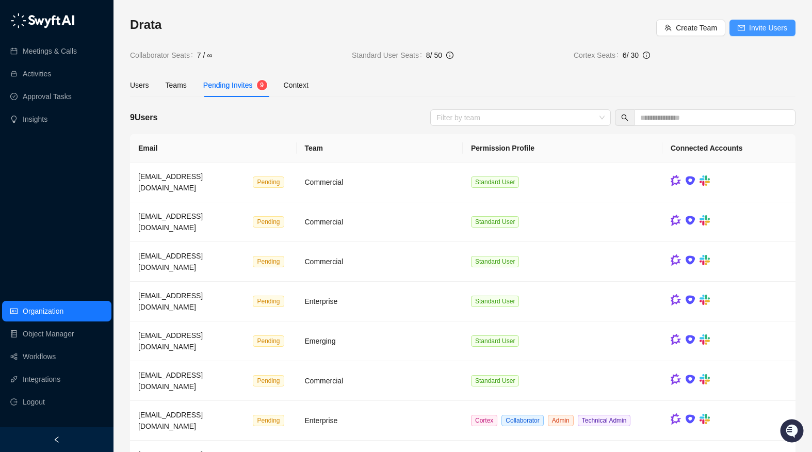
click at [745, 31] on span "Invite Users" at bounding box center [768, 27] width 38 height 11
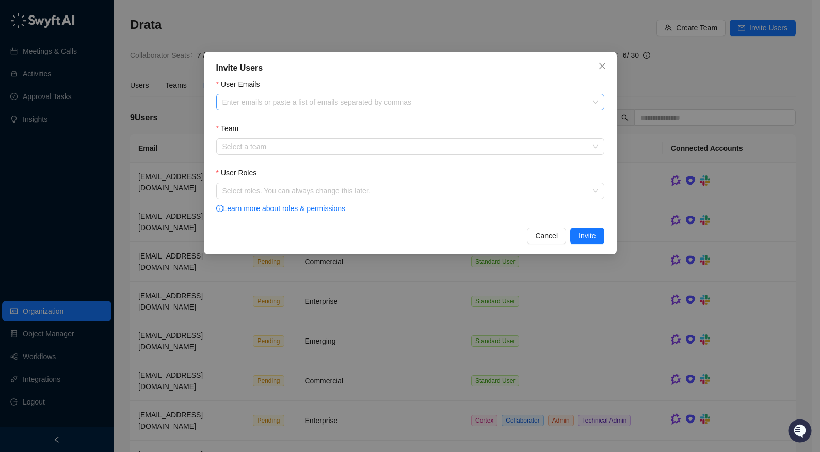
click at [365, 101] on div at bounding box center [404, 103] width 373 height 8
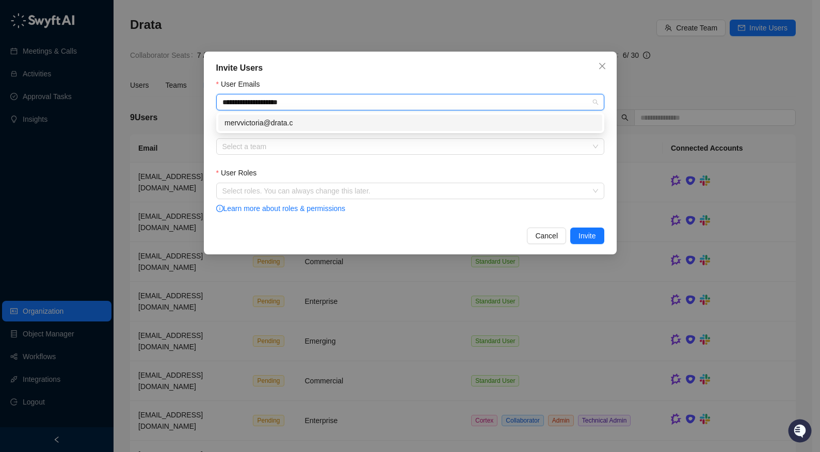
type input "**********"
click at [363, 119] on div "mervvictoria@drata.com" at bounding box center [409, 122] width 371 height 11
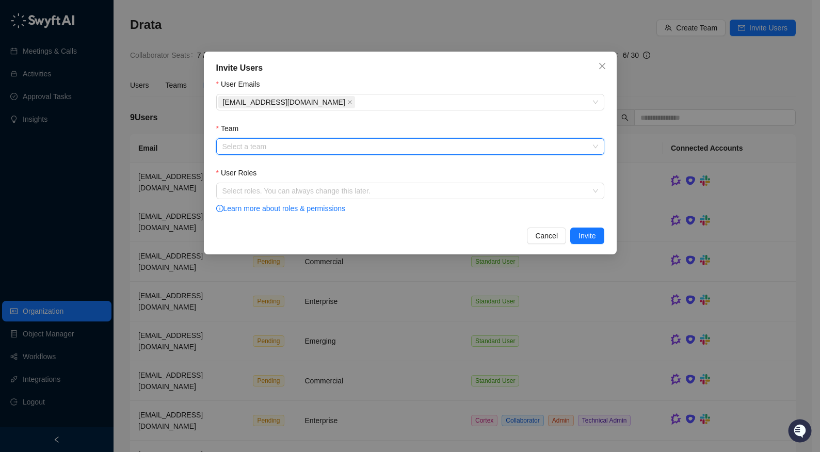
click at [327, 148] on input "Team" at bounding box center [406, 146] width 369 height 15
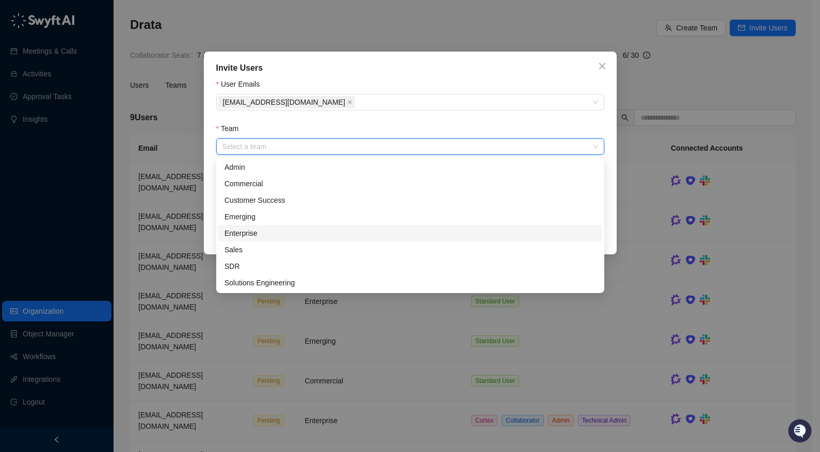
click at [284, 231] on div "Enterprise" at bounding box center [409, 232] width 371 height 11
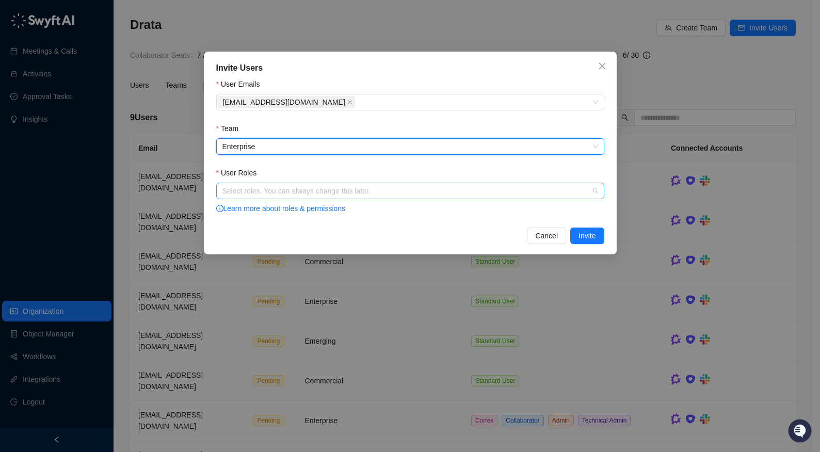
click at [256, 187] on div at bounding box center [404, 191] width 373 height 8
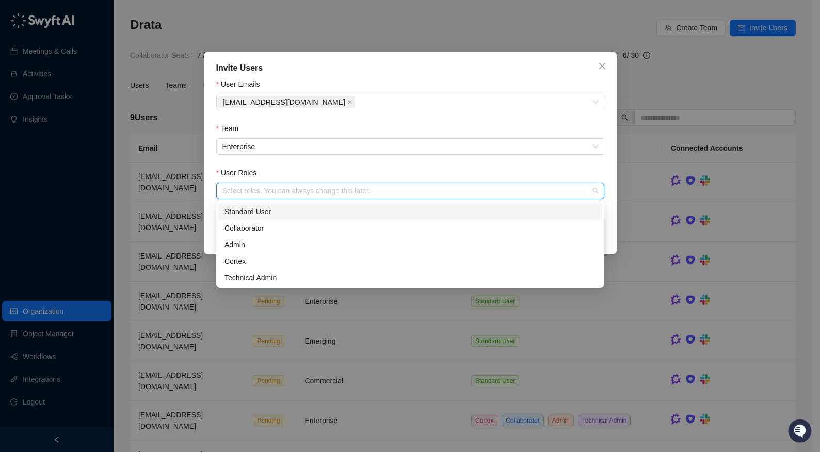
click at [280, 211] on div "Standard User" at bounding box center [409, 211] width 371 height 11
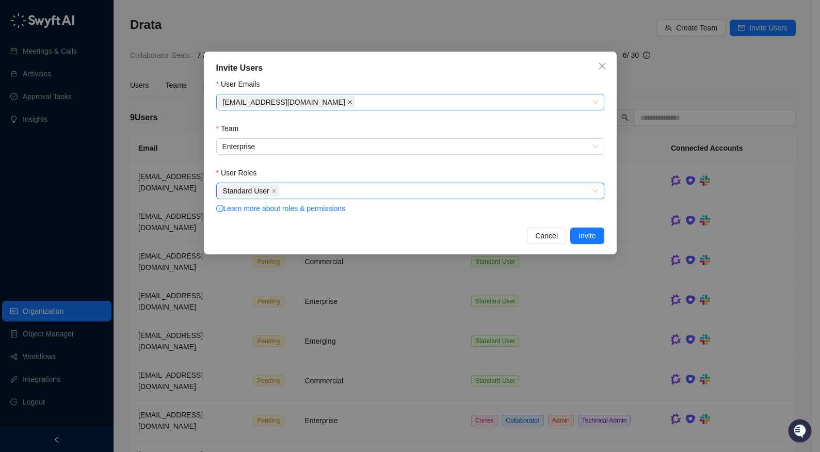
click at [347, 100] on icon "close" at bounding box center [349, 102] width 5 height 5
click at [318, 102] on div at bounding box center [404, 103] width 373 height 8
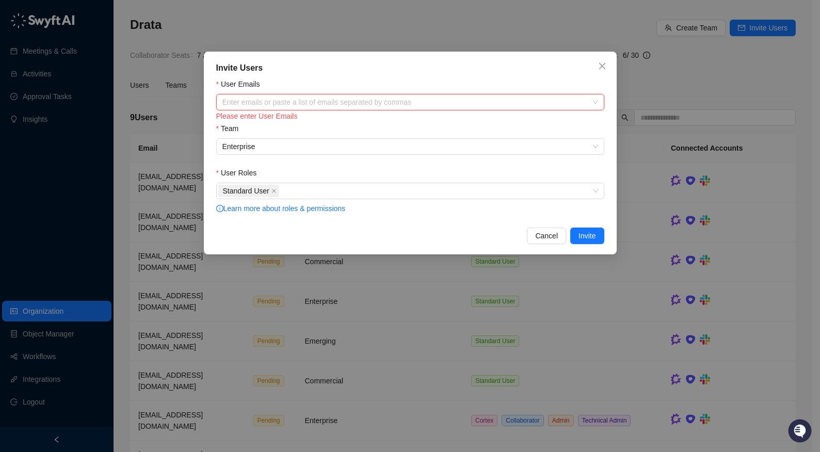
paste input "**********"
type input "**********"
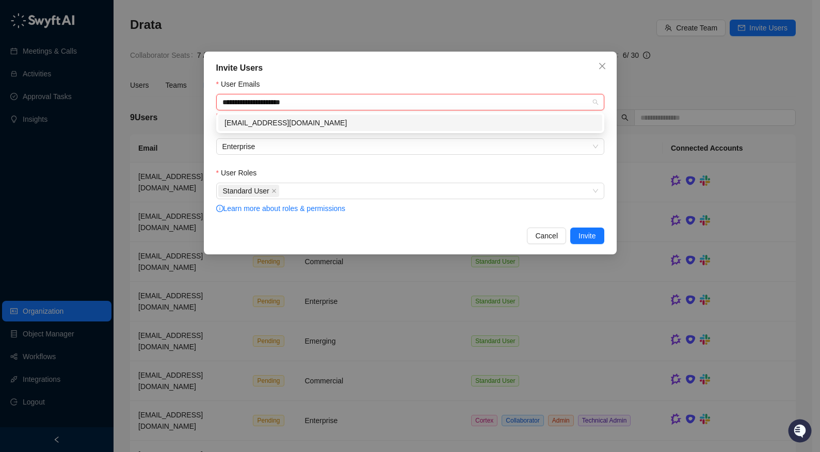
click at [377, 121] on div "mervvictoria@drata.com" at bounding box center [409, 122] width 371 height 11
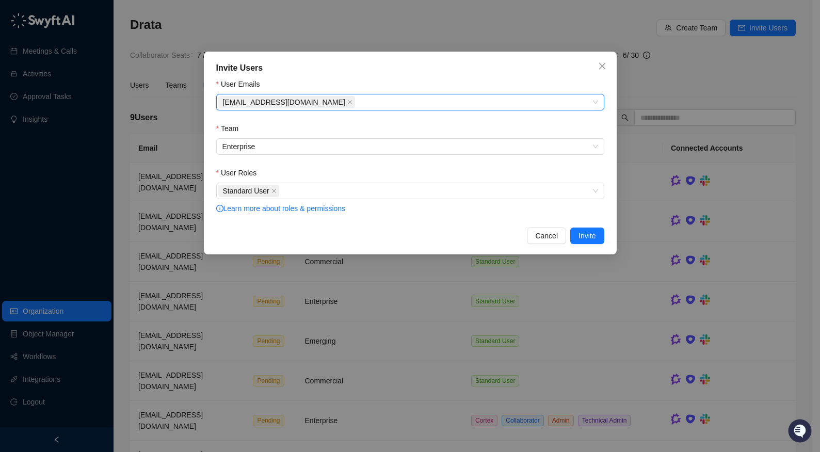
click at [373, 98] on div "mervvictoria@drata.com" at bounding box center [404, 102] width 373 height 14
paste input "**********"
type input "**********"
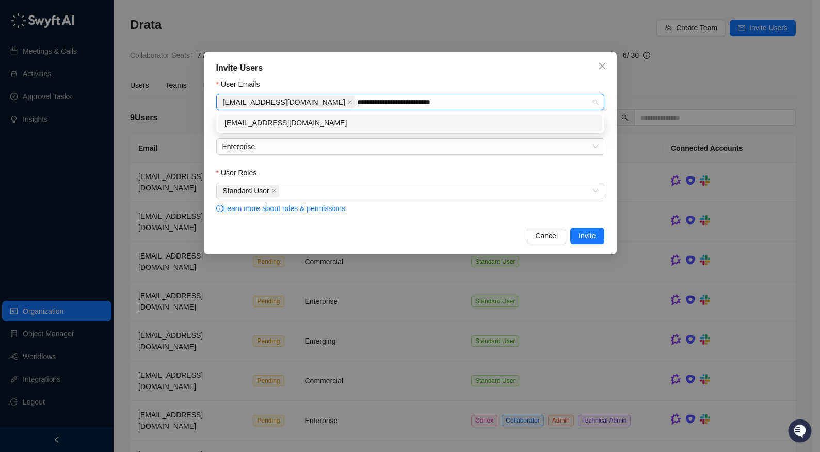
click at [443, 118] on div "barrettsettelmayer@drata.com" at bounding box center [410, 122] width 384 height 17
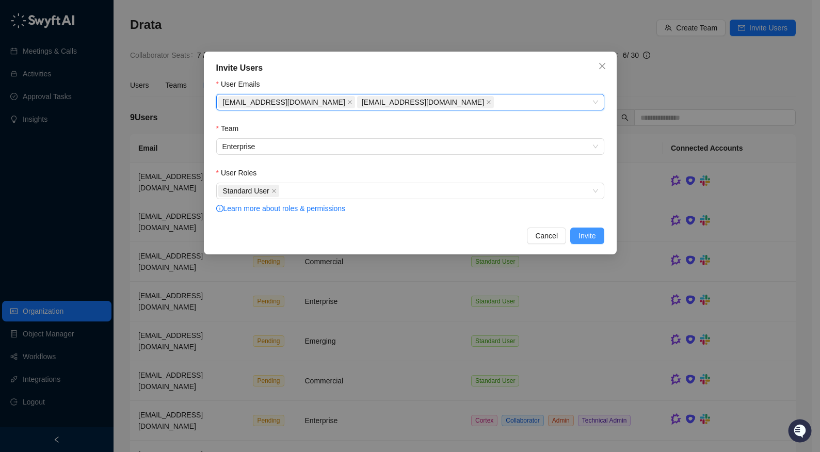
click at [590, 234] on span "Invite" at bounding box center [586, 235] width 17 height 11
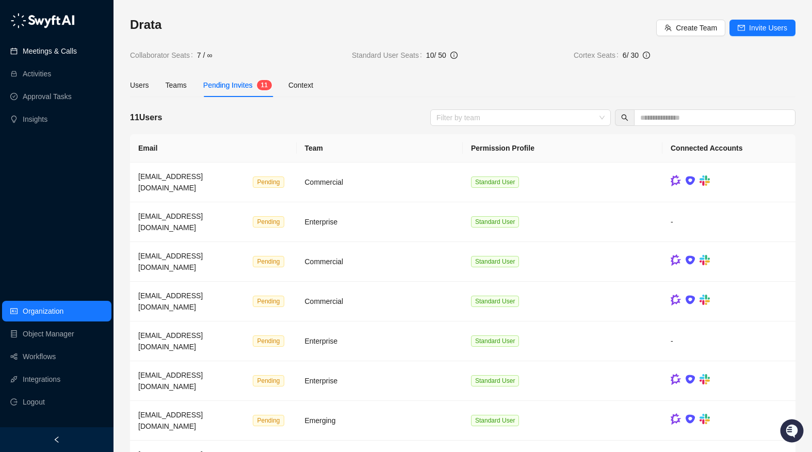
click at [77, 45] on link "Meetings & Calls" at bounding box center [50, 51] width 54 height 21
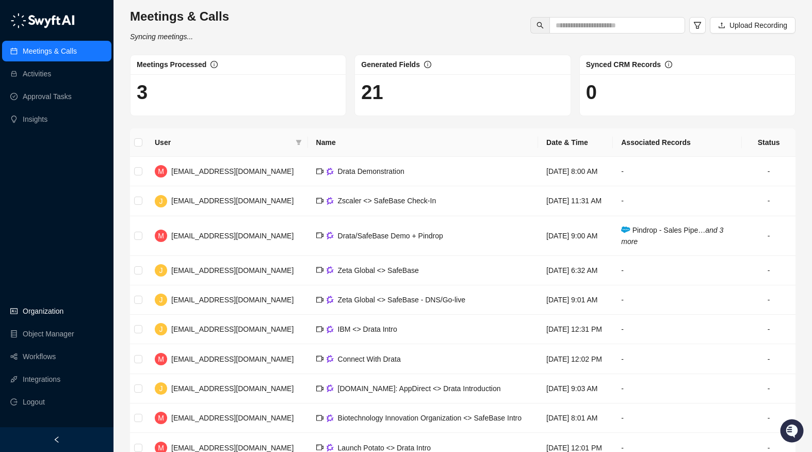
click at [63, 316] on link "Organization" at bounding box center [43, 311] width 41 height 21
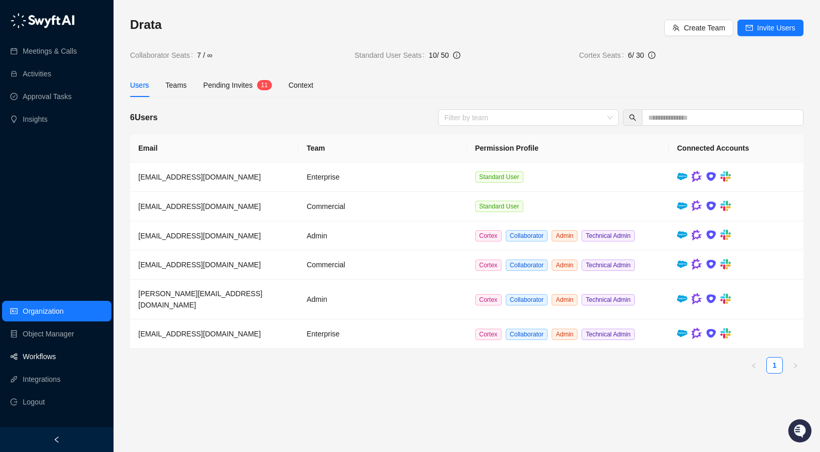
click at [43, 364] on link "Workflows" at bounding box center [39, 356] width 33 height 21
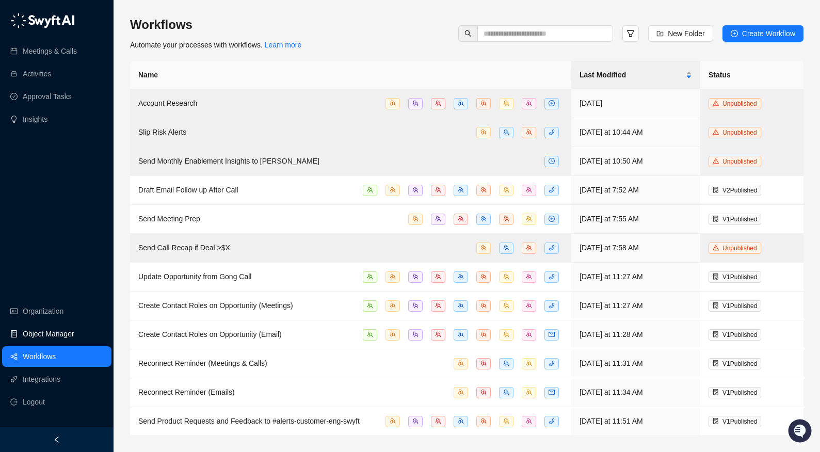
click at [46, 340] on link "Object Manager" at bounding box center [49, 333] width 52 height 21
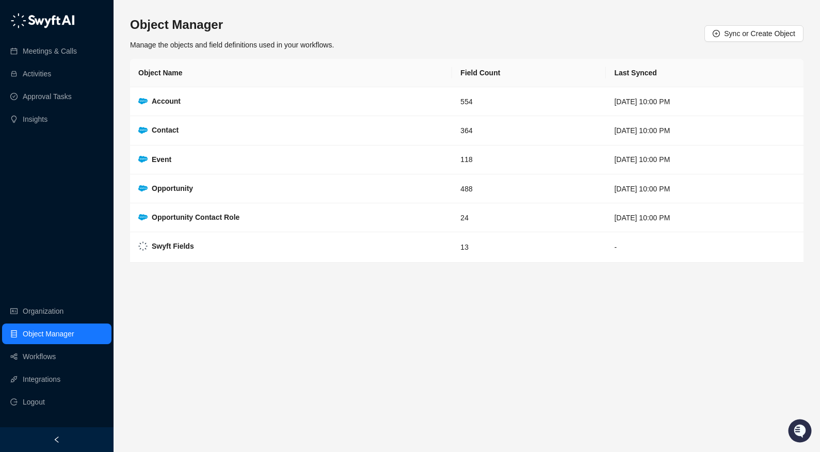
click at [51, 390] on ul "Organization Object Manager Workflows Integrations Logout" at bounding box center [56, 357] width 113 height 116
click at [51, 382] on link "Integrations" at bounding box center [42, 379] width 38 height 21
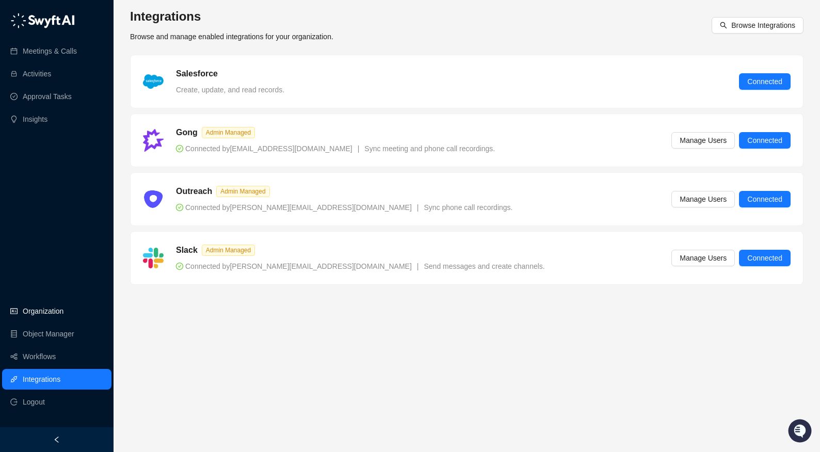
click at [48, 309] on link "Organization" at bounding box center [43, 311] width 41 height 21
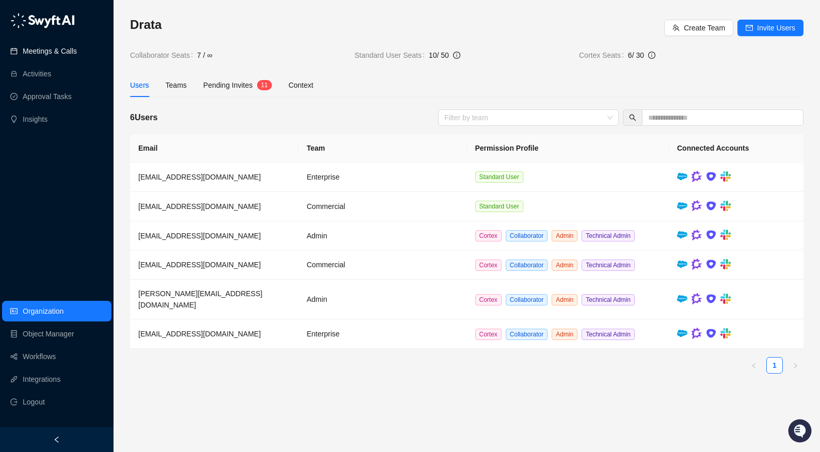
click at [68, 41] on link "Meetings & Calls" at bounding box center [50, 51] width 54 height 21
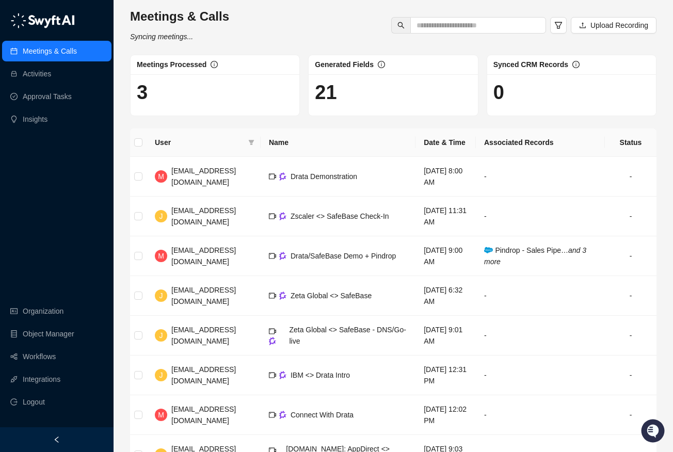
click at [92, 207] on div "Meetings & Calls Activities Approval Tasks Insights Organization Object Manager…" at bounding box center [56, 213] width 113 height 427
click at [57, 308] on link "Organization" at bounding box center [43, 311] width 41 height 21
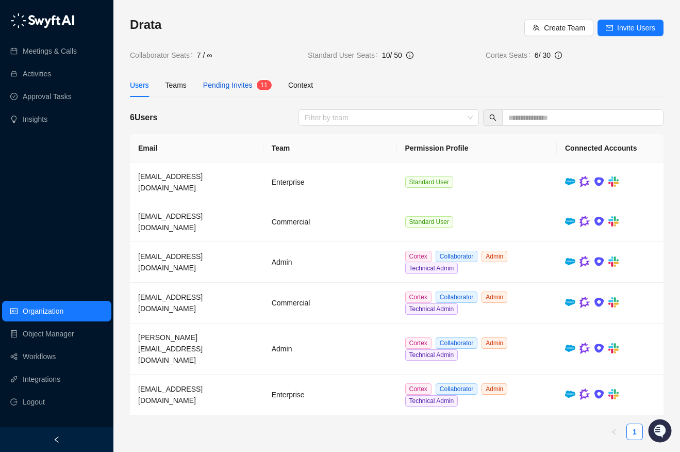
click at [235, 80] on div "Pending Invites" at bounding box center [228, 84] width 50 height 11
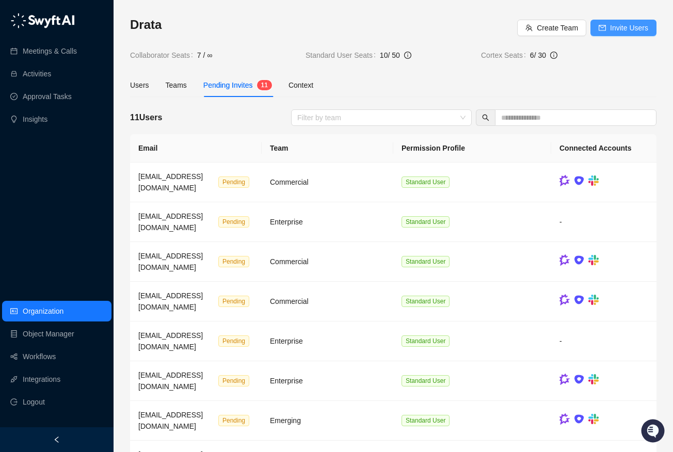
click at [612, 29] on span "Invite Users" at bounding box center [629, 27] width 38 height 11
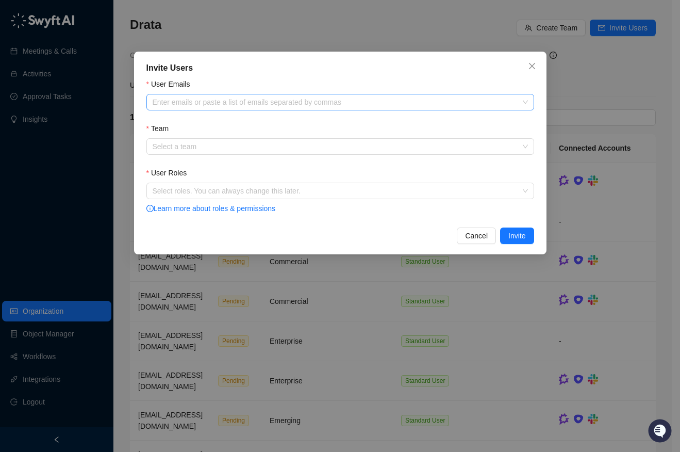
click at [315, 94] on div "User Emails Enter emails or paste a list of emails separated by commas" at bounding box center [340, 94] width 388 height 32
click at [318, 96] on div "Enter emails or paste a list of emails separated by commas" at bounding box center [340, 102] width 388 height 17
paste input "**********"
type input "**********"
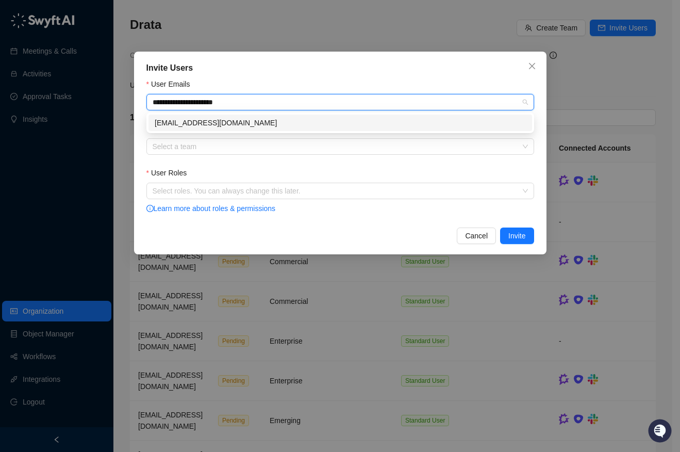
click at [240, 122] on div "marissadubois@drata.com" at bounding box center [340, 122] width 371 height 11
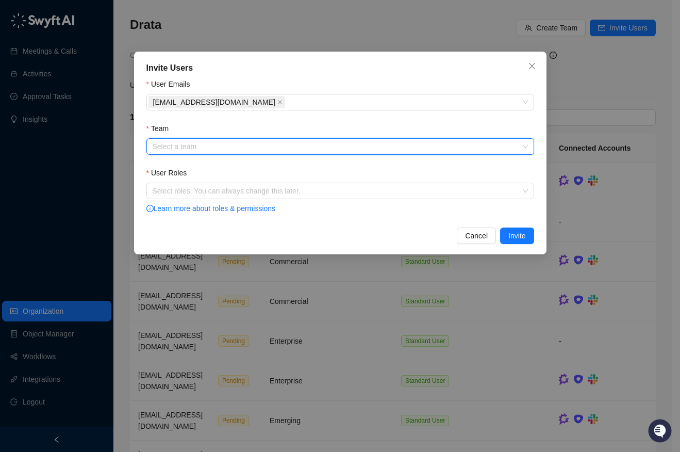
click at [215, 149] on input "Team" at bounding box center [337, 146] width 369 height 15
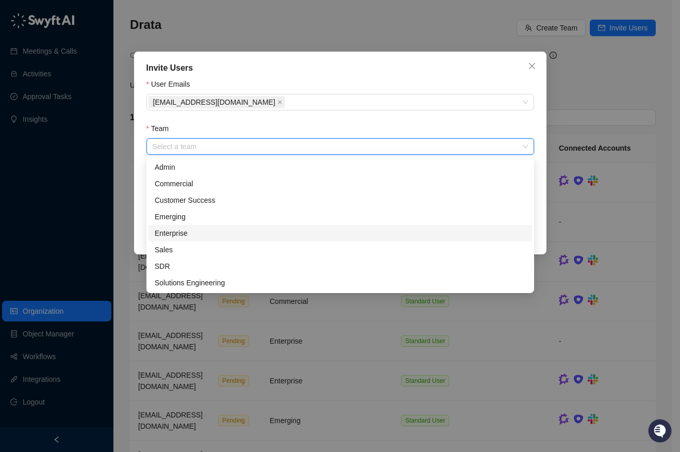
click at [200, 235] on div "Enterprise" at bounding box center [340, 232] width 371 height 11
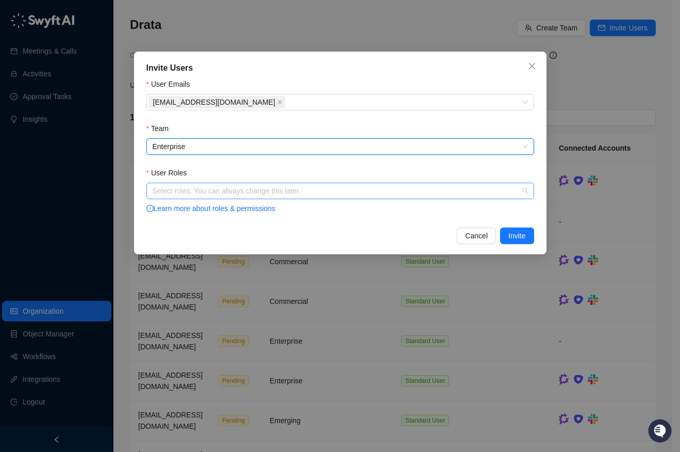
click at [197, 193] on div at bounding box center [335, 191] width 373 height 8
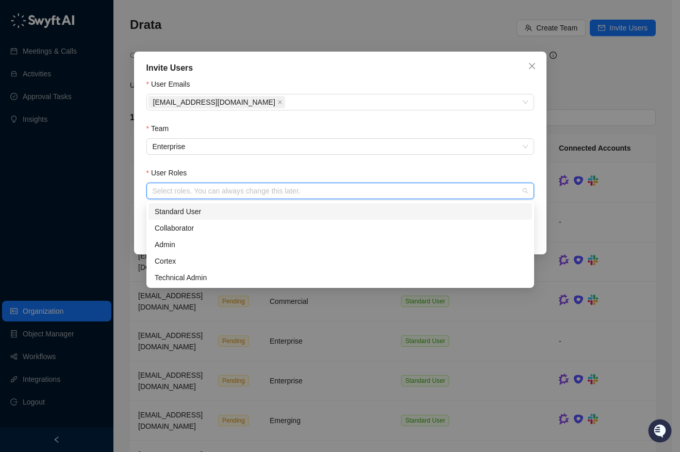
click at [185, 214] on div "Standard User" at bounding box center [340, 211] width 371 height 11
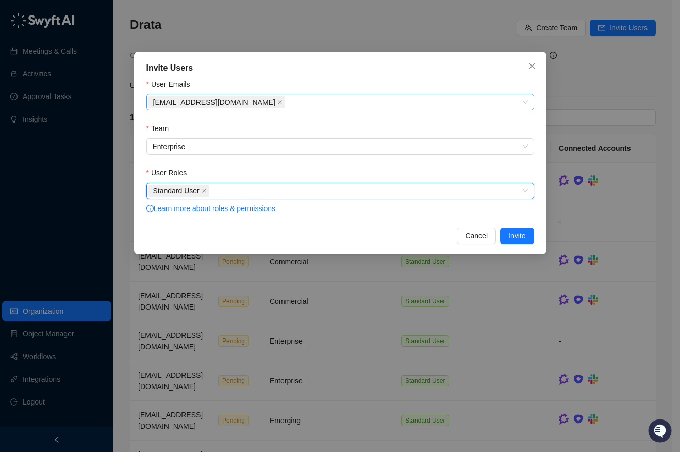
click at [322, 104] on div "marissadubois@drata.com" at bounding box center [335, 102] width 373 height 14
click at [321, 104] on div "marissadubois@drata.com" at bounding box center [335, 102] width 373 height 14
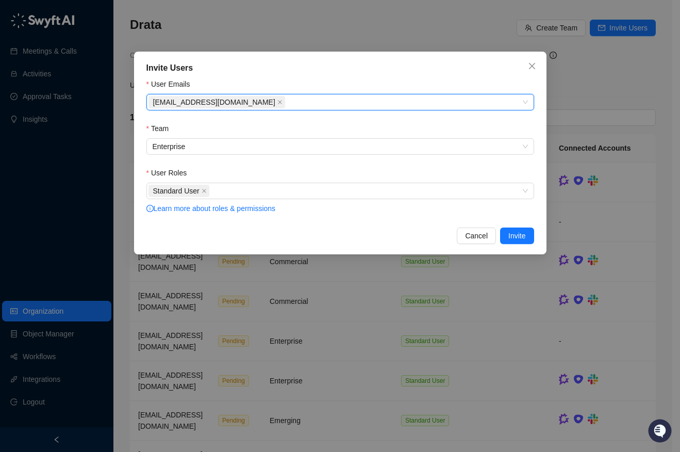
paste input "**********"
type input "**********"
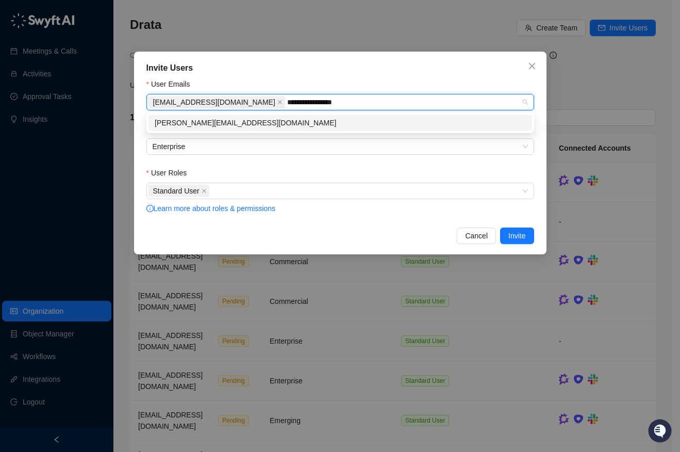
click at [314, 122] on div "brendan@drata.com" at bounding box center [340, 122] width 371 height 11
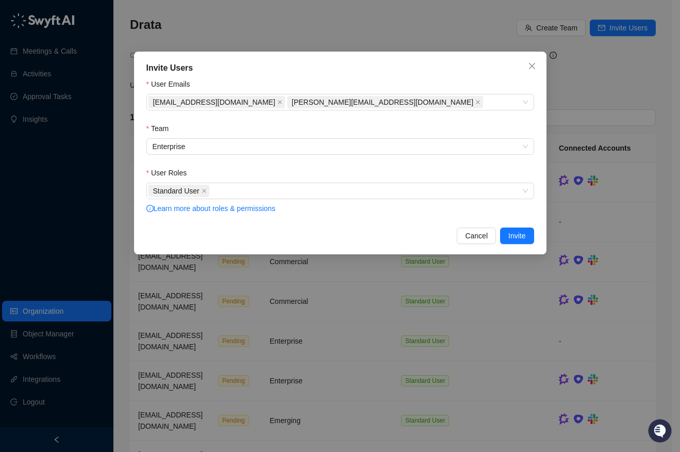
click at [307, 65] on div "Invite Users" at bounding box center [340, 68] width 388 height 12
click at [468, 230] on button "Cancel" at bounding box center [476, 235] width 39 height 17
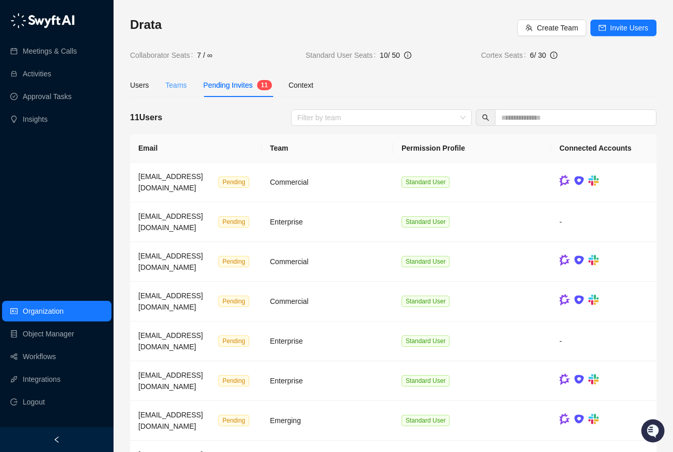
drag, startPoint x: 182, startPoint y: 93, endPoint x: 168, endPoint y: 89, distance: 14.5
click at [180, 92] on div "Teams" at bounding box center [176, 85] width 21 height 24
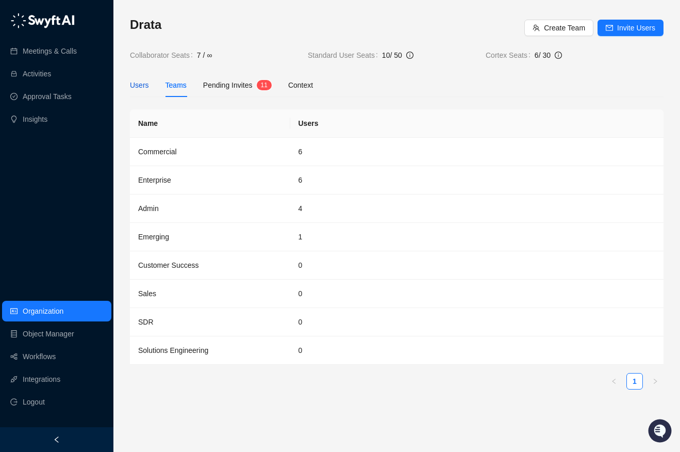
click at [137, 81] on div "Users" at bounding box center [139, 84] width 19 height 11
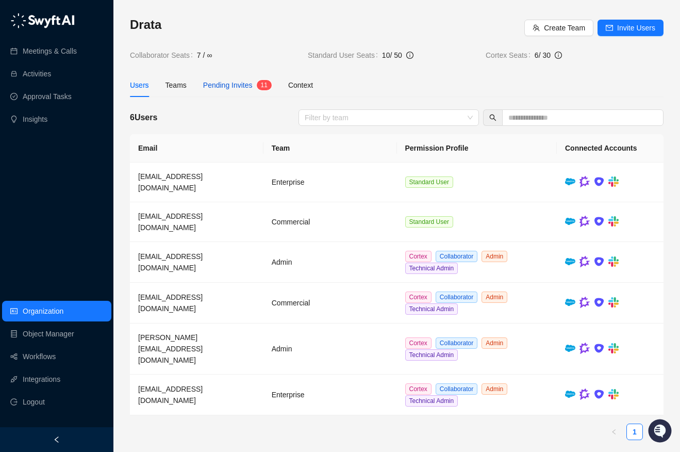
click at [225, 87] on span "Pending Invites" at bounding box center [228, 85] width 50 height 8
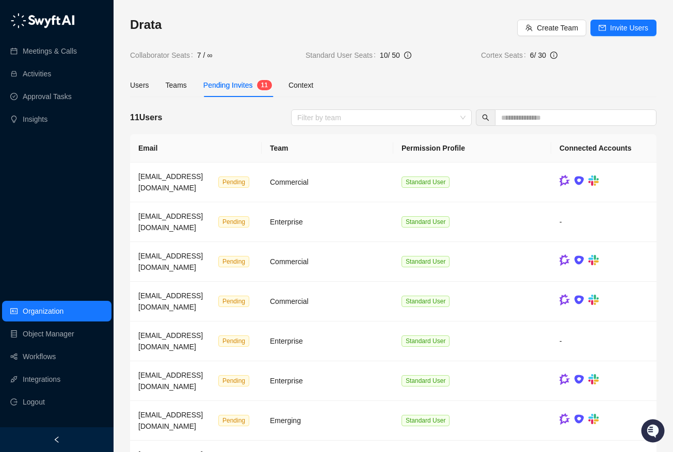
click at [219, 111] on div "11 Users Filter by team" at bounding box center [393, 117] width 526 height 17
click at [51, 48] on link "Meetings & Calls" at bounding box center [50, 51] width 54 height 21
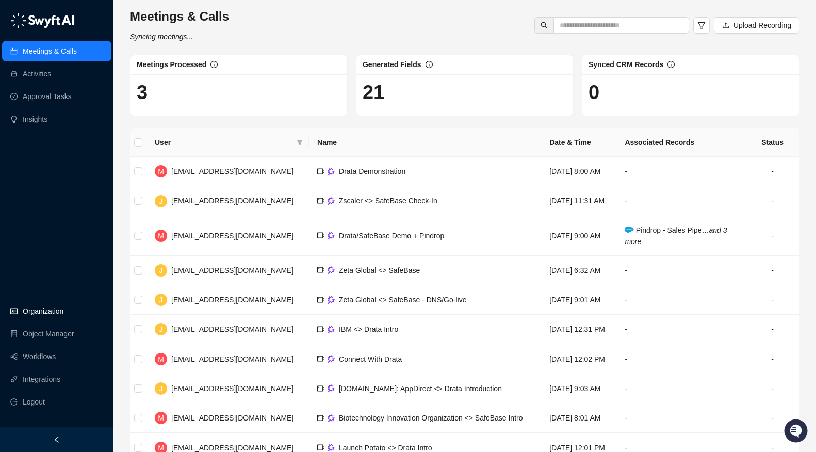
click at [58, 310] on link "Organization" at bounding box center [43, 311] width 41 height 21
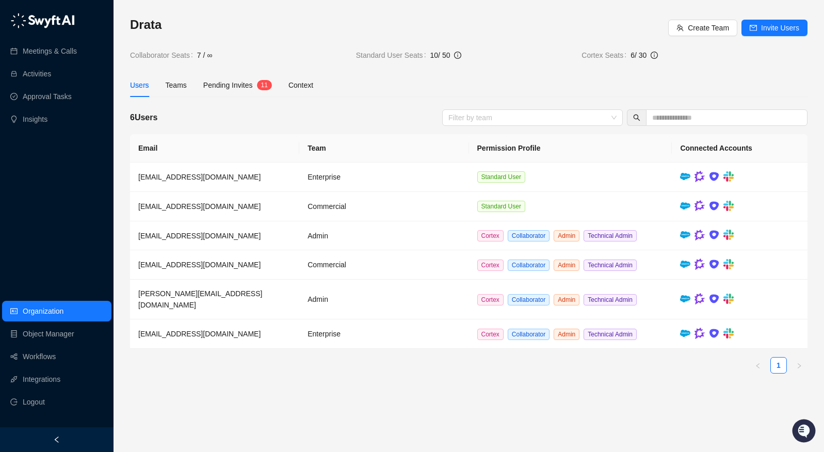
click at [55, 316] on link "Organization" at bounding box center [43, 311] width 41 height 21
click at [55, 338] on link "Object Manager" at bounding box center [49, 333] width 52 height 21
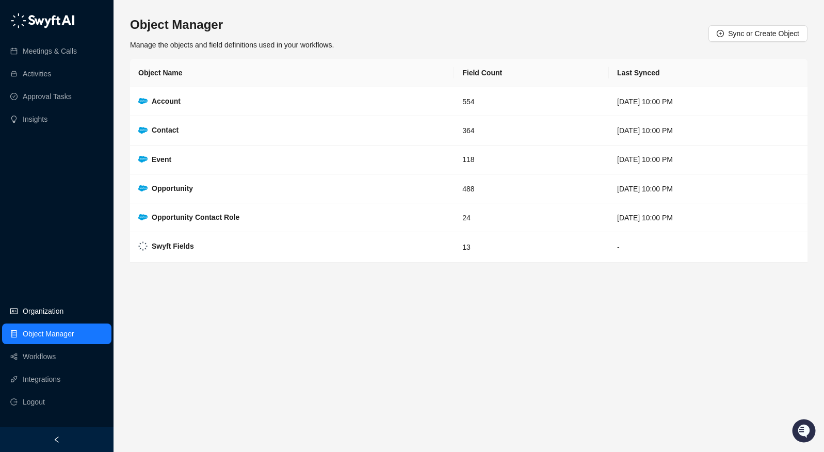
click at [53, 302] on link "Organization" at bounding box center [43, 311] width 41 height 21
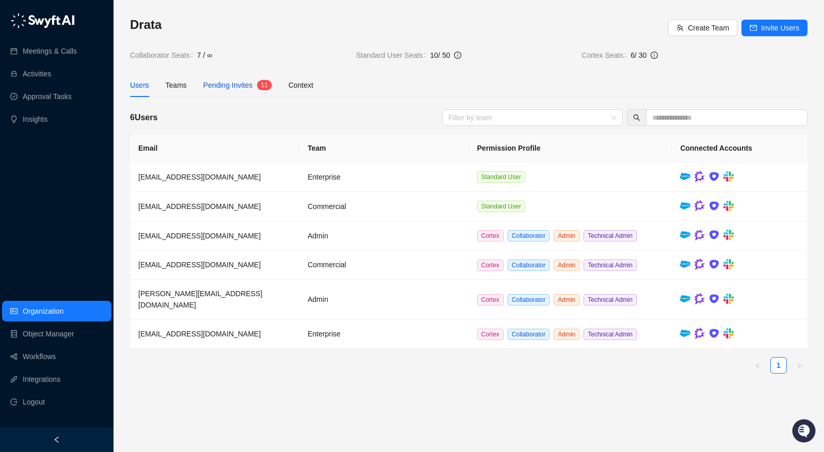
click at [249, 81] on span "Pending Invites" at bounding box center [228, 85] width 50 height 8
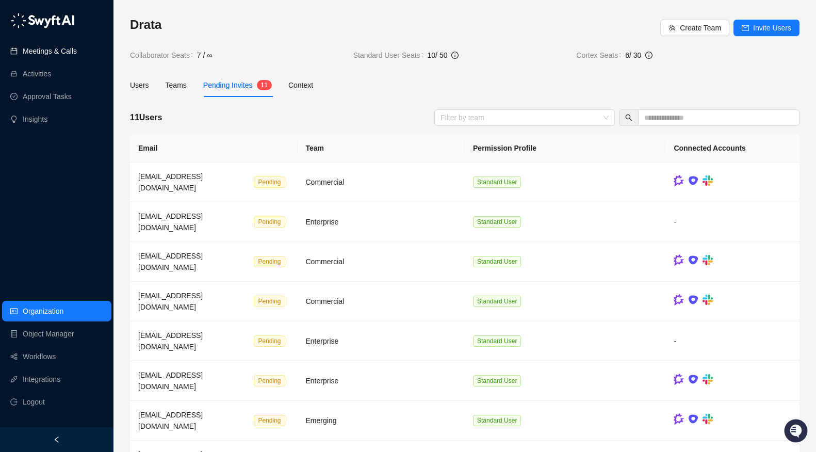
click at [54, 47] on link "Meetings & Calls" at bounding box center [50, 51] width 54 height 21
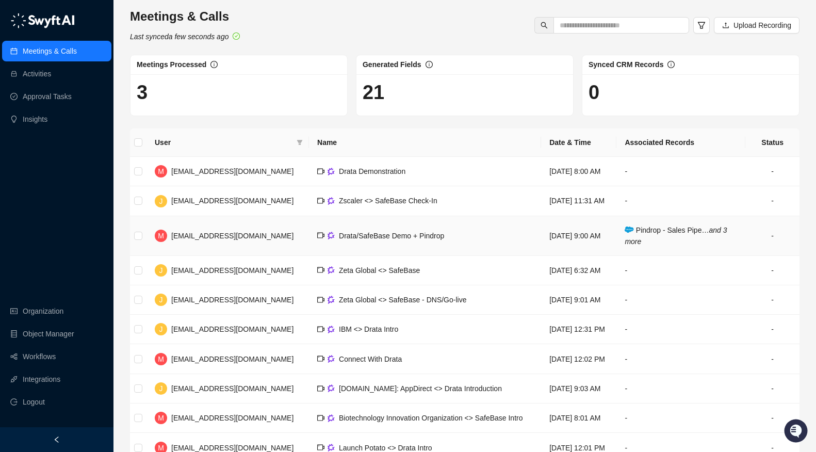
click at [654, 256] on td "Pindrop - Sales Pipe… and 3 more" at bounding box center [680, 236] width 129 height 40
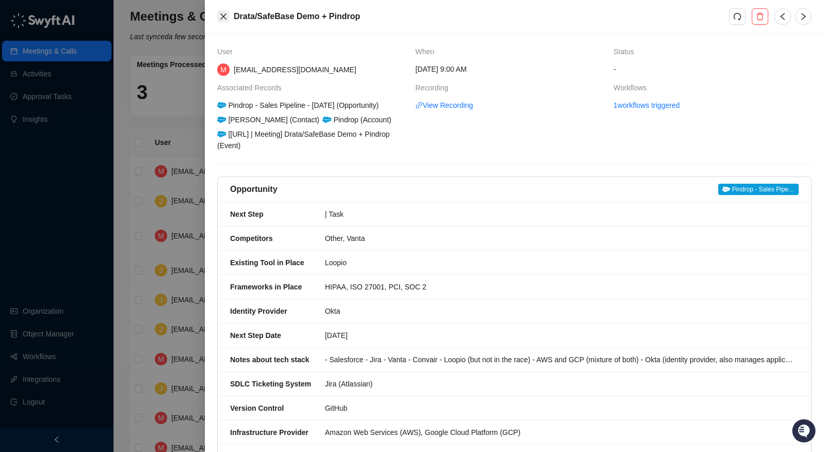
click at [225, 18] on icon "close" at bounding box center [223, 16] width 8 height 8
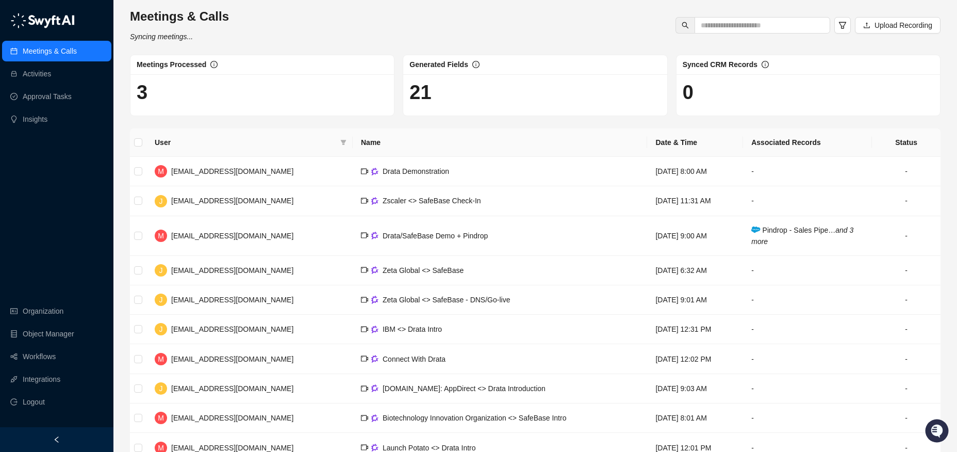
click at [77, 229] on div "Meetings & Calls Activities Approval Tasks Insights Organization Object Manager…" at bounding box center [56, 213] width 113 height 427
click at [67, 215] on div "Meetings & Calls Activities Approval Tasks Insights Organization Object Manager…" at bounding box center [56, 213] width 113 height 427
click at [60, 315] on link "Organization" at bounding box center [43, 311] width 41 height 21
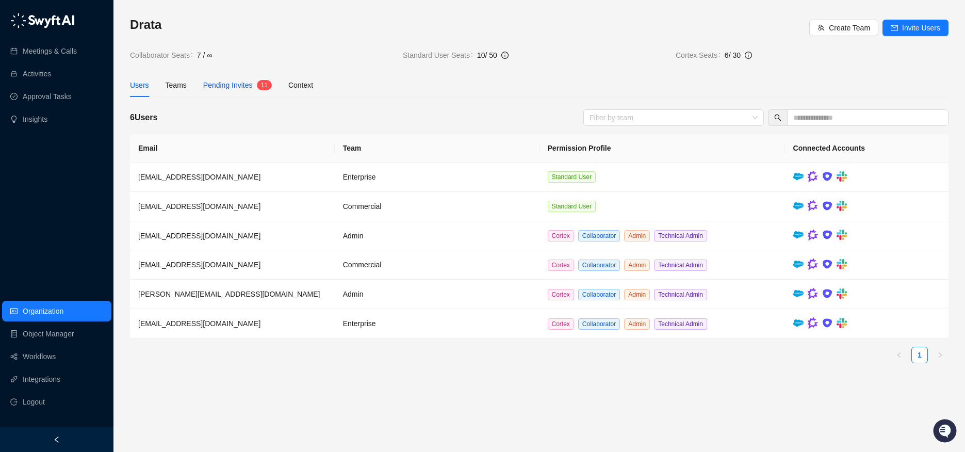
click at [230, 87] on span "Pending Invites" at bounding box center [228, 85] width 50 height 8
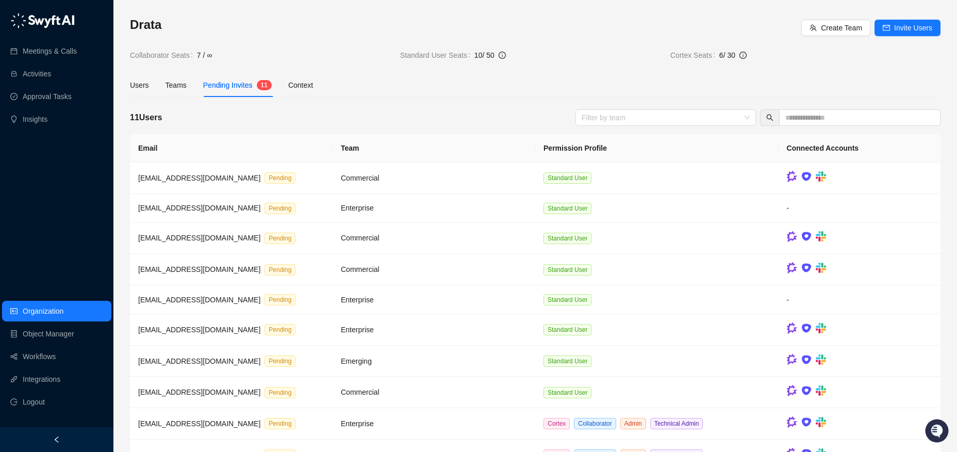
click at [335, 91] on div "Users Teams Pending Invites 1 1 Context" at bounding box center [535, 85] width 811 height 24
click at [359, 88] on div "Users Teams Pending Invites 1 1 Context" at bounding box center [535, 85] width 811 height 24
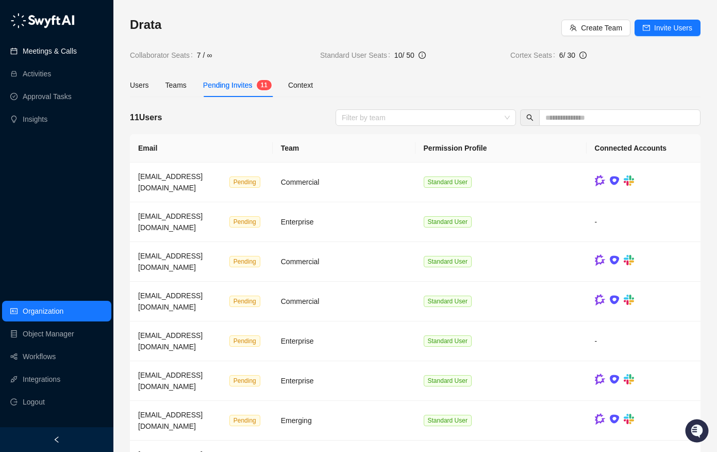
click at [49, 54] on link "Meetings & Calls" at bounding box center [50, 51] width 54 height 21
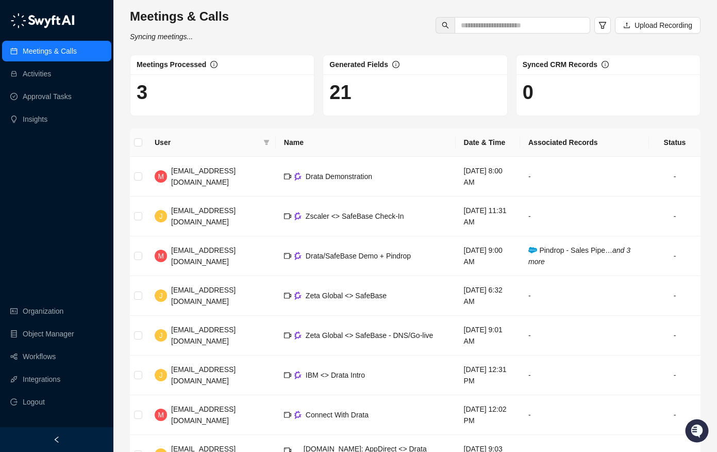
click at [35, 201] on div "Meetings & Calls Activities Approval Tasks Insights Organization Object Manager…" at bounding box center [56, 213] width 113 height 427
click at [37, 218] on div "Meetings & Calls Activities Approval Tasks Insights Organization Object Manager…" at bounding box center [56, 213] width 113 height 427
click at [38, 208] on div "Meetings & Calls Activities Approval Tasks Insights Organization Object Manager…" at bounding box center [56, 213] width 113 height 427
click at [584, 253] on span "Pindrop - Sales Pipe… and 3 more" at bounding box center [580, 256] width 102 height 20
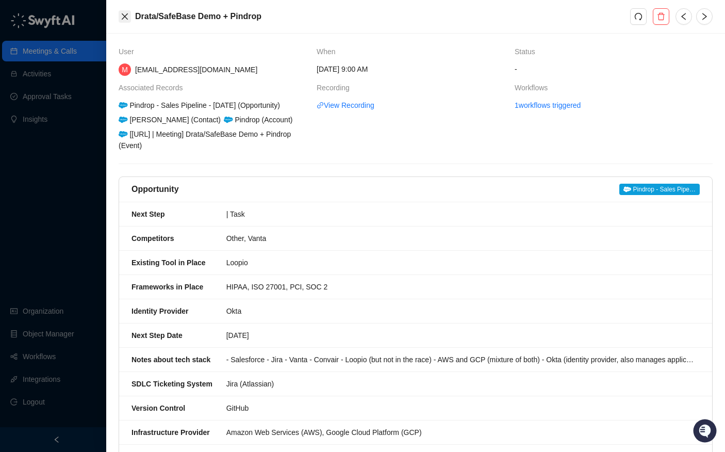
click at [121, 18] on icon "close" at bounding box center [125, 16] width 8 height 8
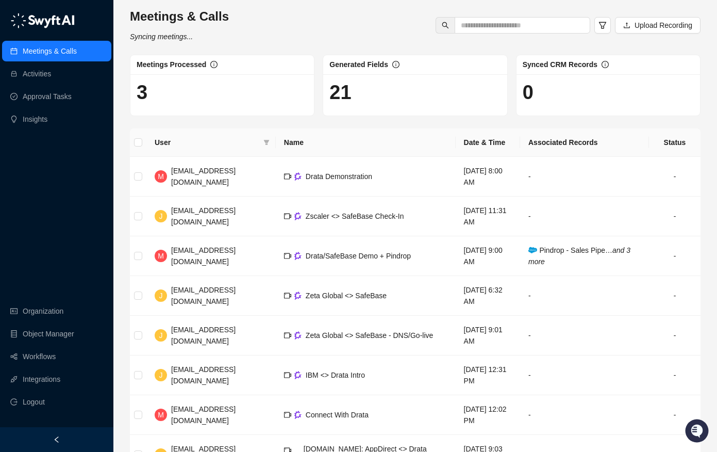
click at [387, 85] on h1 "21" at bounding box center [415, 92] width 171 height 24
click at [348, 97] on h1 "21" at bounding box center [415, 92] width 171 height 24
click at [625, 252] on icon "and 3 more" at bounding box center [580, 256] width 102 height 20
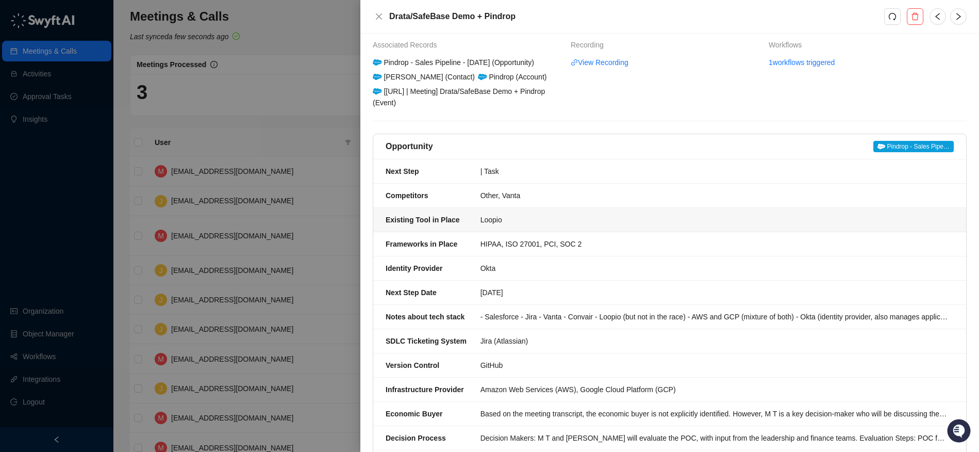
scroll to position [301, 0]
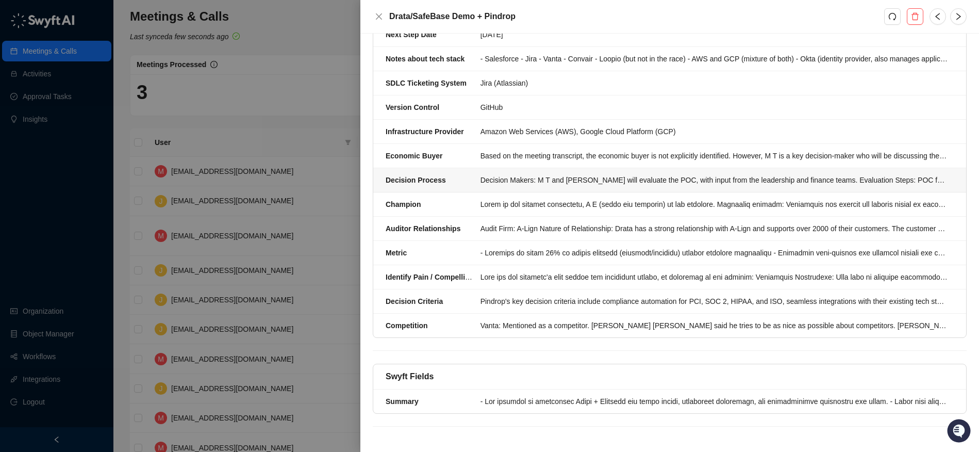
click at [468, 170] on li "Decision Process Decision Makers: M T and Chris will evaluate the POC, with inp…" at bounding box center [669, 180] width 593 height 24
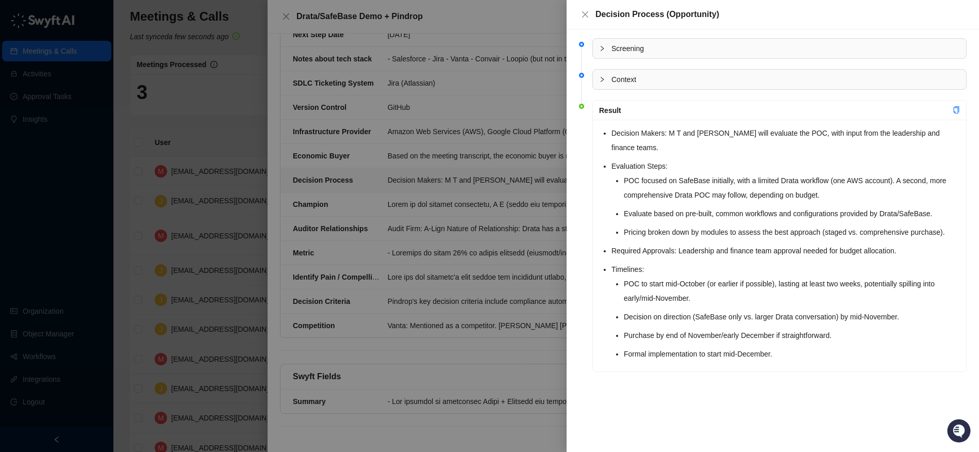
click at [415, 256] on div at bounding box center [489, 226] width 979 height 452
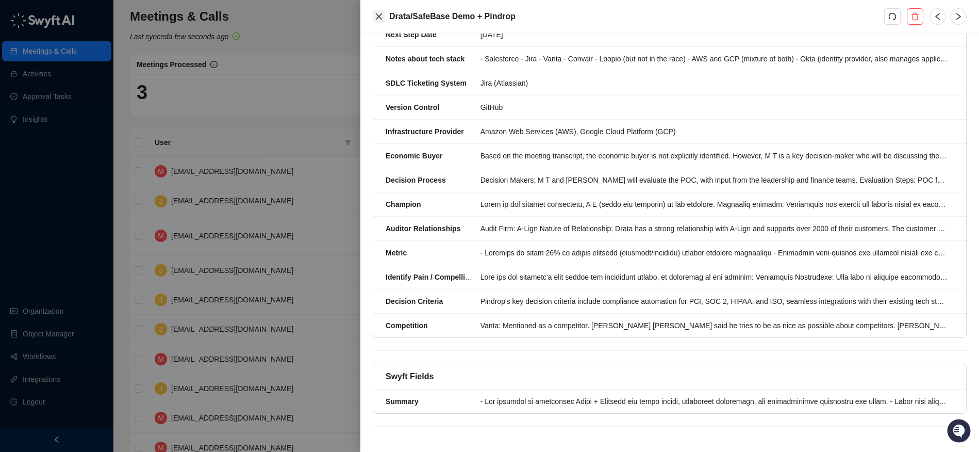
click at [384, 12] on button "Close" at bounding box center [379, 16] width 12 height 12
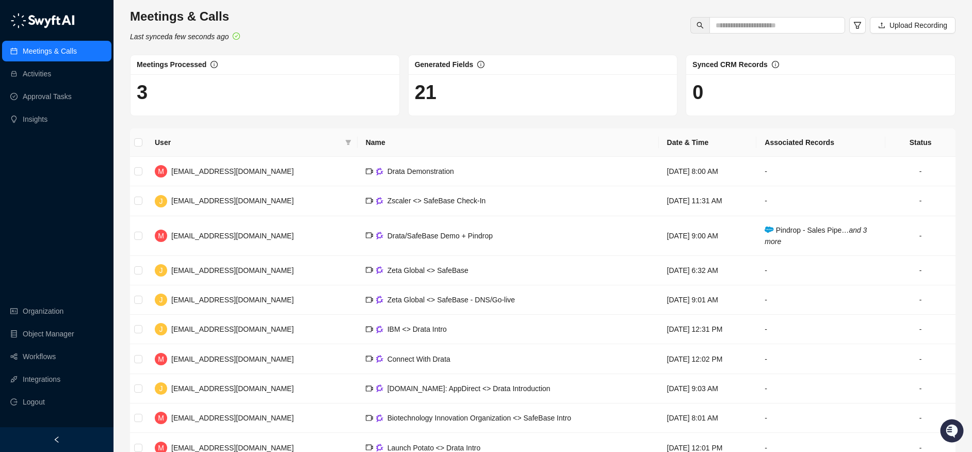
click at [45, 238] on div "Meetings & Calls Activities Approval Tasks Insights Organization Object Manager…" at bounding box center [56, 213] width 113 height 427
click at [51, 64] on link "Activities" at bounding box center [37, 73] width 28 height 21
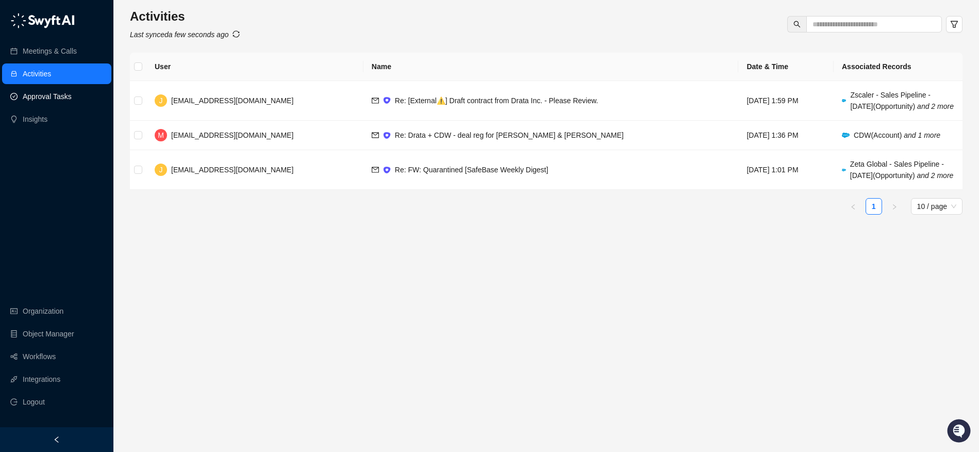
click at [55, 94] on link "Approval Tasks" at bounding box center [47, 96] width 49 height 21
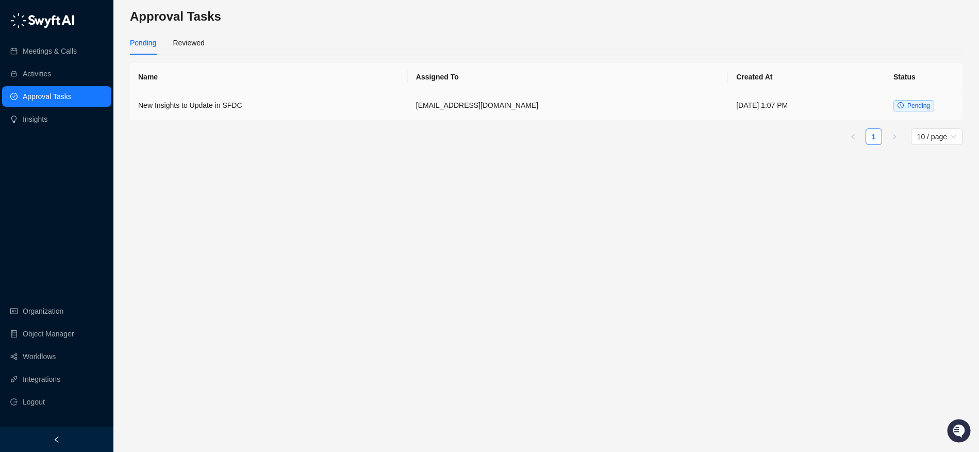
click at [564, 97] on td "[EMAIL_ADDRESS][DOMAIN_NAME]" at bounding box center [568, 105] width 320 height 29
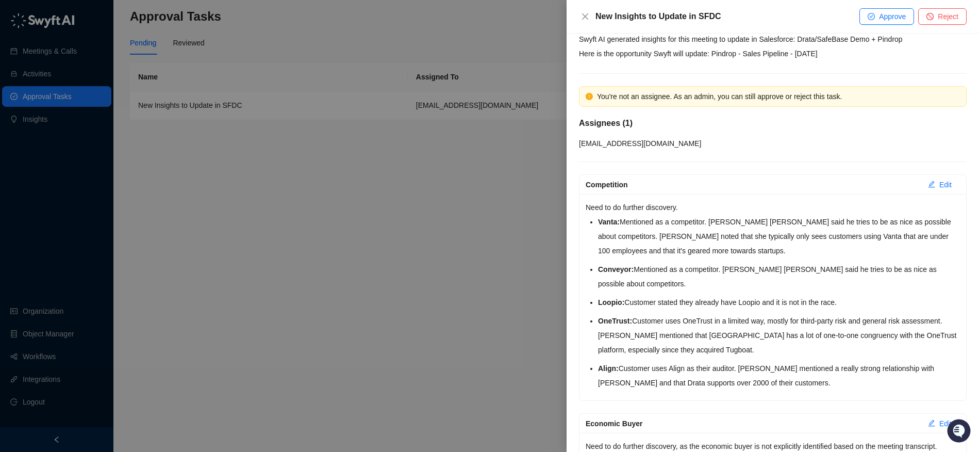
scroll to position [53, 0]
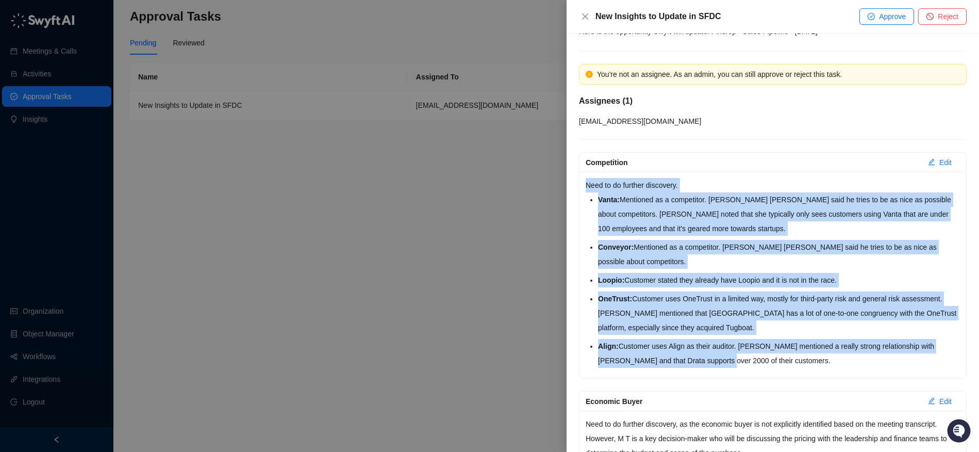
drag, startPoint x: 580, startPoint y: 175, endPoint x: 714, endPoint y: 361, distance: 229.0
click at [680, 361] on div "Description Swyft AI generated insights for this meeting to update in Salesforc…" at bounding box center [773, 243] width 413 height 418
click at [680, 361] on li "Align: Customer uses Align as their auditor. Morgan Cumiskey mentioned a really…" at bounding box center [779, 353] width 362 height 29
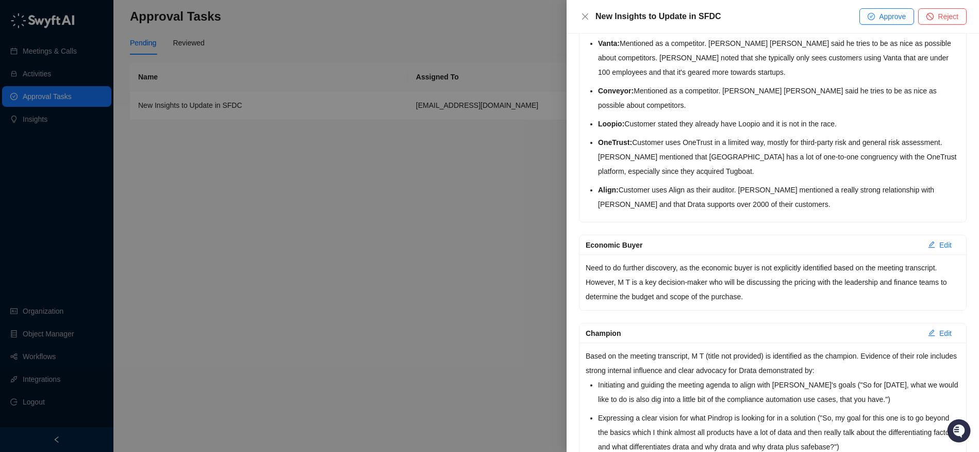
scroll to position [320, 0]
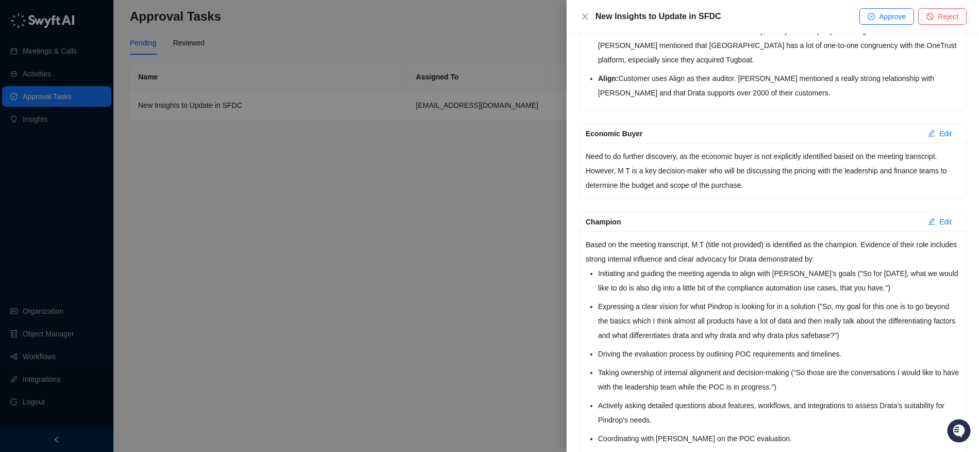
drag, startPoint x: 608, startPoint y: 163, endPoint x: 619, endPoint y: 177, distance: 18.1
click at [618, 174] on p "Need to do further discovery, as the economic buyer is not explicitly identifie…" at bounding box center [773, 170] width 374 height 43
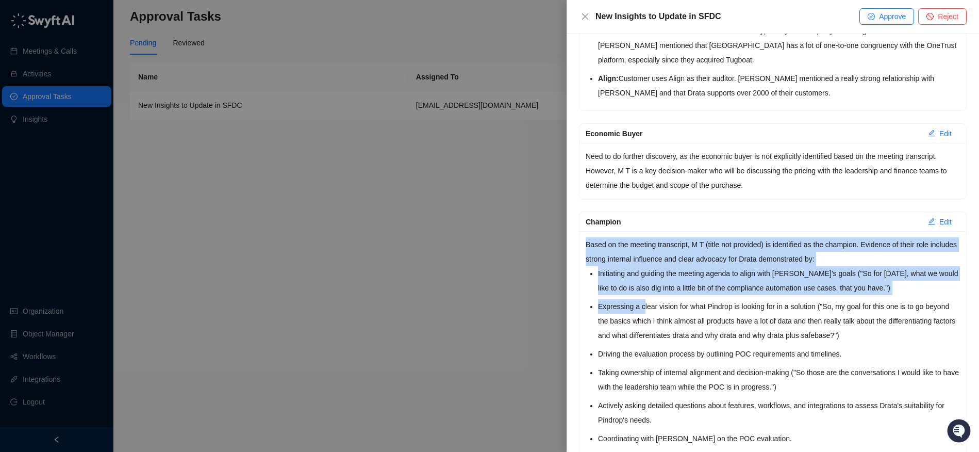
drag, startPoint x: 620, startPoint y: 235, endPoint x: 671, endPoint y: 366, distance: 140.4
click at [668, 359] on div "Based on the meeting transcript, M T (title not provided) is identified as the …" at bounding box center [773, 360] width 387 height 258
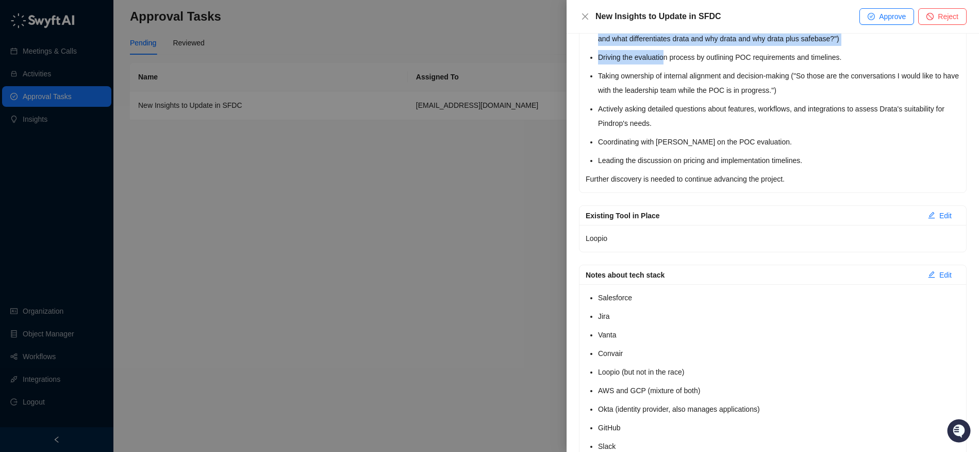
scroll to position [670, 0]
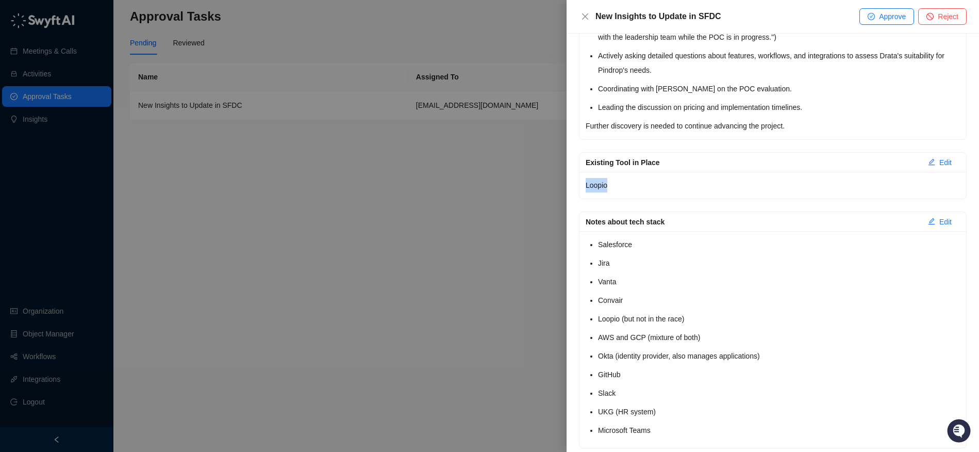
drag, startPoint x: 615, startPoint y: 179, endPoint x: 581, endPoint y: 181, distance: 34.1
click at [581, 181] on div "Loopio" at bounding box center [773, 185] width 387 height 27
click at [620, 261] on li "Jira" at bounding box center [779, 263] width 362 height 14
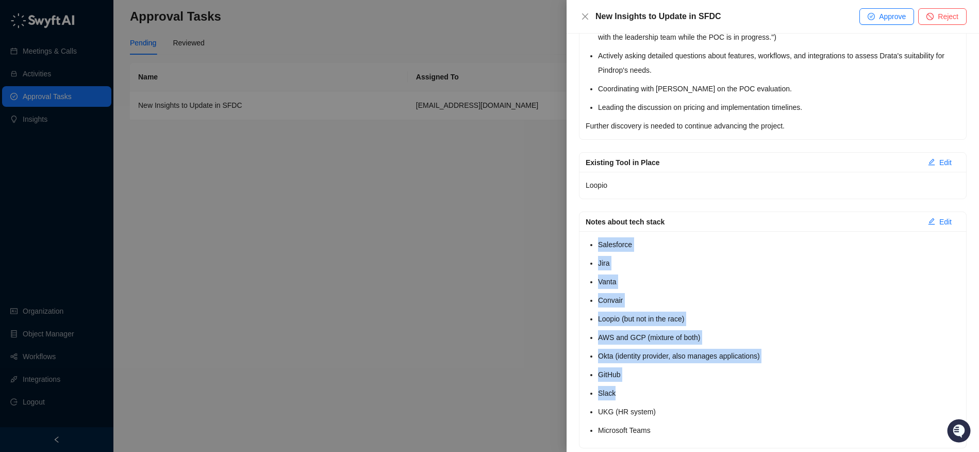
drag, startPoint x: 596, startPoint y: 243, endPoint x: 658, endPoint y: 392, distance: 160.9
click at [658, 390] on div "Salesforce Jira Vanta Convair Loopio (but not in the race) AWS and GCP (mixture…" at bounding box center [773, 339] width 387 height 217
click at [659, 392] on li "Slack" at bounding box center [779, 393] width 362 height 14
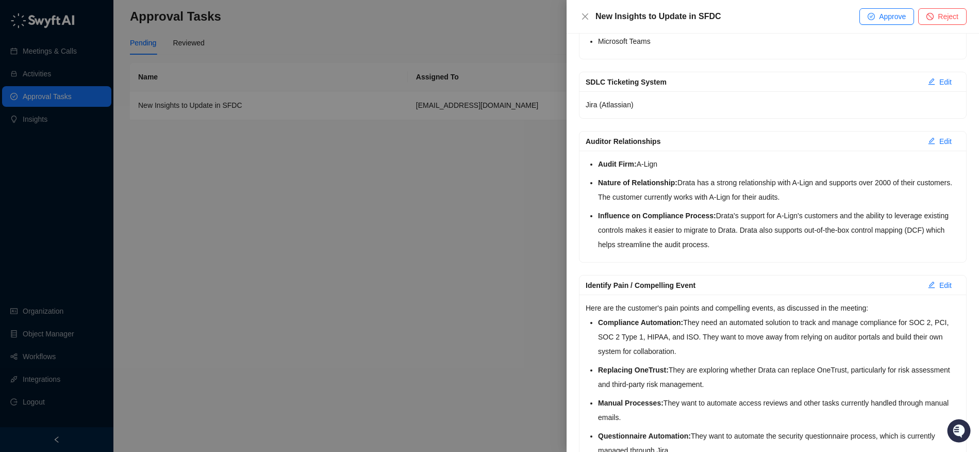
scroll to position [1071, 0]
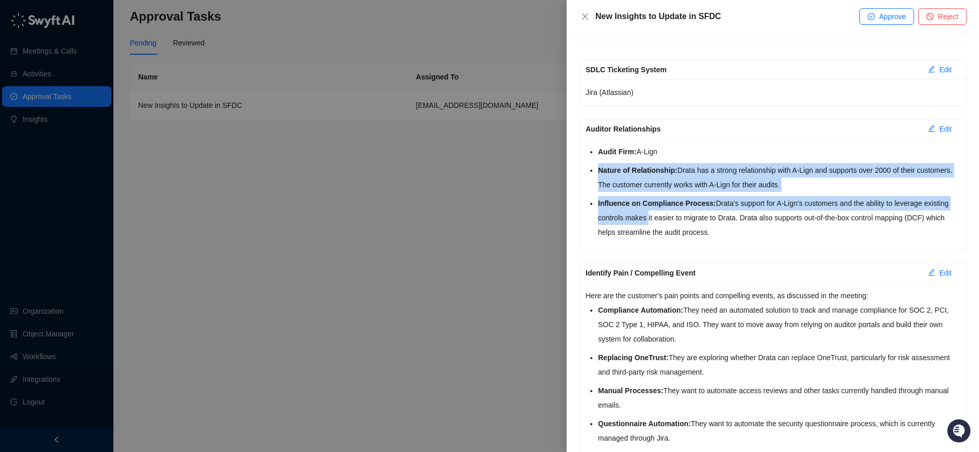
drag, startPoint x: 617, startPoint y: 159, endPoint x: 676, endPoint y: 222, distance: 85.4
click at [676, 222] on ul "Audit Firm: A-Lign Nature of Relationship: Drata has a strong relationship with…" at bounding box center [779, 191] width 362 height 95
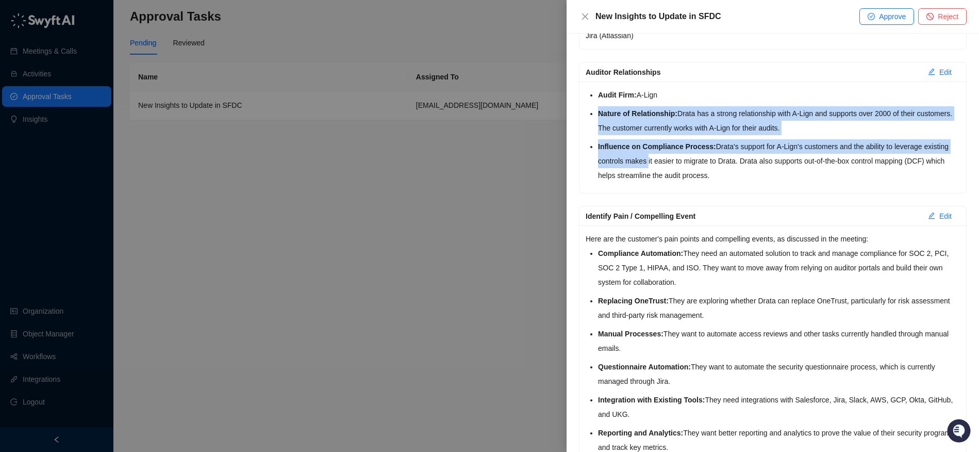
scroll to position [1132, 0]
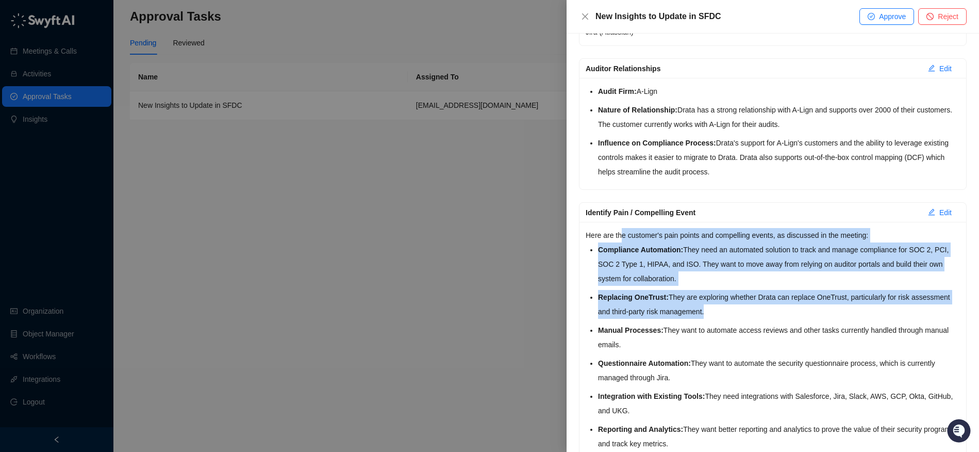
drag, startPoint x: 624, startPoint y: 235, endPoint x: 688, endPoint y: 356, distance: 136.8
click at [680, 349] on div "Here are the customer's pain points and compelling events, as discussed in the …" at bounding box center [773, 407] width 387 height 371
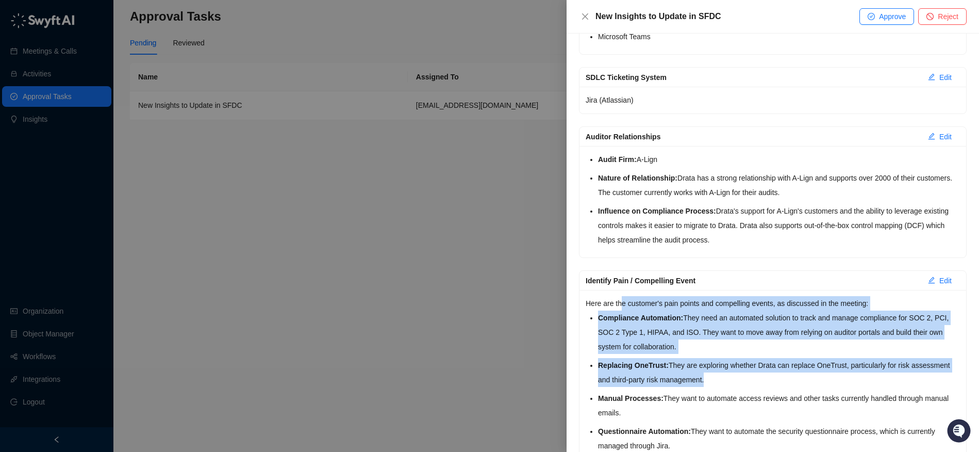
scroll to position [1000, 0]
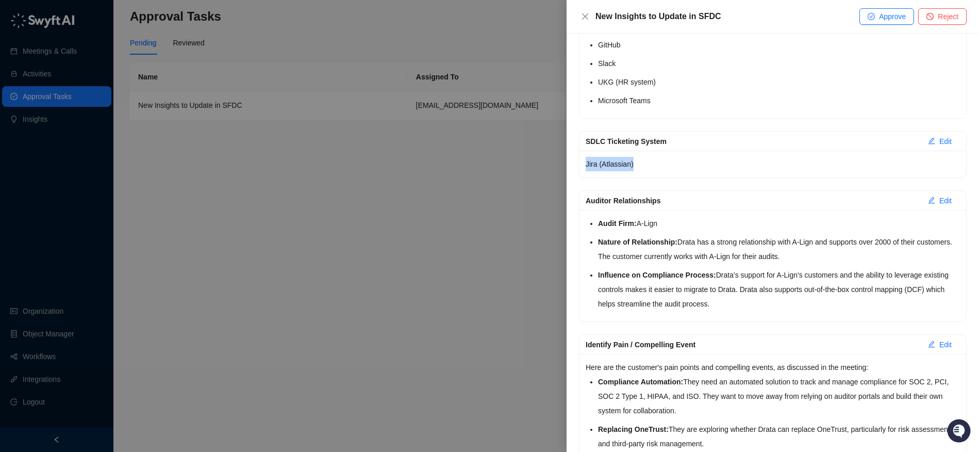
drag, startPoint x: 633, startPoint y: 176, endPoint x: 589, endPoint y: 146, distance: 52.6
click at [589, 146] on div "SDLC Ticketing System Edit Jira (Atlassian)" at bounding box center [773, 154] width 388 height 47
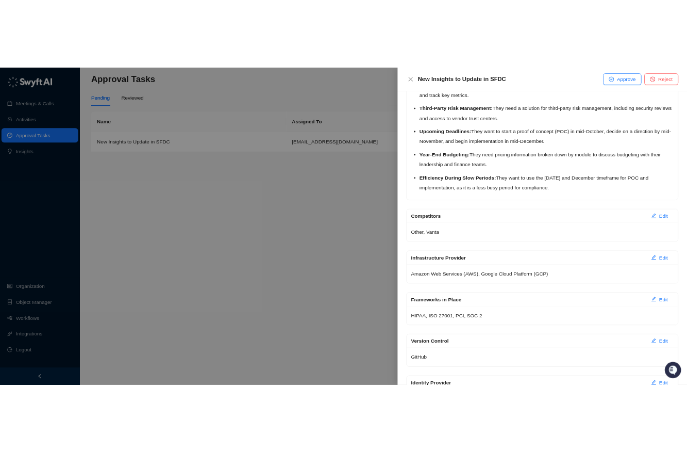
scroll to position [1565, 0]
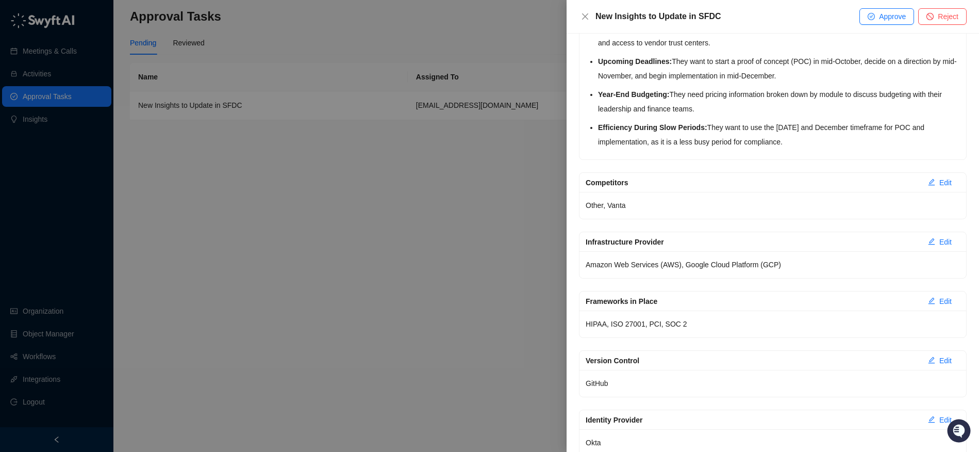
click at [358, 187] on div at bounding box center [489, 226] width 979 height 452
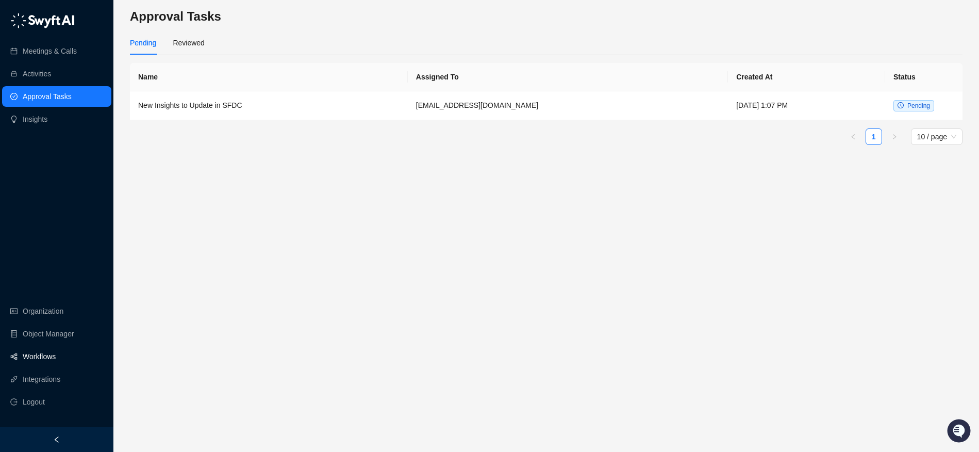
click at [55, 363] on link "Workflows" at bounding box center [39, 356] width 33 height 21
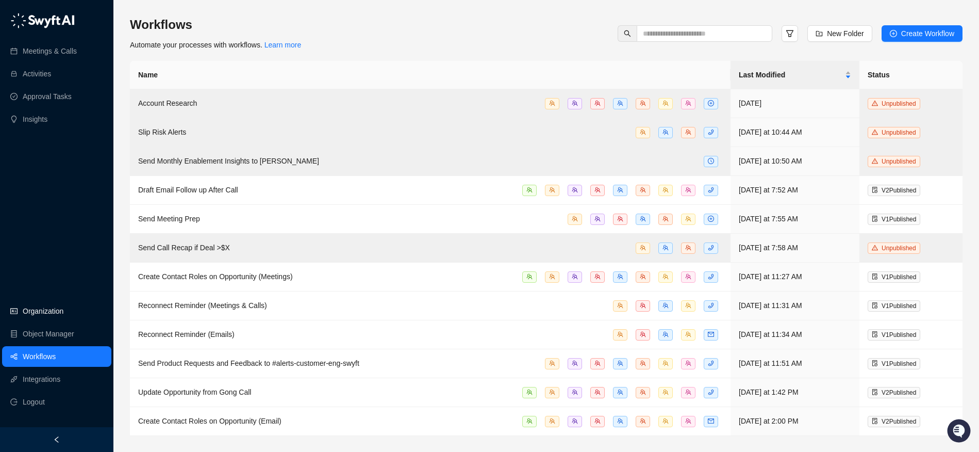
click at [55, 310] on link "Organization" at bounding box center [43, 311] width 41 height 21
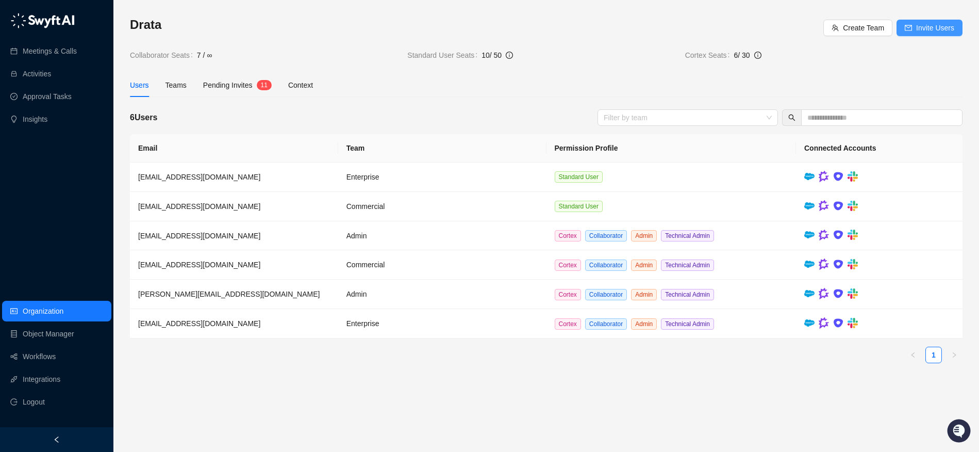
click at [680, 26] on icon "mail" at bounding box center [908, 28] width 7 height 6
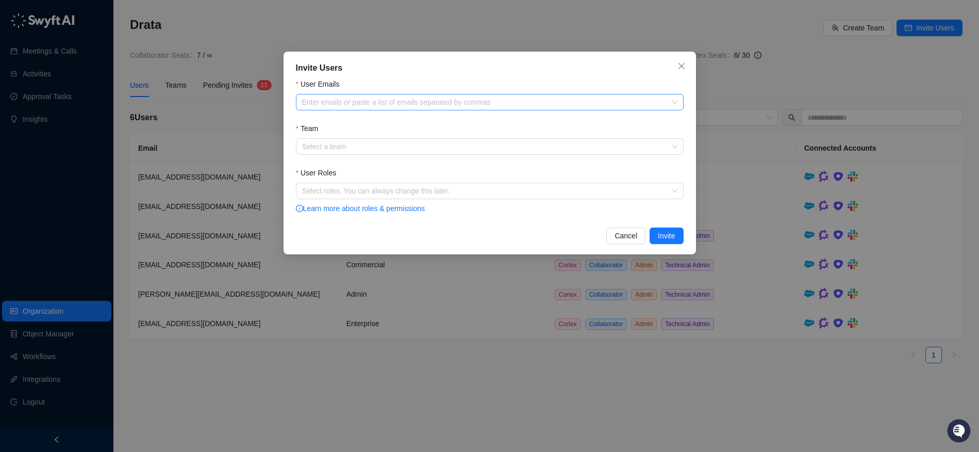
click at [537, 95] on div "Enter emails or paste a list of emails separated by commas" at bounding box center [490, 102] width 388 height 17
paste input "**********"
type input "**********"
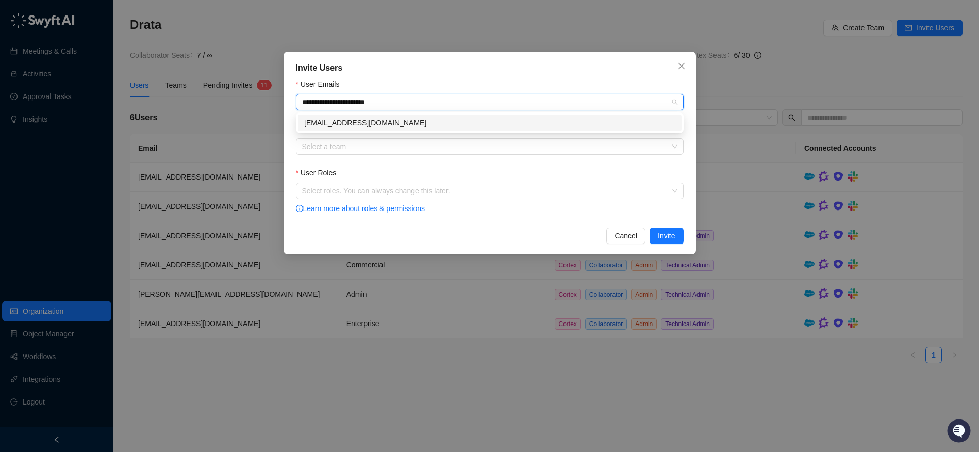
click at [512, 119] on div "[EMAIL_ADDRESS][DOMAIN_NAME]" at bounding box center [489, 122] width 371 height 11
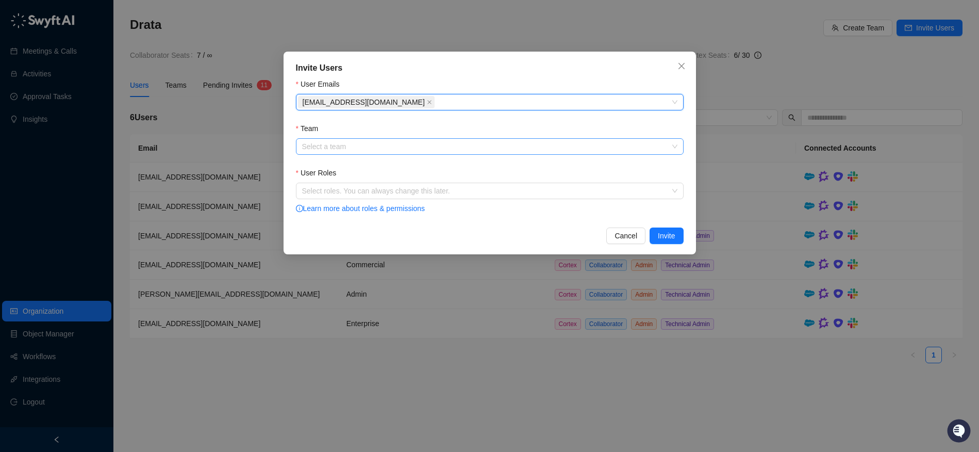
click at [489, 143] on input "Team" at bounding box center [486, 146] width 369 height 15
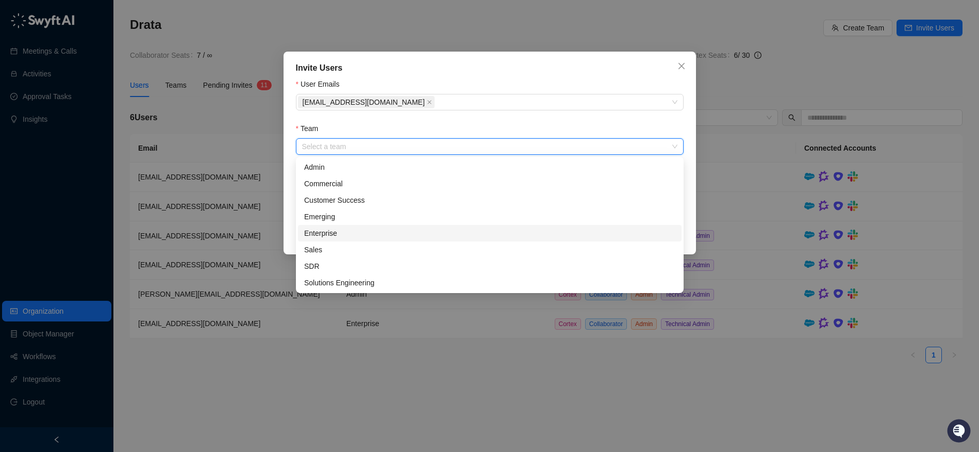
click at [337, 232] on div "Enterprise" at bounding box center [489, 232] width 371 height 11
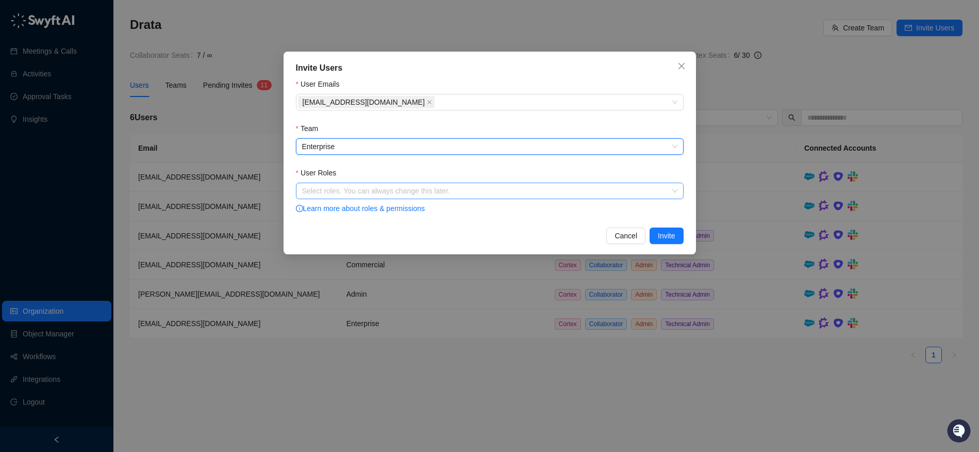
click at [308, 188] on div at bounding box center [484, 191] width 373 height 8
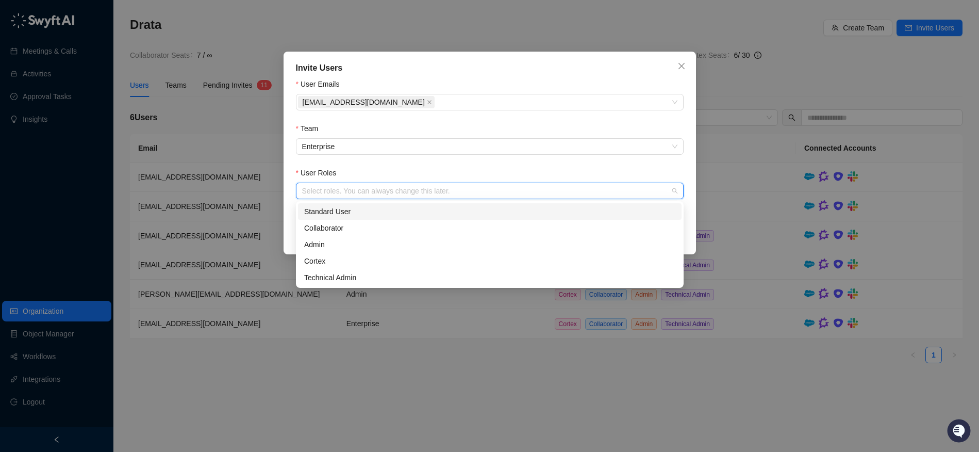
click at [353, 214] on div "Standard User" at bounding box center [489, 211] width 371 height 11
click at [680, 168] on div "Invite Users User Emails marcellanorris@drata.com Team Enterprise User Roles St…" at bounding box center [490, 153] width 413 height 203
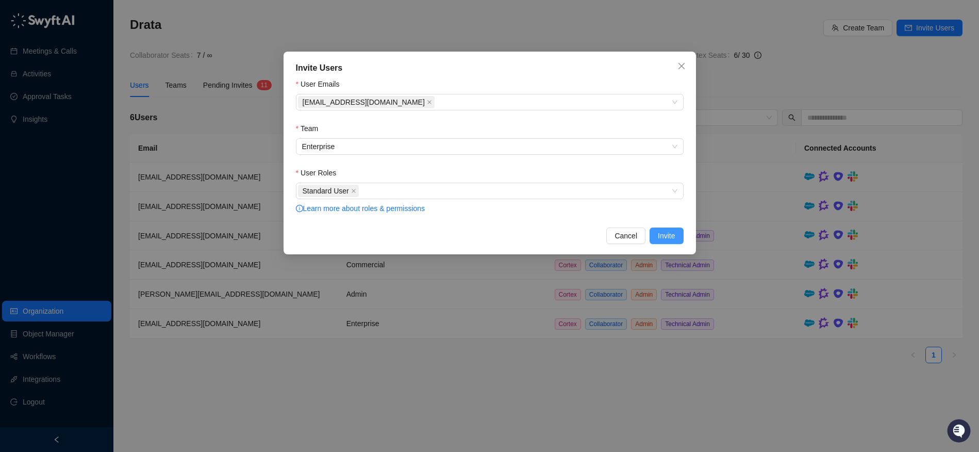
click at [675, 237] on span "Invite" at bounding box center [666, 235] width 17 height 11
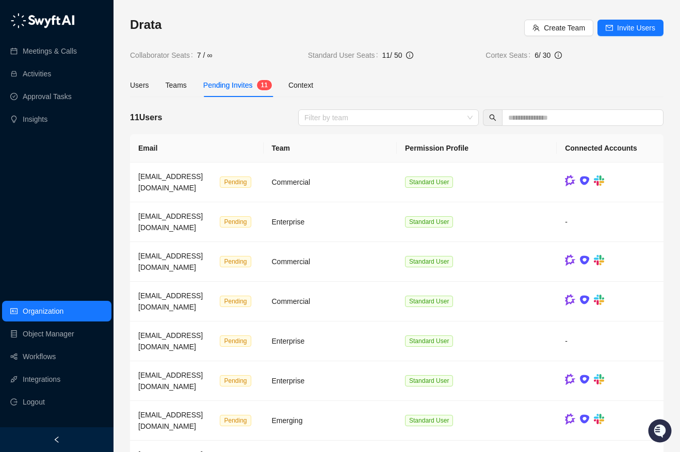
click at [152, 93] on div "Users Teams Pending Invites 1 1 Context" at bounding box center [221, 85] width 183 height 24
click at [138, 81] on div "Users" at bounding box center [139, 84] width 19 height 11
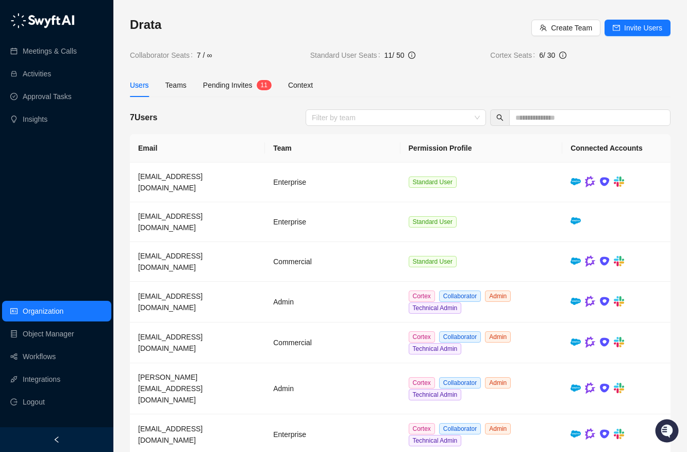
click at [40, 167] on div "Meetings & Calls Activities Approval Tasks Insights Organization Object Manager…" at bounding box center [56, 213] width 113 height 427
click at [35, 207] on div "Meetings & Calls Activities Approval Tasks Insights Organization Object Manager…" at bounding box center [56, 213] width 113 height 427
click at [33, 182] on div "Meetings & Calls Activities Approval Tasks Insights Organization Object Manager…" at bounding box center [56, 213] width 113 height 427
click at [33, 207] on div "Meetings & Calls Activities Approval Tasks Insights Organization Object Manager…" at bounding box center [56, 213] width 113 height 427
click at [420, 21] on h3 "Drata" at bounding box center [331, 25] width 402 height 17
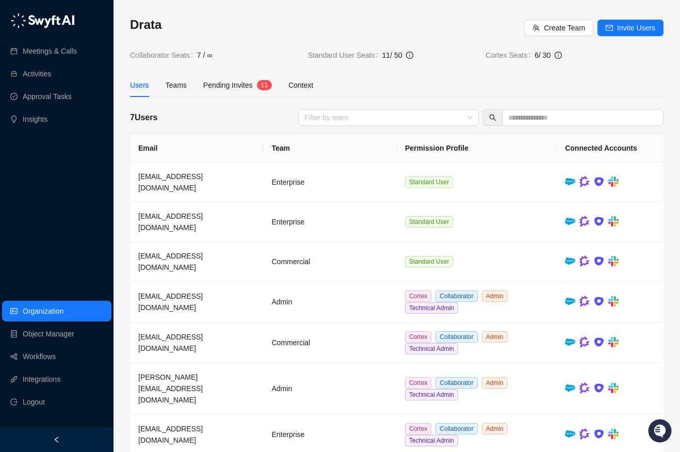
click at [54, 179] on div "Meetings & Calls Activities Approval Tasks Insights Organization Object Manager…" at bounding box center [56, 213] width 113 height 427
click at [49, 54] on link "Meetings & Calls" at bounding box center [50, 51] width 54 height 21
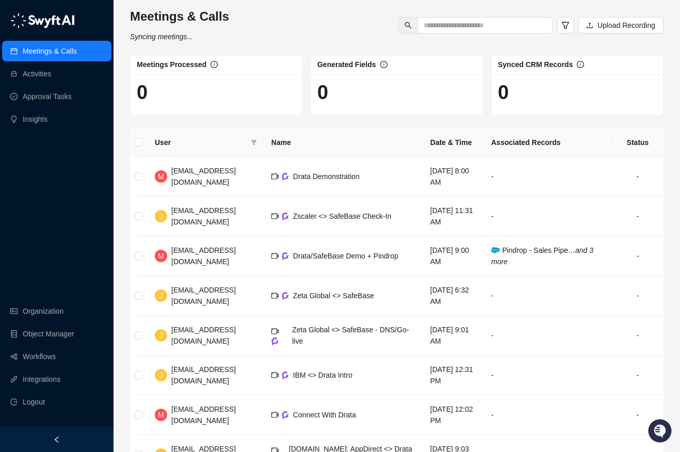
click at [46, 188] on div "Meetings & Calls Activities Approval Tasks Insights Organization Object Manager…" at bounding box center [56, 213] width 113 height 427
click at [43, 315] on link "Organization" at bounding box center [43, 311] width 41 height 21
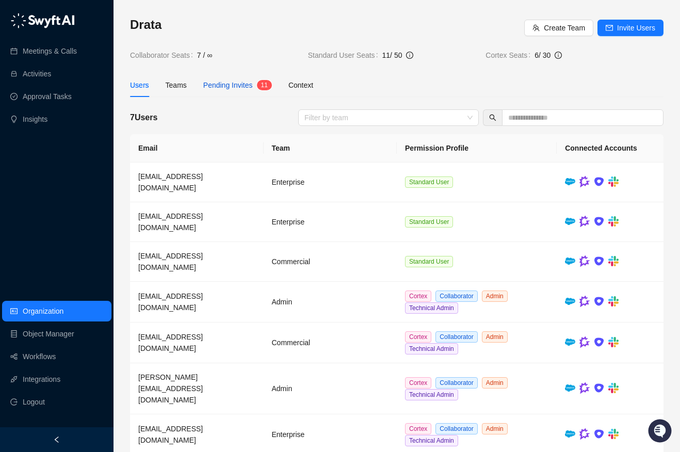
click at [238, 85] on span "Pending Invites" at bounding box center [228, 85] width 50 height 8
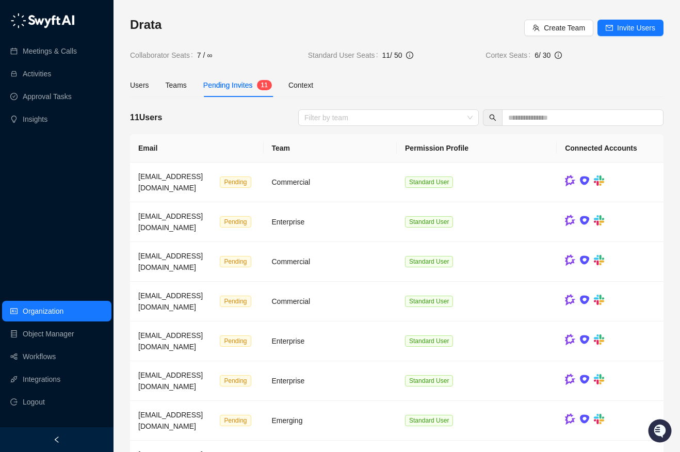
click at [265, 20] on h3 "Drata" at bounding box center [327, 25] width 394 height 17
click at [29, 156] on div "Meetings & Calls Activities Approval Tasks Insights Organization Object Manager…" at bounding box center [56, 213] width 113 height 427
click at [35, 175] on div "Meetings & Calls Activities Approval Tasks Insights Organization Object Manager…" at bounding box center [56, 213] width 113 height 427
click at [61, 38] on div "Meetings & Calls Activities Approval Tasks Insights" at bounding box center [56, 70] width 113 height 124
click at [69, 48] on link "Meetings & Calls" at bounding box center [50, 51] width 54 height 21
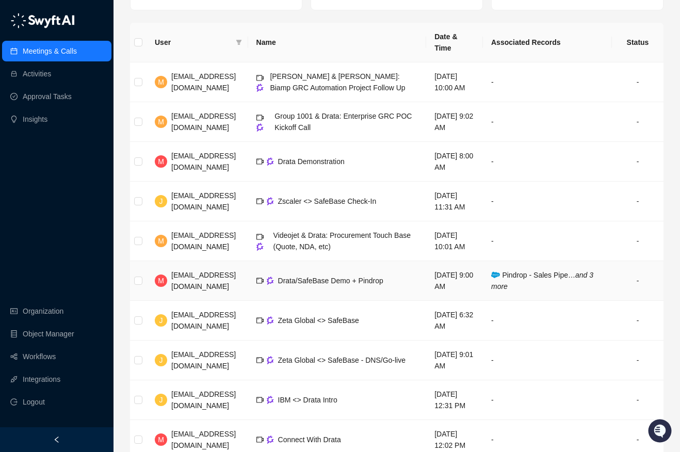
scroll to position [143, 0]
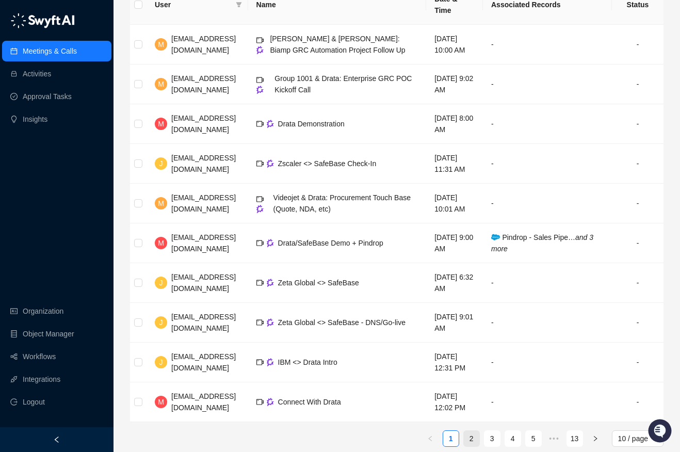
click at [471, 431] on link "2" at bounding box center [471, 438] width 15 height 15
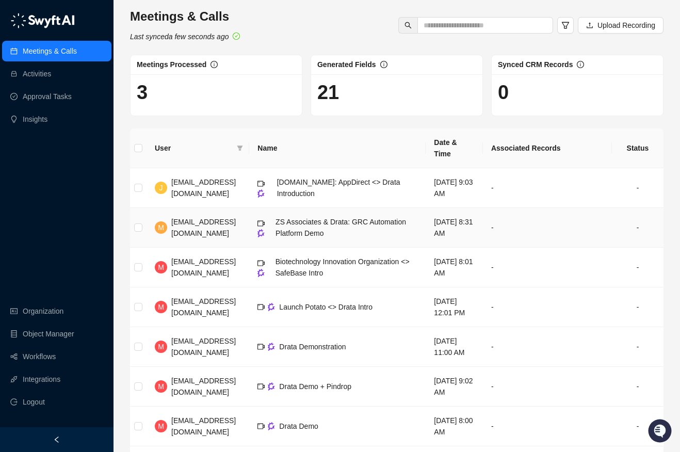
click at [375, 216] on div "ZS Associates & Drata: GRC Automation Platform Demo" at bounding box center [346, 227] width 142 height 23
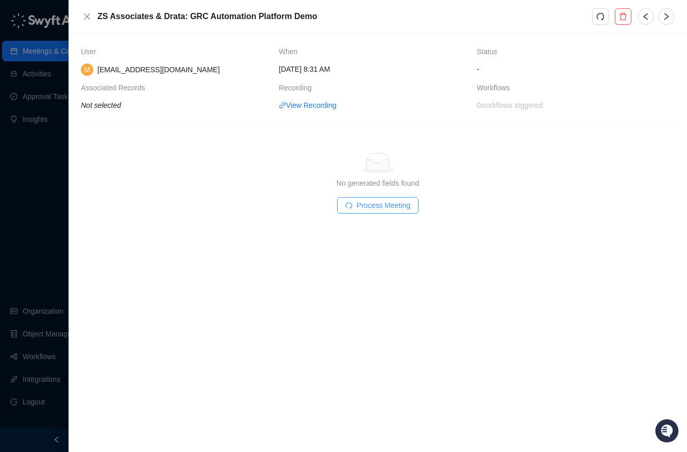
click at [376, 207] on span "Process Meeting" at bounding box center [384, 205] width 54 height 11
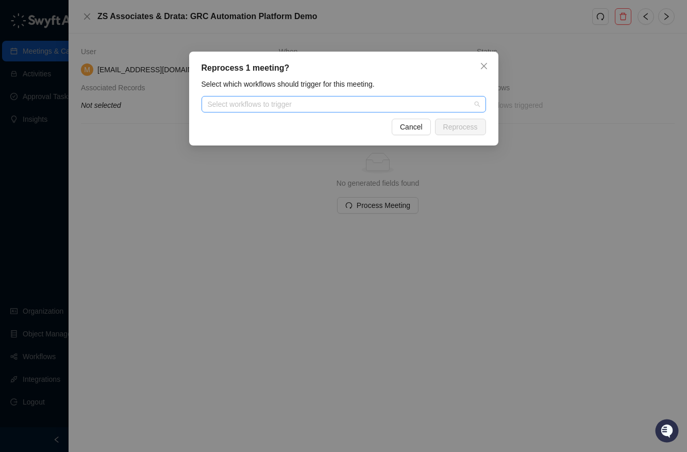
click at [435, 97] on div "Select workflows to trigger" at bounding box center [344, 104] width 285 height 17
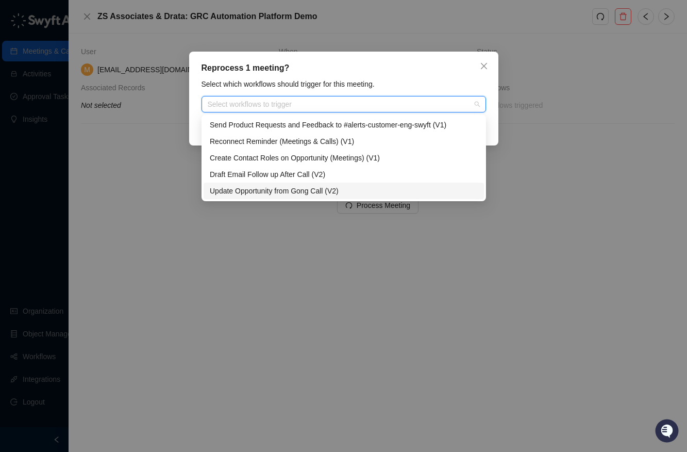
click at [308, 195] on div "Update Opportunity from Gong Call (V2)" at bounding box center [344, 190] width 268 height 11
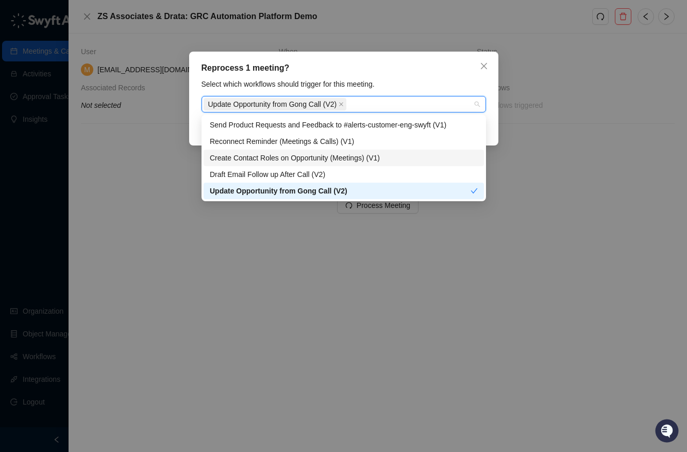
click at [329, 161] on div "Create Contact Roles on Opportunity (Meetings) (V1)" at bounding box center [344, 157] width 268 height 11
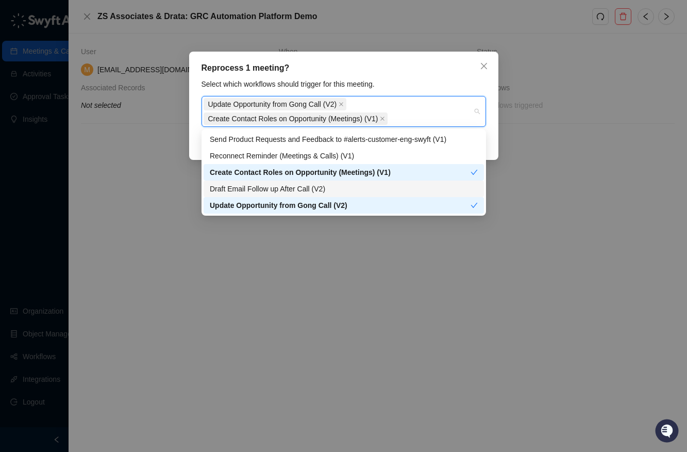
click at [332, 192] on div "Draft Email Follow up After Call (V2)" at bounding box center [344, 188] width 268 height 11
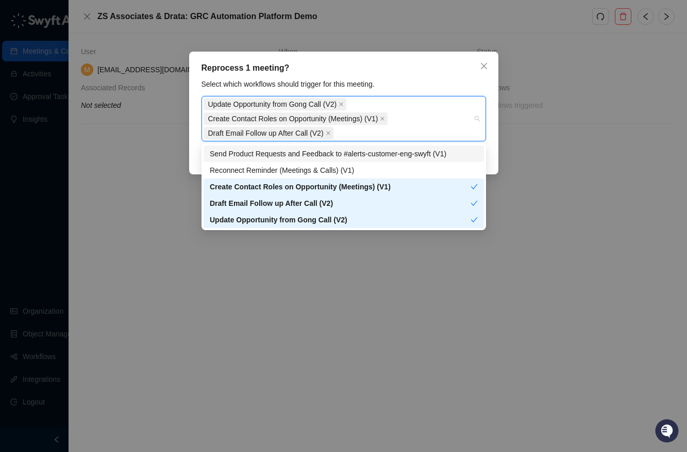
click at [492, 96] on div "Reprocess 1 meeting? Select which workflows should trigger for this meeting. Up…" at bounding box center [343, 113] width 309 height 123
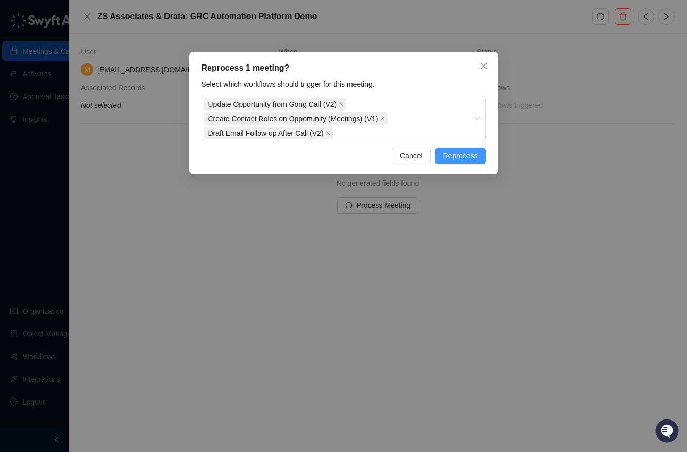
click at [469, 157] on span "Reprocess" at bounding box center [461, 155] width 35 height 11
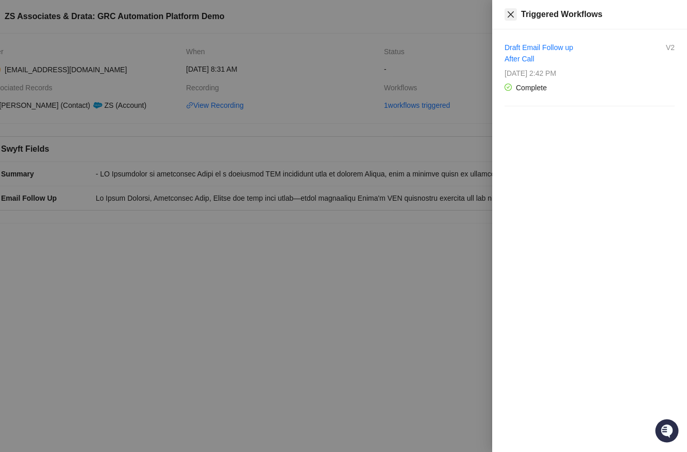
click at [508, 15] on icon "close" at bounding box center [511, 14] width 8 height 8
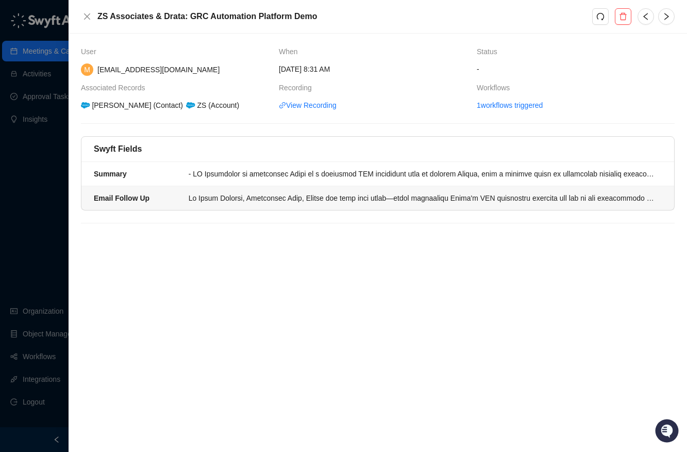
click at [325, 195] on div at bounding box center [422, 197] width 467 height 11
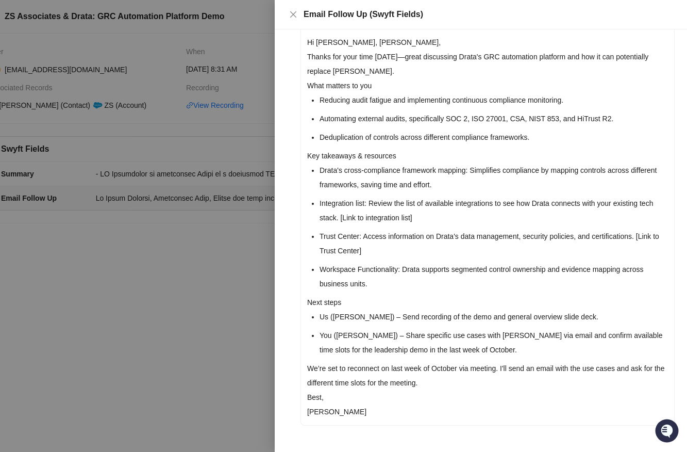
scroll to position [89, 0]
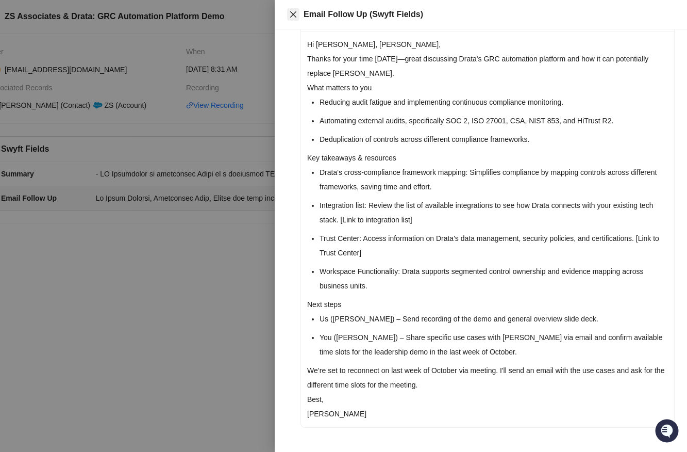
click at [289, 11] on icon "close" at bounding box center [293, 14] width 8 height 8
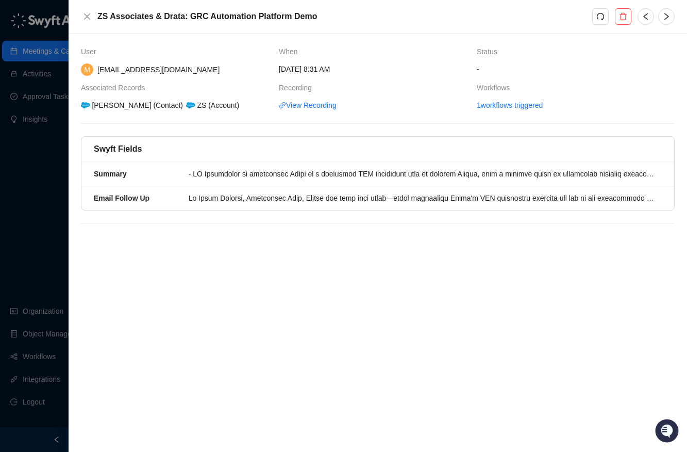
click at [214, 269] on div "User When Status M [PERSON_NAME][EMAIL_ADDRESS][DOMAIN_NAME] [DATE] 8:31 AM - A…" at bounding box center [378, 243] width 619 height 418
click at [508, 103] on link "1 workflows triggered" at bounding box center [510, 105] width 66 height 11
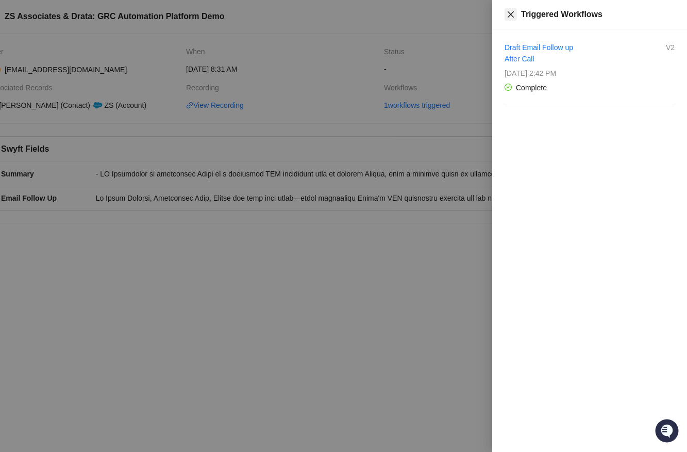
click at [506, 13] on button "Close" at bounding box center [511, 14] width 12 height 12
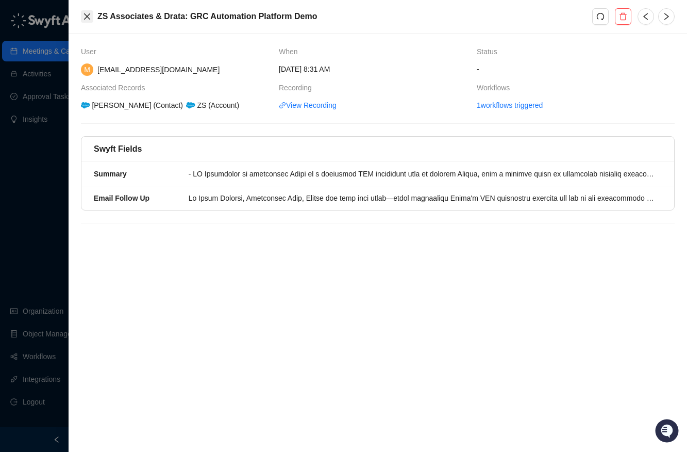
click at [83, 19] on icon "close" at bounding box center [87, 16] width 8 height 8
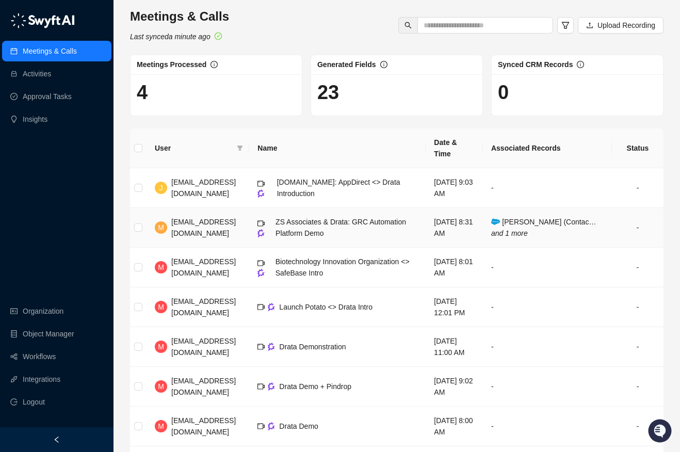
click at [542, 218] on span "[PERSON_NAME] (Contac… and 1 more" at bounding box center [543, 228] width 105 height 20
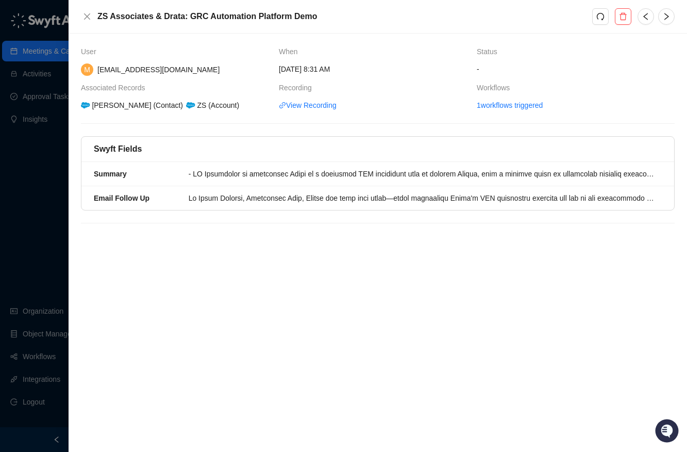
click at [545, 288] on div "User When Status M [PERSON_NAME][EMAIL_ADDRESS][DOMAIN_NAME] [DATE] 8:31 AM - A…" at bounding box center [378, 243] width 619 height 418
click at [484, 248] on div "User When Status M [PERSON_NAME][EMAIL_ADDRESS][DOMAIN_NAME] [DATE] 8:31 AM - A…" at bounding box center [378, 243] width 619 height 418
click at [446, 7] on div "ZS Associates & Drata: GRC Automation Platform Demo" at bounding box center [378, 17] width 619 height 34
click at [375, 245] on div "User When Status M [PERSON_NAME][EMAIL_ADDRESS][DOMAIN_NAME] [DATE] 8:31 AM - A…" at bounding box center [378, 243] width 619 height 418
click at [87, 18] on icon "close" at bounding box center [87, 16] width 8 height 8
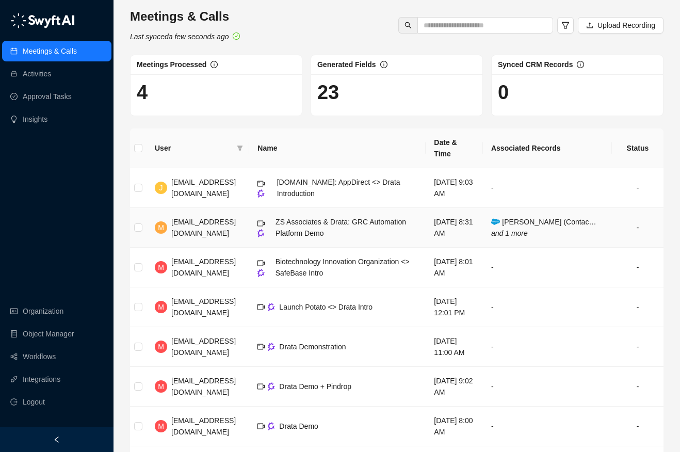
click at [533, 218] on span "[PERSON_NAME] (Contac… and 1 more" at bounding box center [543, 228] width 105 height 20
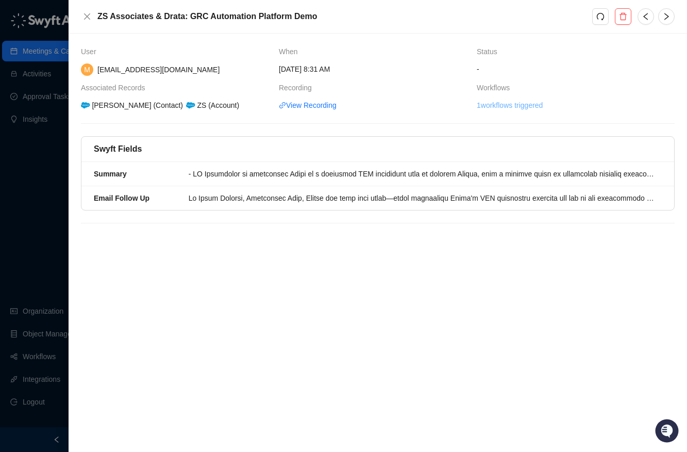
click at [499, 101] on link "1 workflows triggered" at bounding box center [510, 105] width 66 height 11
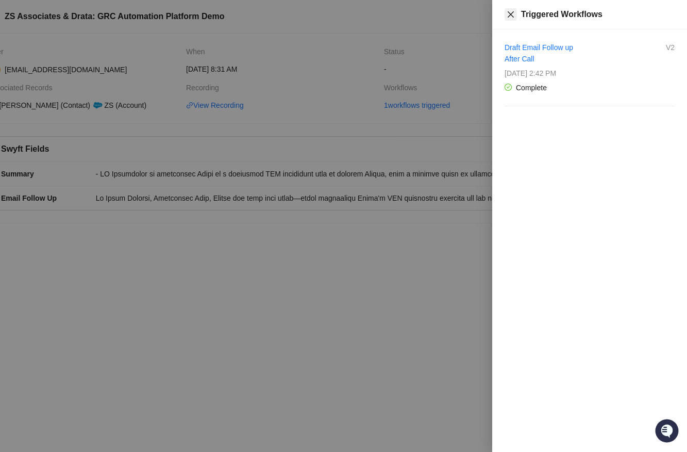
click at [514, 8] on button "Close" at bounding box center [511, 14] width 12 height 12
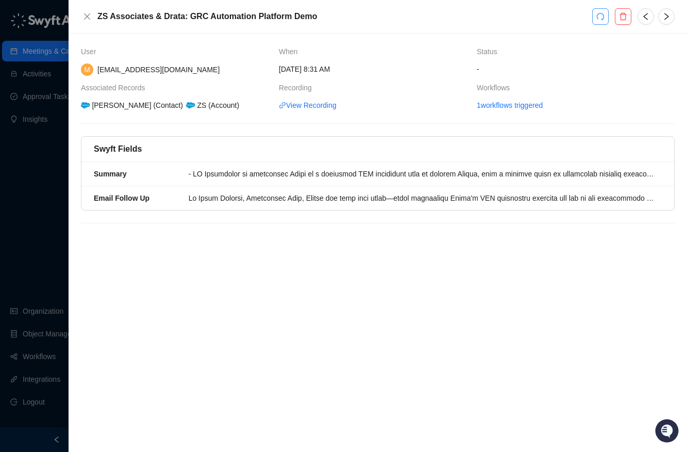
click at [599, 12] on icon "redo" at bounding box center [601, 16] width 8 height 8
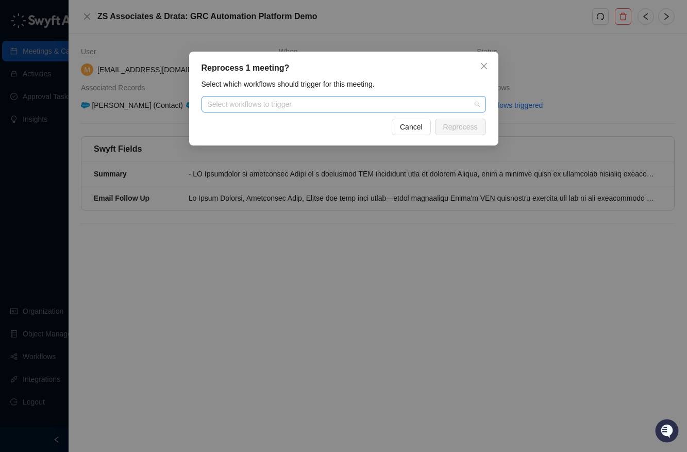
click at [388, 104] on div at bounding box center [339, 105] width 270 height 8
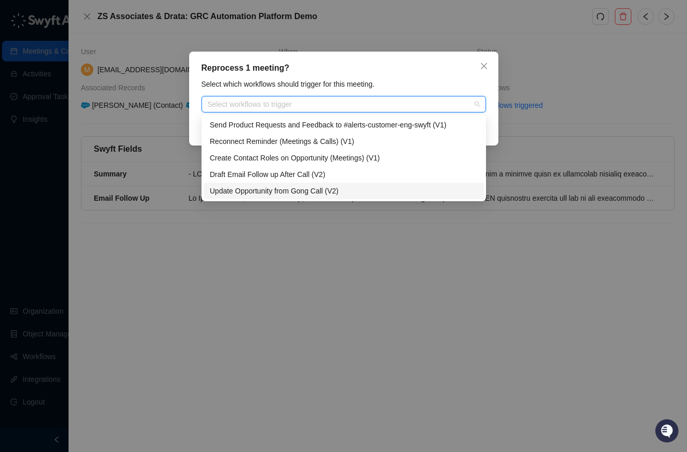
click at [322, 192] on div "Update Opportunity from Gong Call (V2)" at bounding box center [344, 190] width 268 height 11
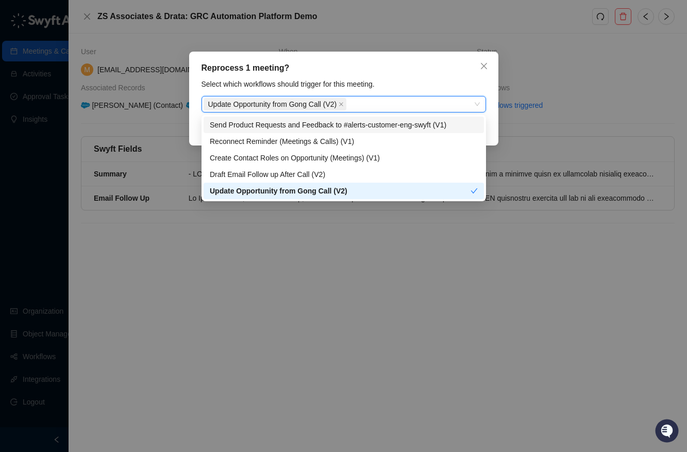
click at [439, 78] on div "Reprocess 1 meeting? Select which workflows should trigger for this meeting. Up…" at bounding box center [343, 99] width 309 height 94
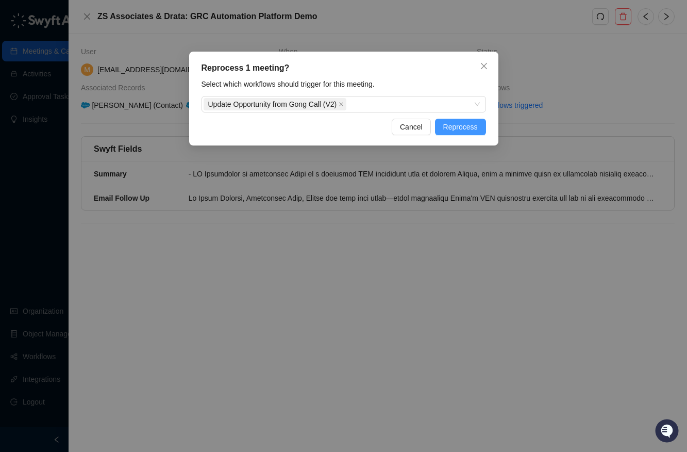
click at [468, 127] on span "Reprocess" at bounding box center [461, 126] width 35 height 11
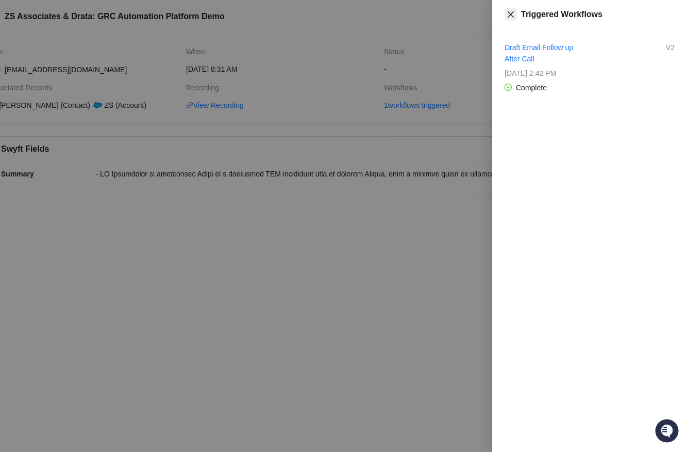
click at [512, 16] on icon "close" at bounding box center [511, 14] width 8 height 8
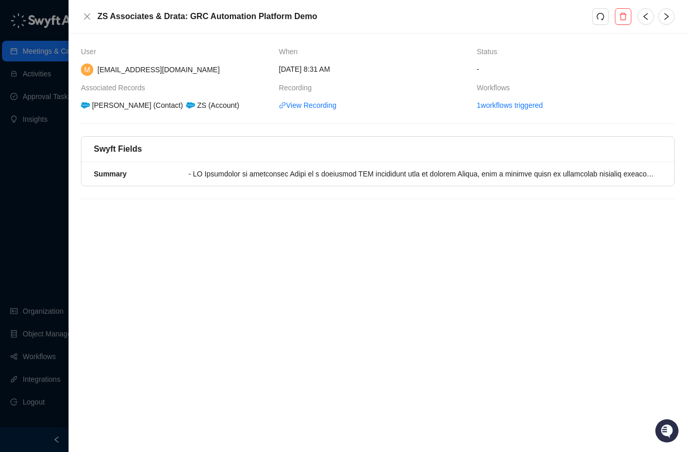
click at [255, 265] on div "User When Status M marcellanorris@drata.com Monday, 09/29/25, 8:31 AM - Associa…" at bounding box center [378, 243] width 619 height 418
click at [88, 18] on icon "close" at bounding box center [87, 16] width 6 height 6
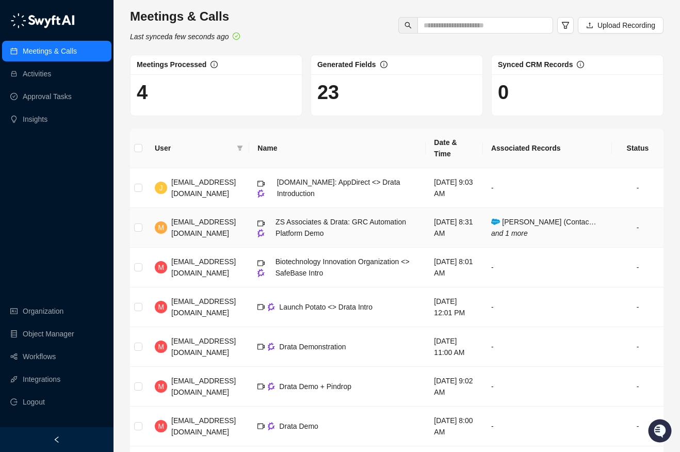
click at [505, 208] on td "[PERSON_NAME] (Contac… and 1 more" at bounding box center [547, 228] width 129 height 40
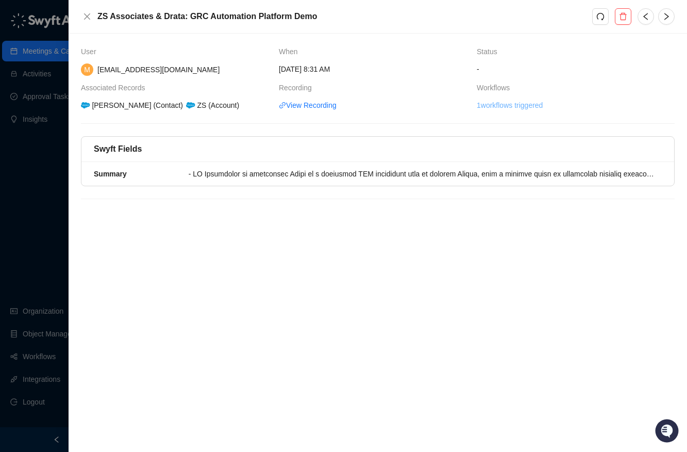
click at [522, 103] on link "1 workflows triggered" at bounding box center [510, 105] width 66 height 11
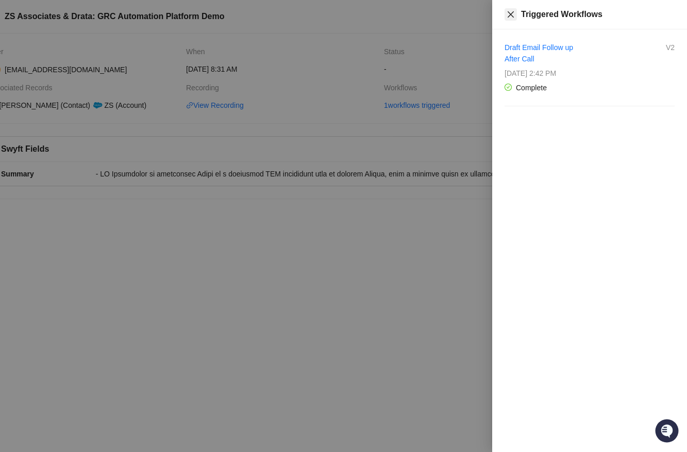
click at [509, 13] on icon "close" at bounding box center [511, 14] width 8 height 8
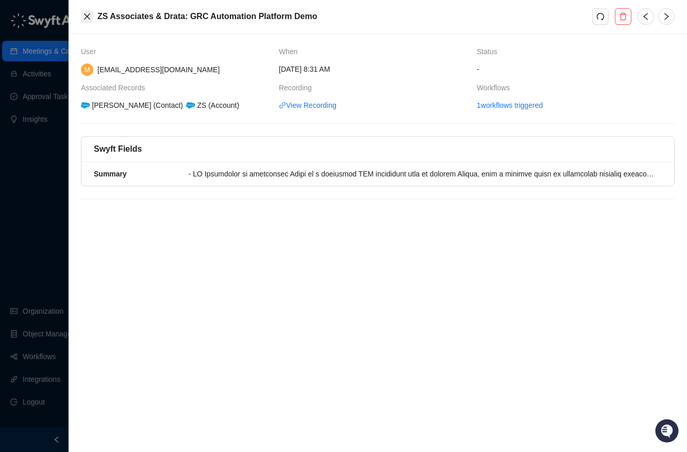
click at [87, 15] on icon "close" at bounding box center [87, 16] width 6 height 6
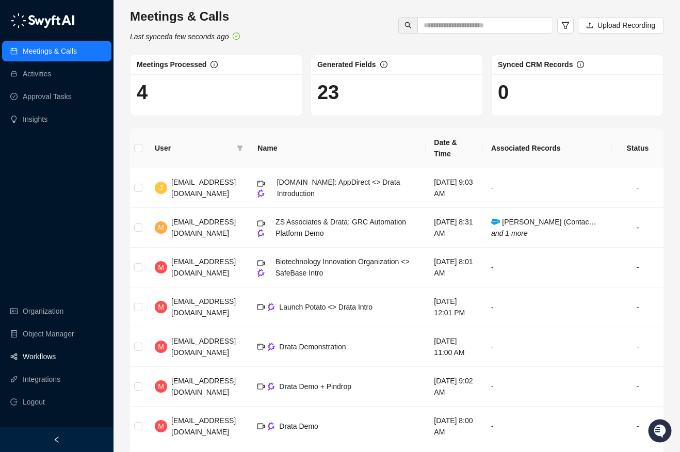
click at [26, 358] on link "Workflows" at bounding box center [39, 356] width 33 height 21
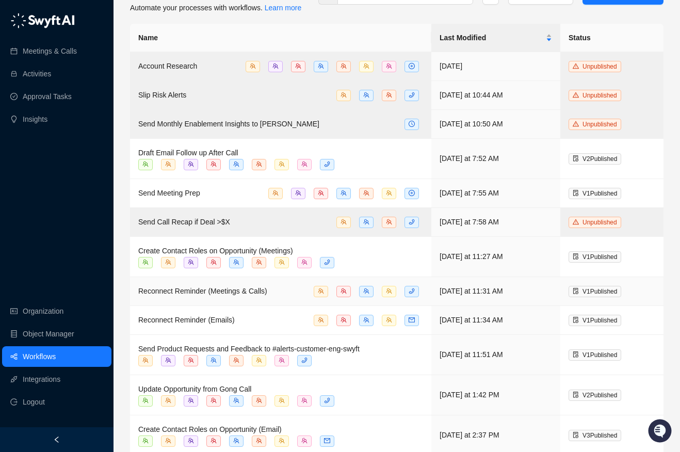
scroll to position [46, 0]
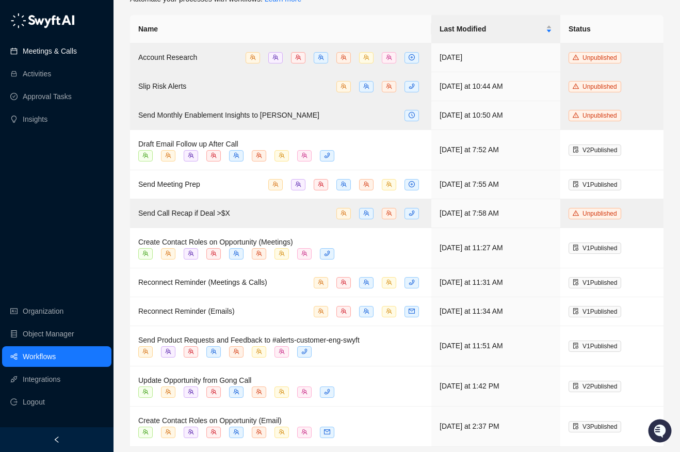
click at [54, 52] on link "Meetings & Calls" at bounding box center [50, 51] width 54 height 21
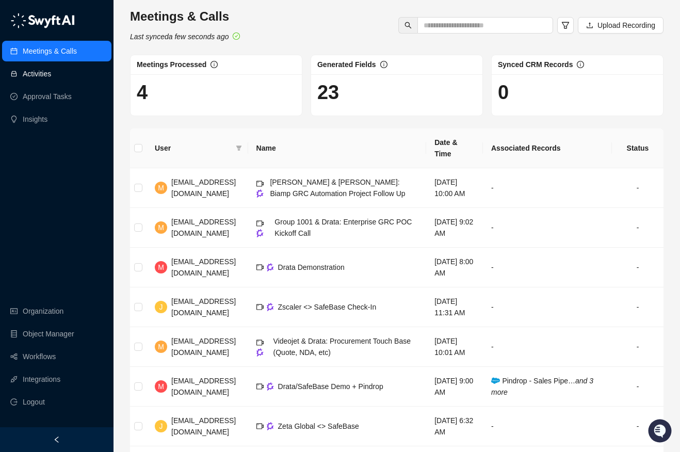
click at [47, 71] on link "Activities" at bounding box center [37, 73] width 28 height 21
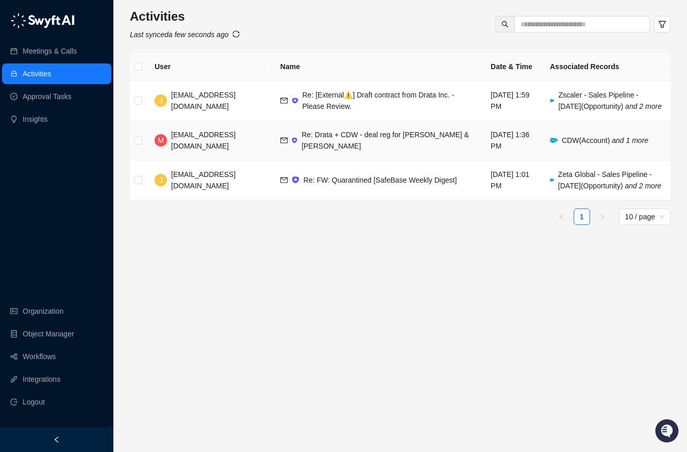
click at [353, 148] on span "Re: Drata + CDW - deal reg for [PERSON_NAME] & [PERSON_NAME]" at bounding box center [386, 140] width 168 height 20
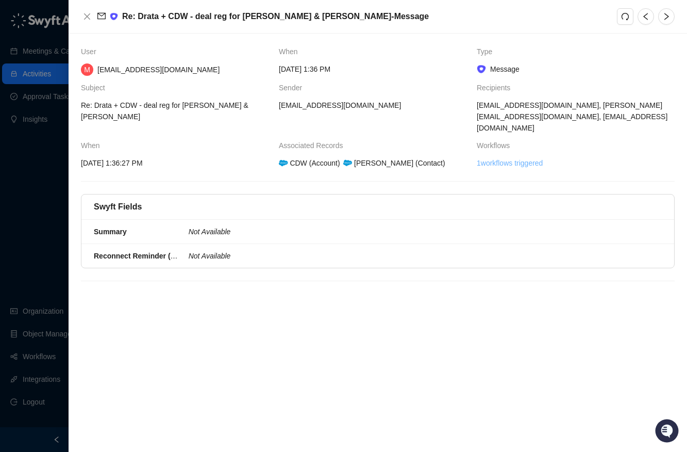
click at [527, 157] on link "1 workflows triggered" at bounding box center [510, 162] width 66 height 11
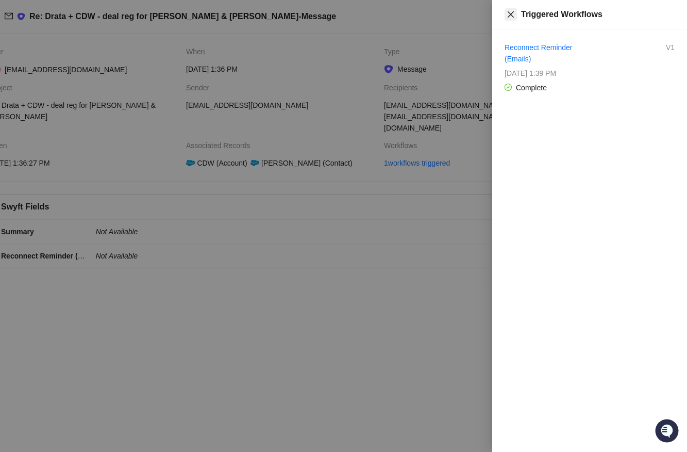
click at [507, 10] on icon "close" at bounding box center [511, 14] width 8 height 8
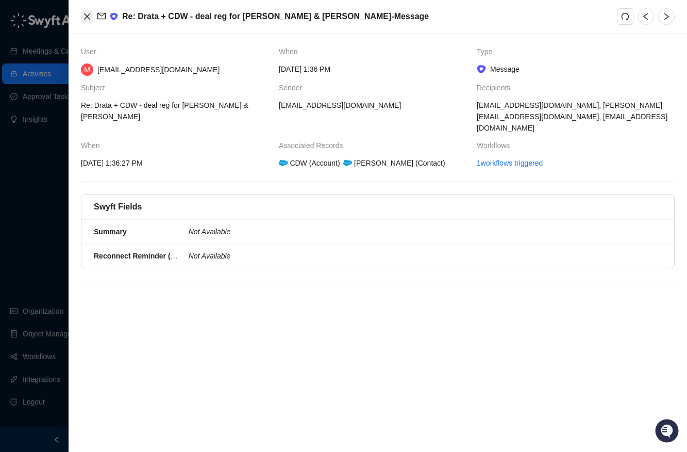
click at [83, 15] on button "Close" at bounding box center [87, 16] width 12 height 12
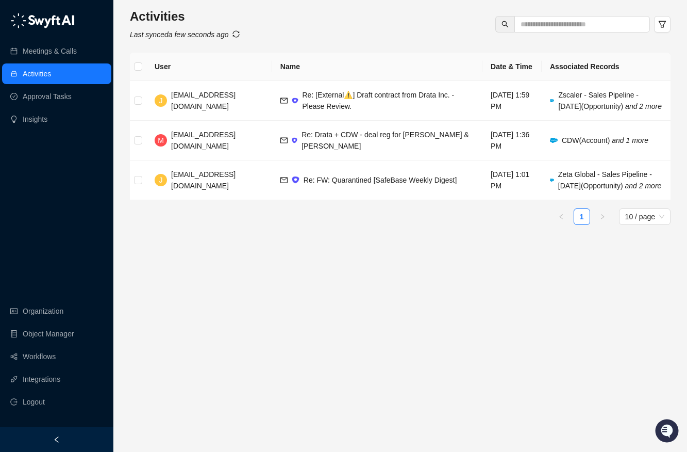
click at [64, 175] on div "Meetings & Calls Activities Approval Tasks Insights Organization Object Manager…" at bounding box center [56, 213] width 113 height 427
click at [53, 40] on ul "Meetings & Calls Activities Approval Tasks Insights" at bounding box center [56, 85] width 113 height 93
click at [58, 56] on link "Meetings & Calls" at bounding box center [50, 51] width 54 height 21
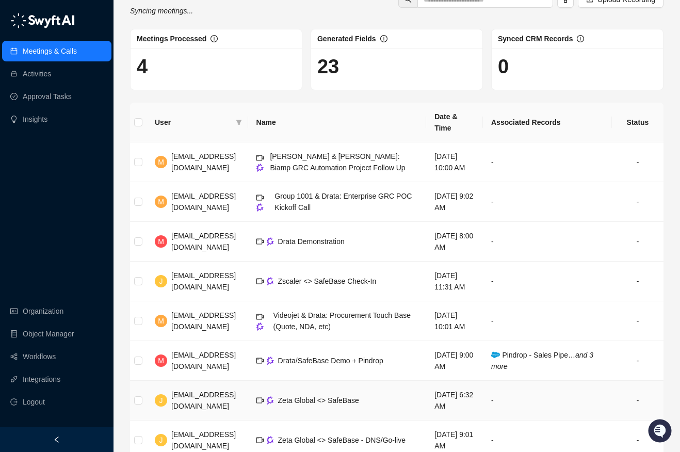
scroll to position [29, 0]
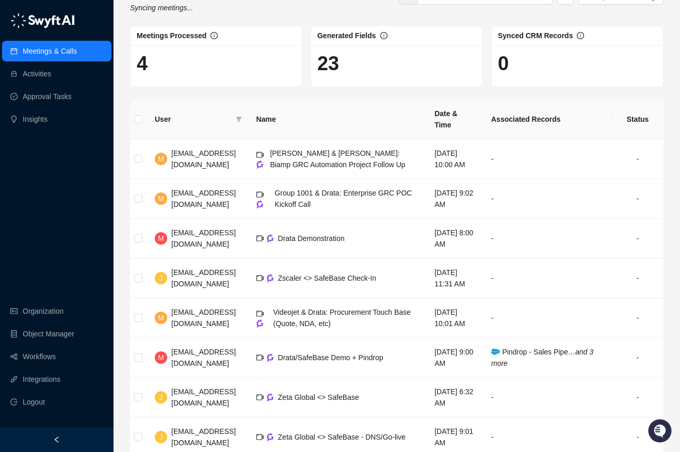
click at [202, 65] on h1 "4" at bounding box center [216, 64] width 159 height 24
click at [142, 60] on h1 "4" at bounding box center [216, 64] width 159 height 24
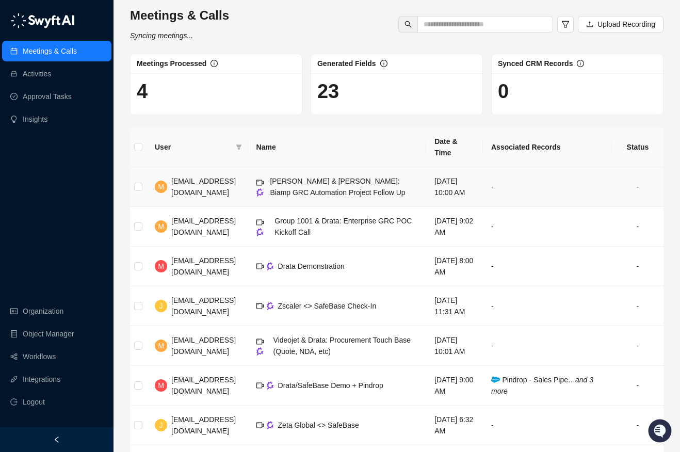
scroll to position [0, 0]
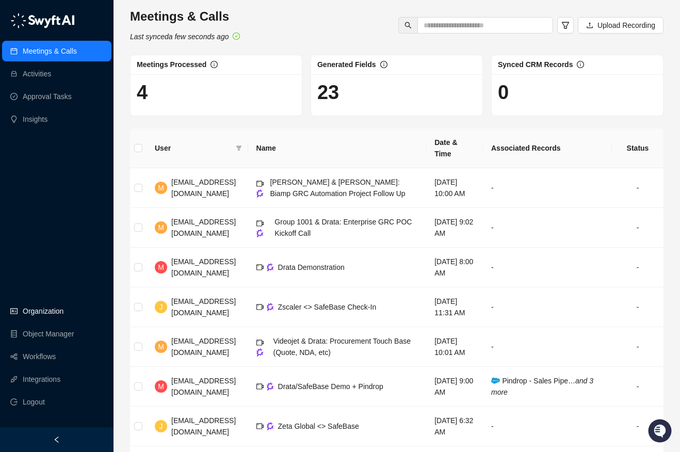
click at [49, 314] on link "Organization" at bounding box center [43, 311] width 41 height 21
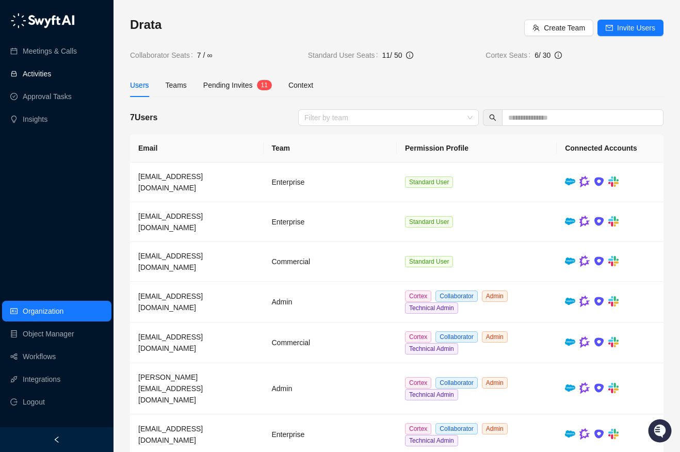
click at [47, 77] on link "Activities" at bounding box center [37, 73] width 28 height 21
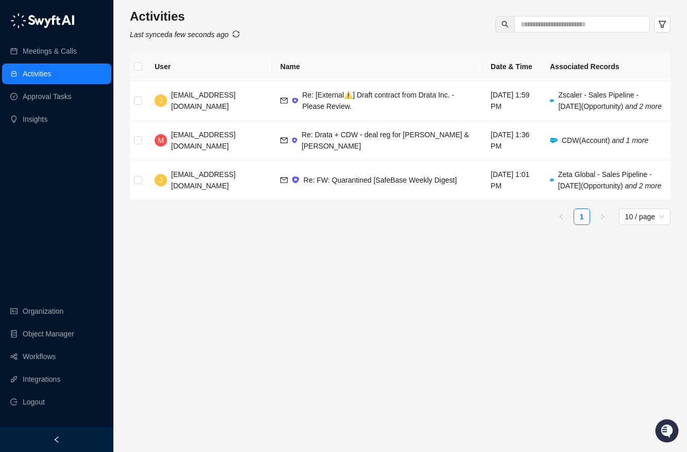
click at [48, 64] on link "Activities" at bounding box center [37, 73] width 28 height 21
click at [53, 59] on link "Meetings & Calls" at bounding box center [50, 51] width 54 height 21
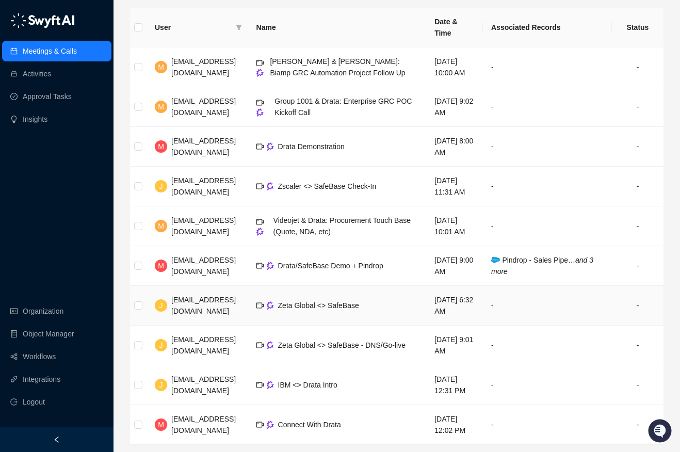
scroll to position [143, 0]
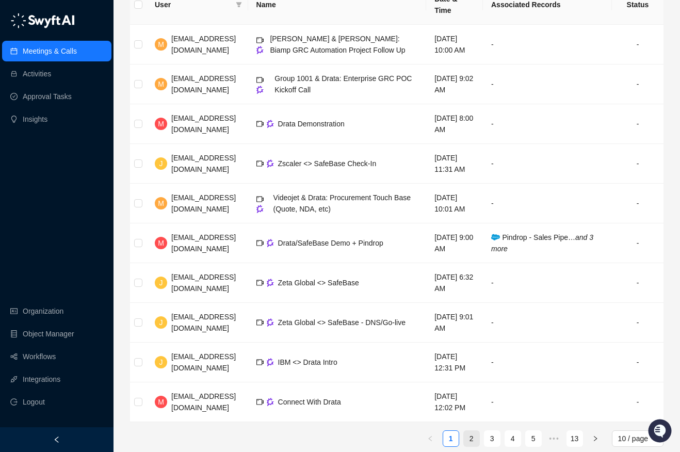
click at [473, 431] on link "2" at bounding box center [471, 438] width 15 height 15
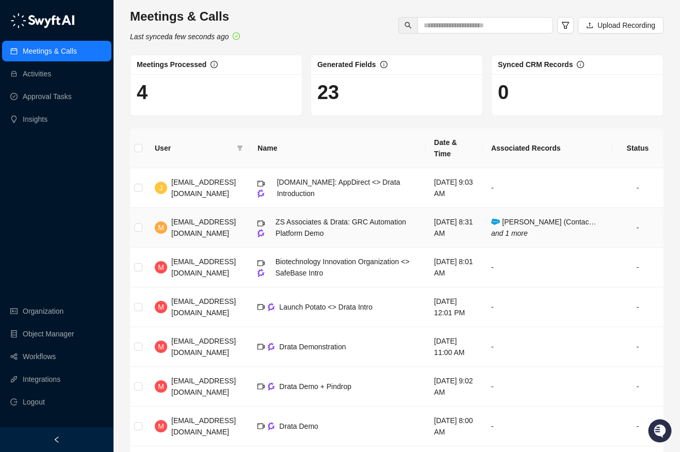
click at [527, 228] on td "Steven Hurst (Contac… and 1 more" at bounding box center [547, 228] width 129 height 40
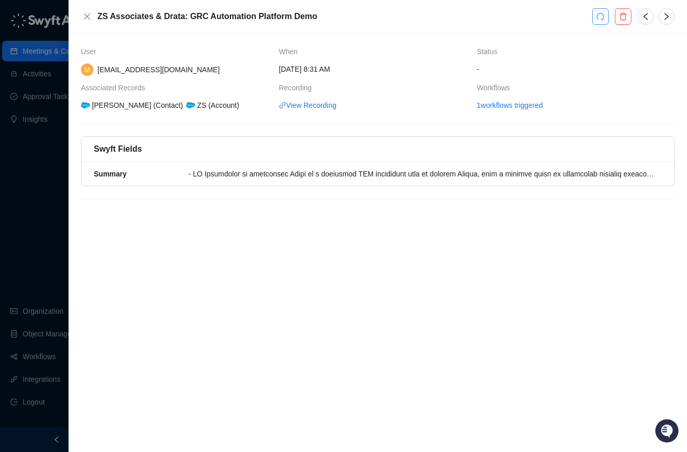
click at [599, 12] on icon "redo" at bounding box center [601, 16] width 8 height 8
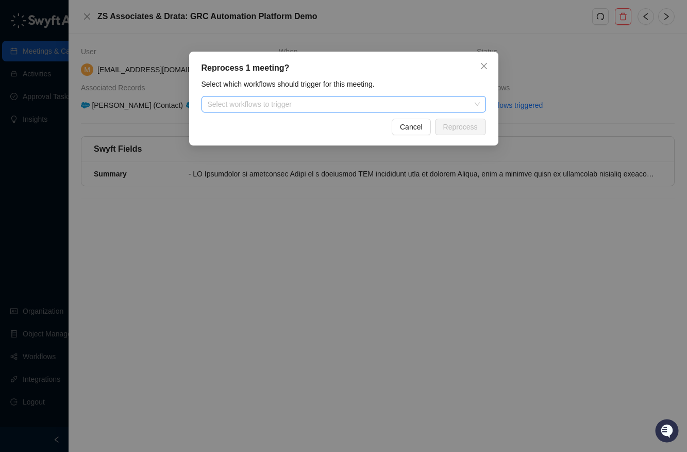
click at [375, 106] on div at bounding box center [339, 105] width 270 height 8
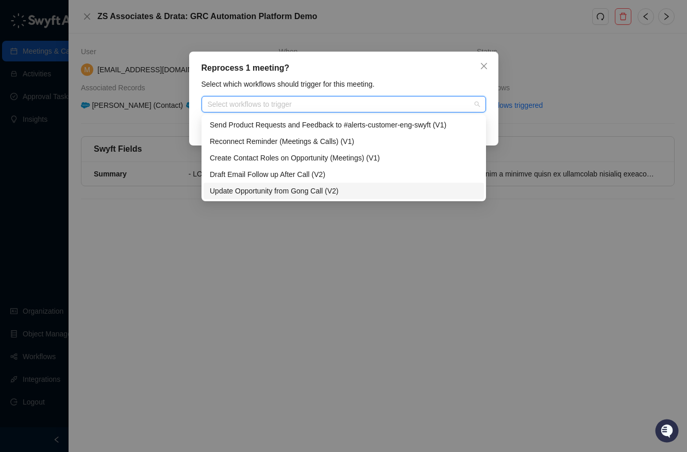
click at [268, 188] on div "Update Opportunity from Gong Call (V2)" at bounding box center [344, 190] width 268 height 11
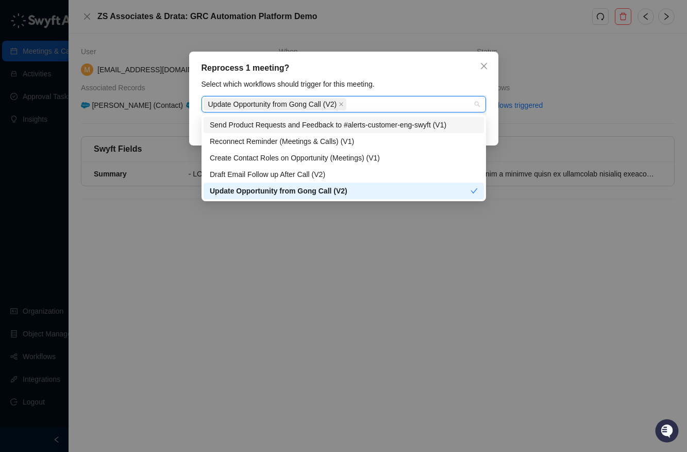
click at [444, 85] on div "Select which workflows should trigger for this meeting." at bounding box center [344, 83] width 291 height 11
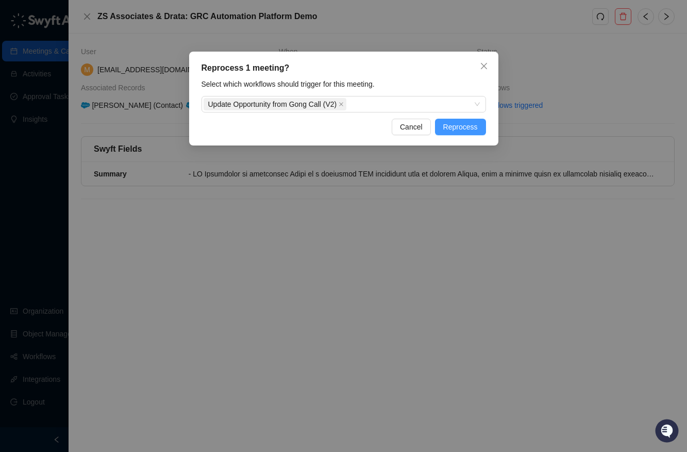
click at [464, 125] on span "Reprocess" at bounding box center [461, 126] width 35 height 11
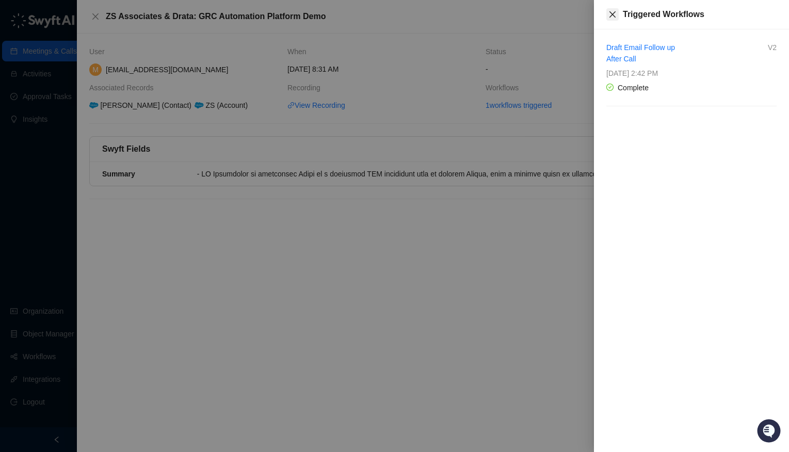
click at [615, 13] on icon "close" at bounding box center [612, 14] width 8 height 8
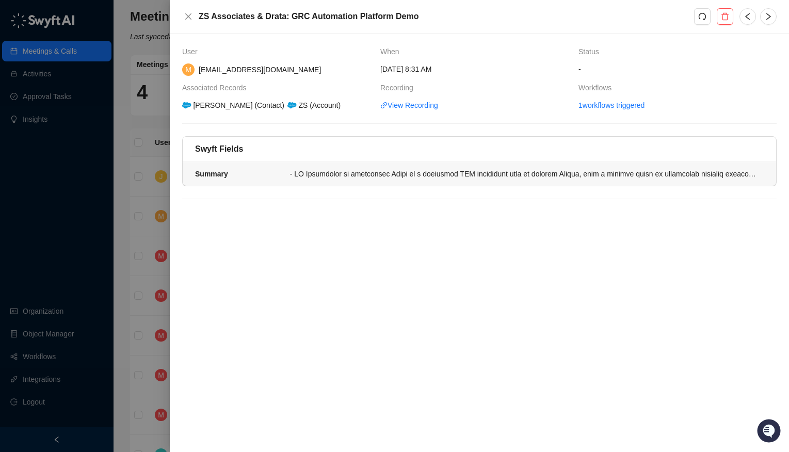
click at [488, 177] on div at bounding box center [523, 173] width 467 height 11
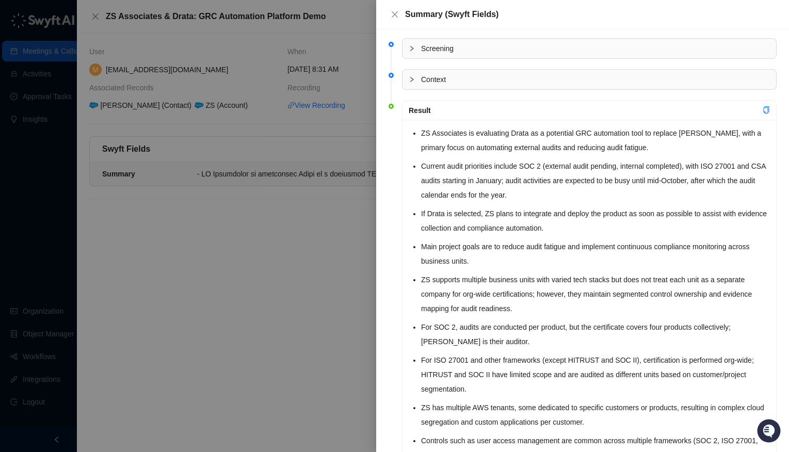
click at [460, 54] on div "Screening" at bounding box center [588, 49] width 373 height 20
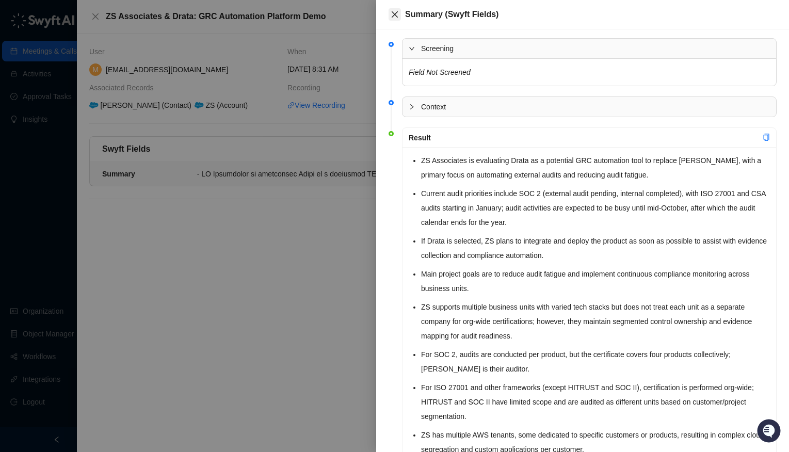
click at [395, 17] on icon "close" at bounding box center [394, 14] width 8 height 8
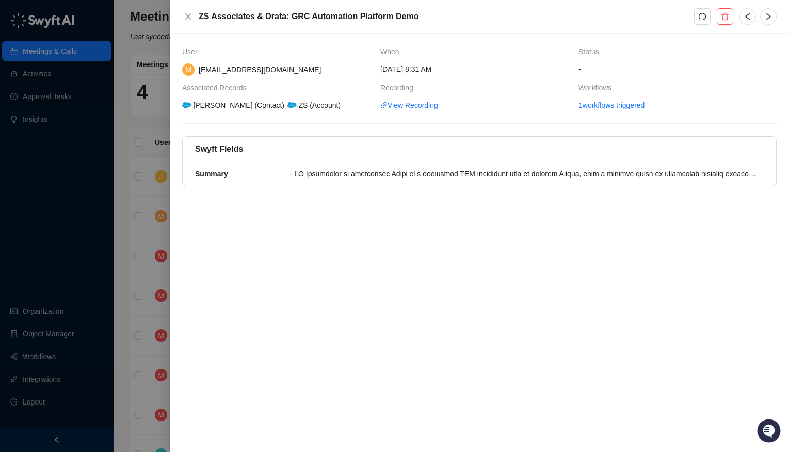
click at [126, 122] on div at bounding box center [394, 226] width 789 height 452
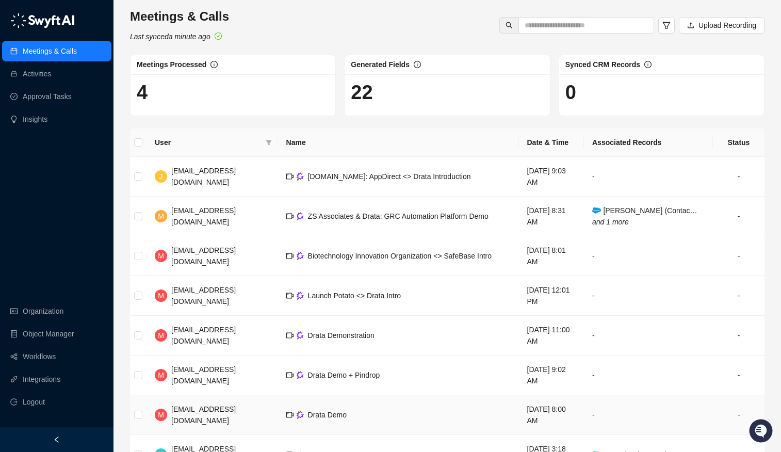
scroll to position [143, 0]
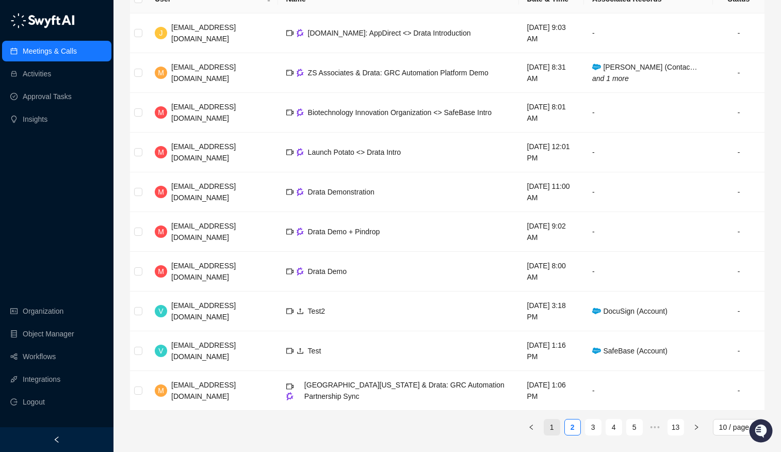
click at [550, 428] on link "1" at bounding box center [551, 426] width 15 height 15
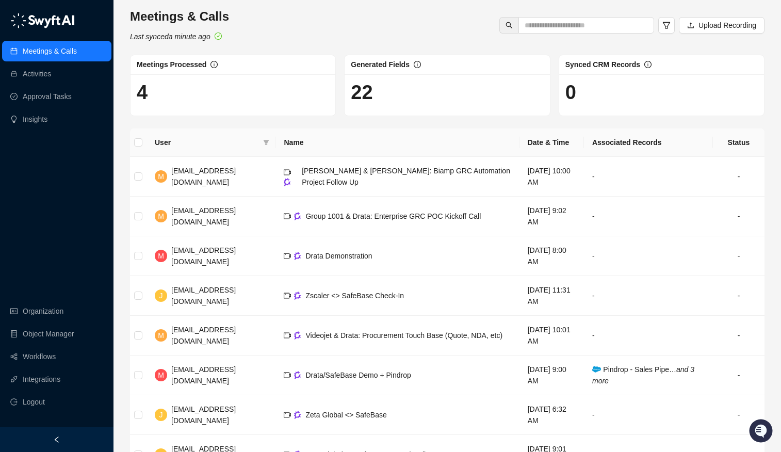
click at [631, 73] on div "Synced CRM Records" at bounding box center [661, 65] width 205 height 20
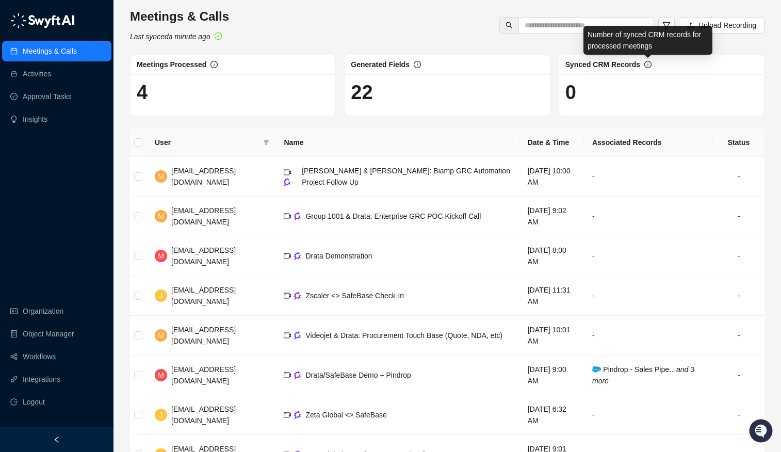
click at [647, 66] on icon "info-circle" at bounding box center [647, 64] width 7 height 7
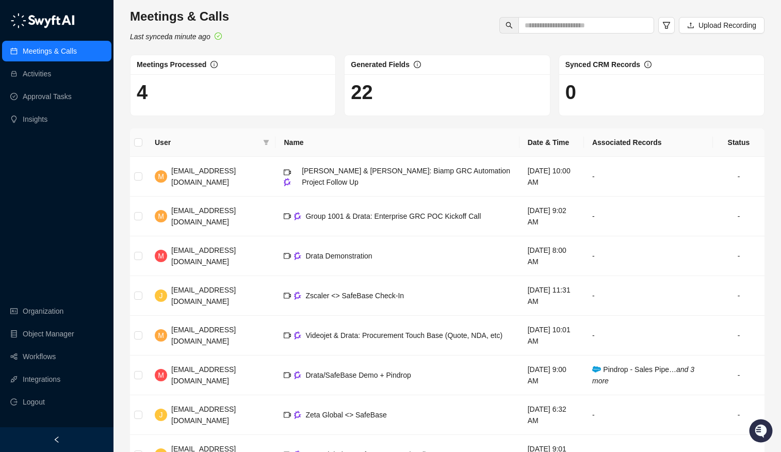
click at [474, 72] on div "Generated Fields" at bounding box center [447, 65] width 205 height 20
click at [258, 74] on div "4" at bounding box center [232, 94] width 205 height 41
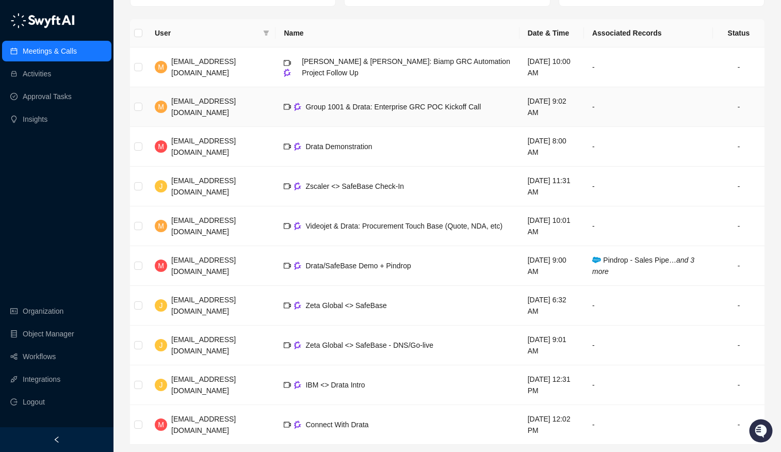
scroll to position [123, 0]
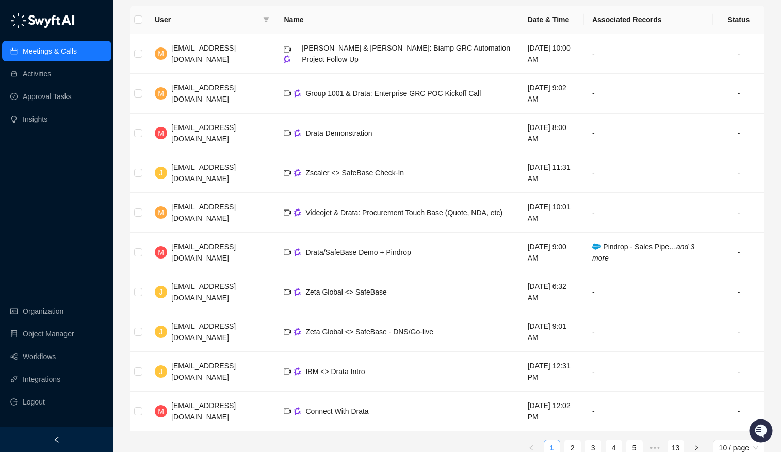
click at [556, 440] on link "1" at bounding box center [551, 447] width 15 height 15
click at [554, 440] on link "1" at bounding box center [551, 447] width 15 height 15
click at [220, 404] on td "M [EMAIL_ADDRESS][DOMAIN_NAME]" at bounding box center [210, 411] width 129 height 40
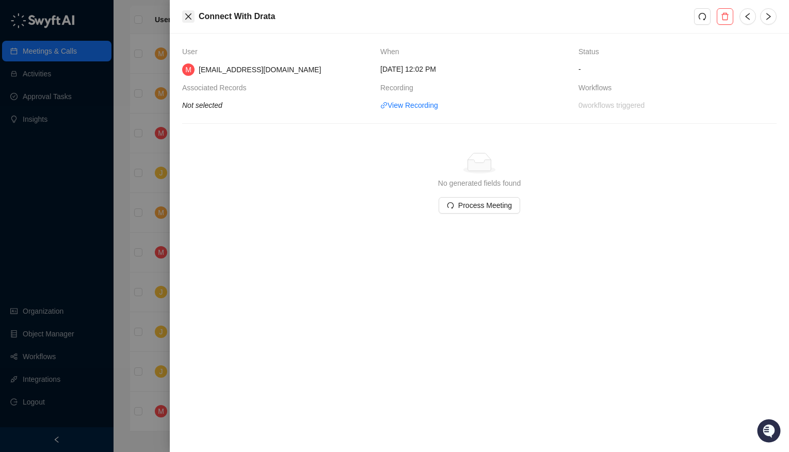
click at [187, 11] on button "Close" at bounding box center [188, 16] width 12 height 12
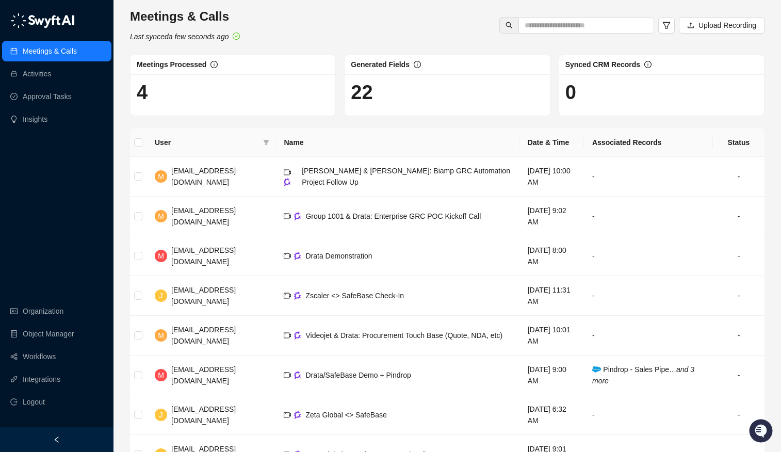
click at [355, 21] on div "Meetings & Calls Last synced a few seconds ago Upload Recording" at bounding box center [447, 25] width 641 height 34
click at [419, 26] on div "Meetings & Calls Last synced a few seconds ago Upload Recording" at bounding box center [447, 25] width 641 height 34
click at [289, 28] on div "Meetings & Calls Last synced a few seconds ago Upload Recording" at bounding box center [447, 25] width 641 height 34
